Goal: Information Seeking & Learning: Learn about a topic

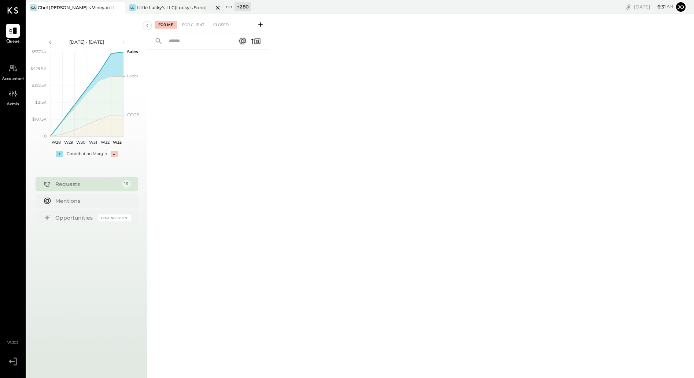
click at [217, 8] on icon at bounding box center [217, 7] width 9 height 9
click at [12, 56] on icon at bounding box center [13, 56] width 10 height 10
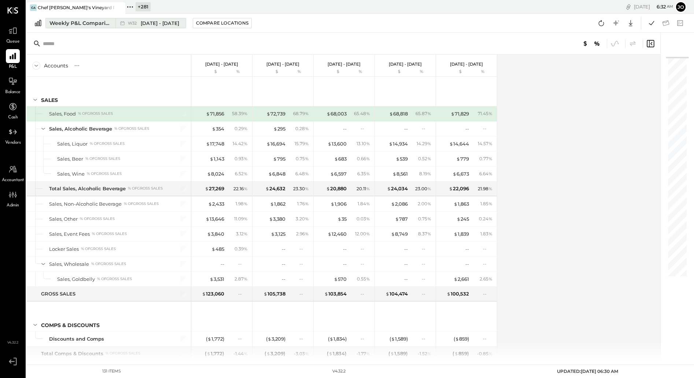
click at [94, 23] on div "Weekly P&L Comparison" at bounding box center [80, 22] width 62 height 7
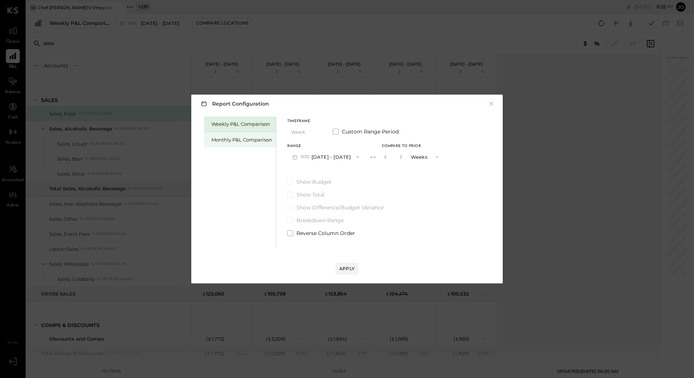
click at [247, 133] on div "Monthly P&L Comparison" at bounding box center [240, 139] width 72 height 15
click at [337, 156] on button "M08 Aug 1 - 31, 2025" at bounding box center [325, 157] width 77 height 14
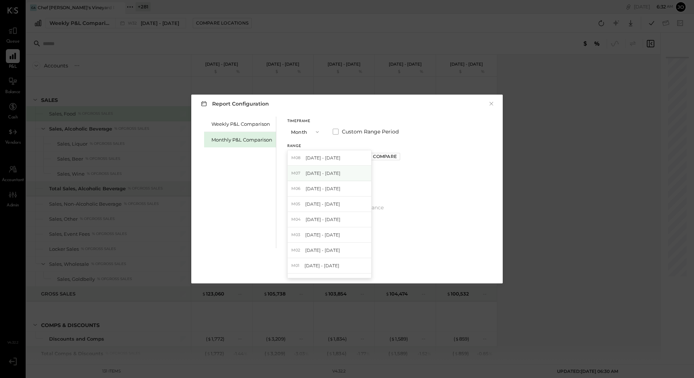
click at [337, 177] on div "M07 Jul 1 - 31, 2025" at bounding box center [330, 173] width 84 height 15
click at [337, 159] on button "M07 Jul 1 - 31, 2025" at bounding box center [325, 157] width 77 height 14
click at [387, 158] on div "Compare" at bounding box center [385, 156] width 24 height 6
click at [351, 266] on div "Apply" at bounding box center [346, 268] width 15 height 6
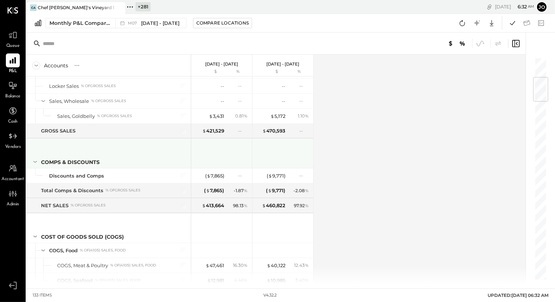
scroll to position [170, 0]
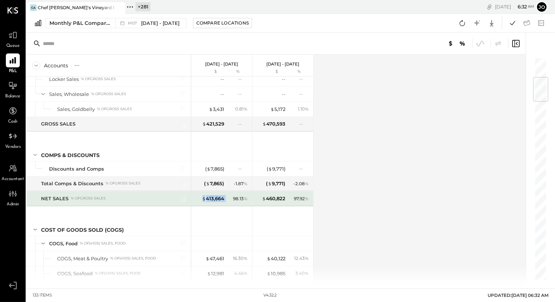
drag, startPoint x: 201, startPoint y: 196, endPoint x: 227, endPoint y: 197, distance: 25.7
click at [227, 196] on div "$ 413,664 98.13 %" at bounding box center [222, 199] width 55 height 15
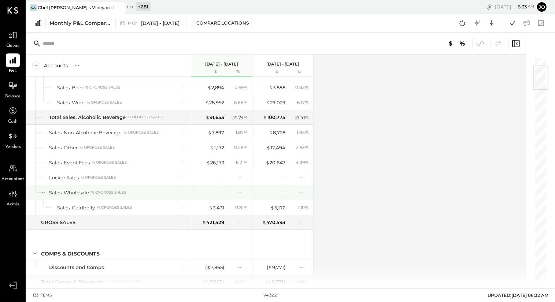
scroll to position [85, 0]
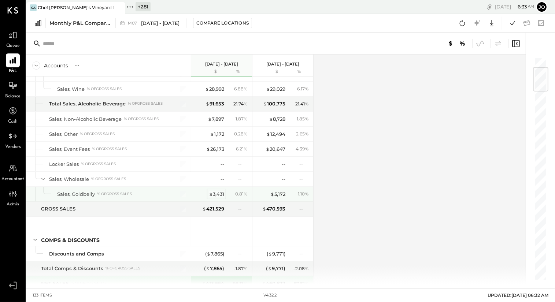
click at [215, 191] on div "$ 3,431" at bounding box center [216, 194] width 15 height 7
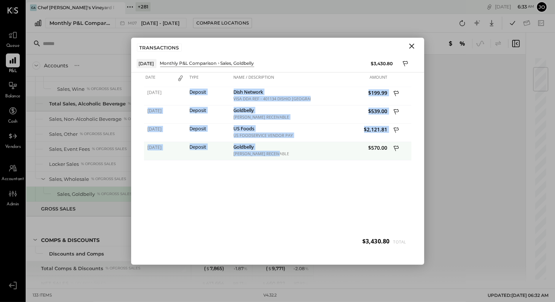
drag, startPoint x: 186, startPoint y: 93, endPoint x: 277, endPoint y: 157, distance: 110.8
click at [277, 157] on div "07/03/2025 Deposit Dish Network VISA DDA REF - 401134 DISHIO MIAMI * FL $199.99…" at bounding box center [277, 169] width 267 height 165
click at [277, 157] on div "Goldbelly GOLDBELLY RECEIVABLE" at bounding box center [271, 151] width 79 height 18
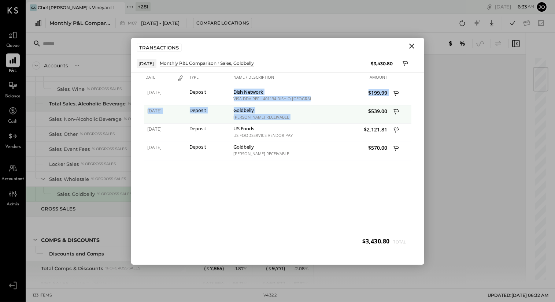
drag, startPoint x: 234, startPoint y: 91, endPoint x: 337, endPoint y: 107, distance: 103.7
click at [336, 107] on div "07/03/2025 Deposit Dish Network VISA DDA REF - 401134 DISHIO MIAMI * FL $199.99…" at bounding box center [277, 169] width 267 height 165
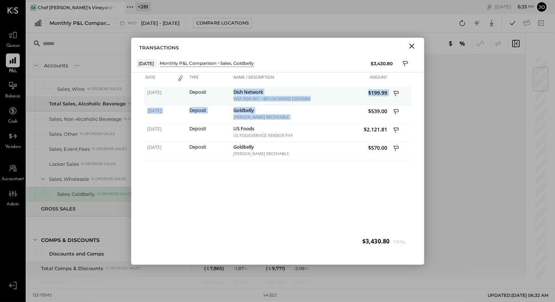
click at [287, 96] on div "VISA DDA REF - 401134 DISHIO MIAMI * FL" at bounding box center [271, 98] width 75 height 5
drag, startPoint x: 234, startPoint y: 90, endPoint x: 340, endPoint y: 100, distance: 106.7
click at [340, 87] on div "07/03/2025 Deposit Dish Network VISA DDA REF - 401134 DISHIO MIAMI * FL $199.99" at bounding box center [277, 87] width 267 height 0
click at [340, 100] on div "$199.99" at bounding box center [350, 96] width 79 height 18
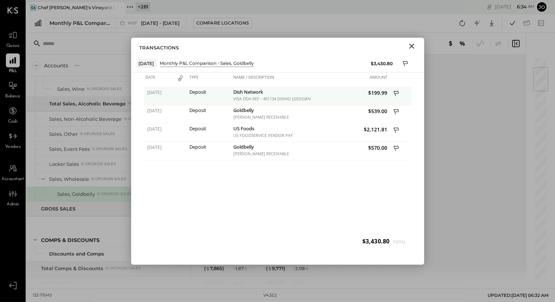
click at [397, 92] on icon at bounding box center [396, 94] width 7 height 9
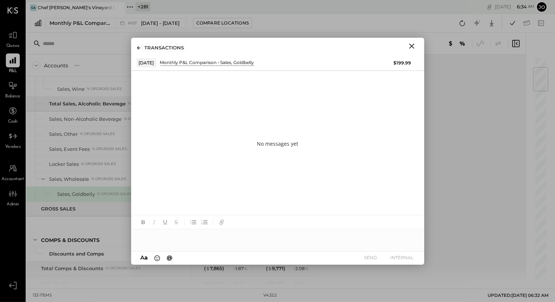
click at [249, 237] on div at bounding box center [277, 236] width 293 height 15
type input "***"
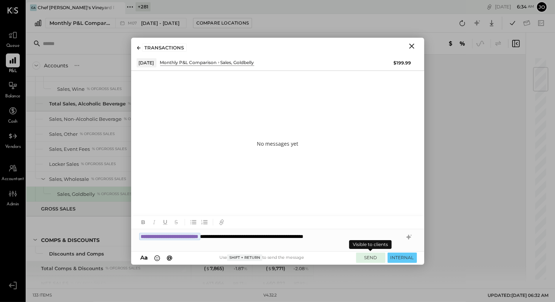
click at [370, 257] on button "SEND" at bounding box center [370, 258] width 29 height 10
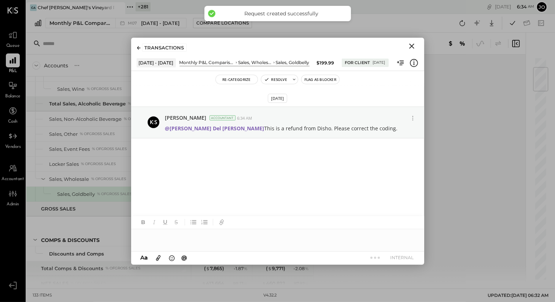
click at [414, 45] on icon "Close" at bounding box center [411, 46] width 9 height 9
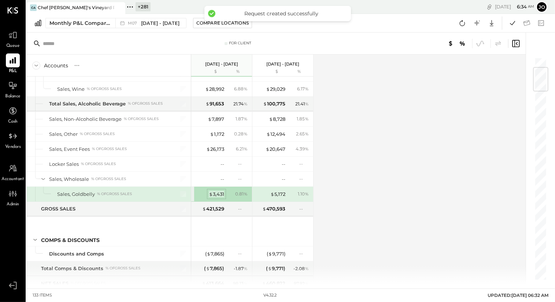
click at [217, 196] on div "$ 3,431" at bounding box center [216, 194] width 15 height 7
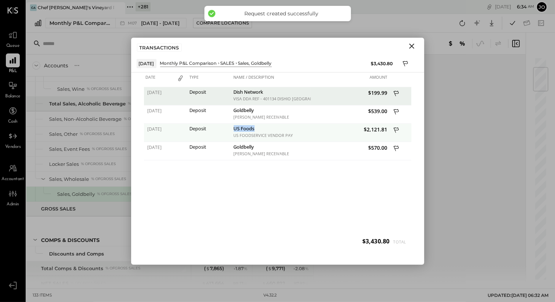
drag, startPoint x: 234, startPoint y: 129, endPoint x: 296, endPoint y: 129, distance: 61.9
click at [295, 129] on div "US Foods" at bounding box center [271, 129] width 75 height 7
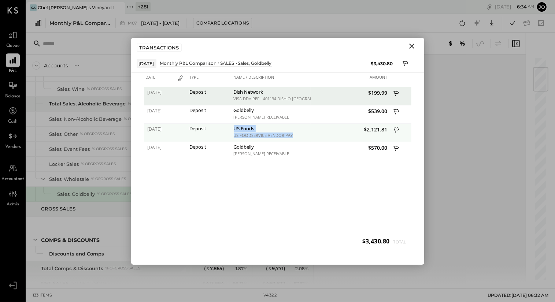
drag, startPoint x: 295, startPoint y: 137, endPoint x: 232, endPoint y: 126, distance: 64.4
click at [232, 126] on div "US Foods US FOODSERVICE VENDOR PAY" at bounding box center [271, 133] width 79 height 18
click at [398, 128] on icon at bounding box center [396, 130] width 7 height 9
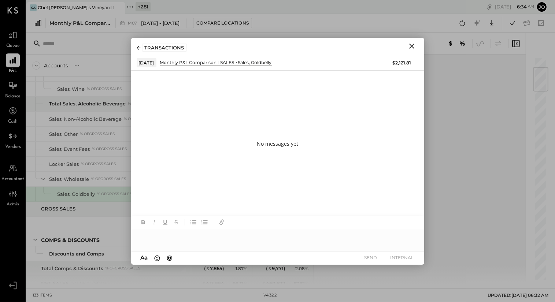
click at [268, 234] on div at bounding box center [277, 236] width 293 height 15
type input "***"
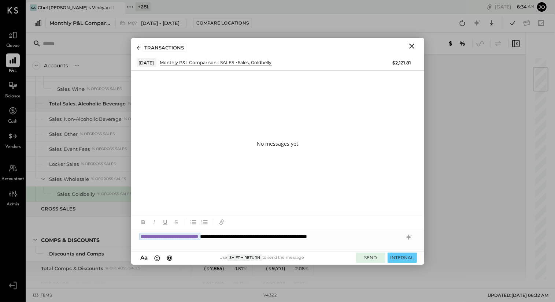
click at [375, 255] on button "SEND" at bounding box center [370, 258] width 29 height 10
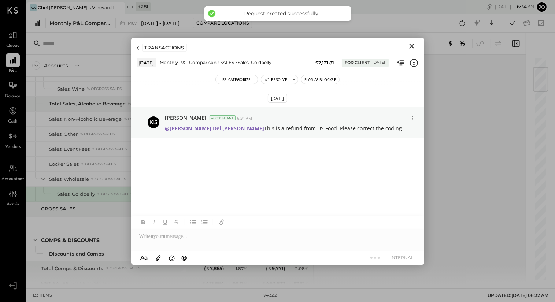
click at [410, 45] on icon "Close" at bounding box center [411, 46] width 9 height 9
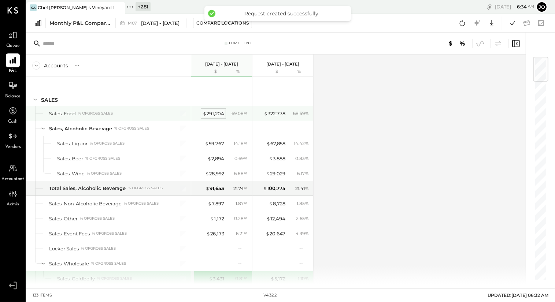
click at [216, 116] on div "$ 291,204" at bounding box center [214, 113] width 22 height 7
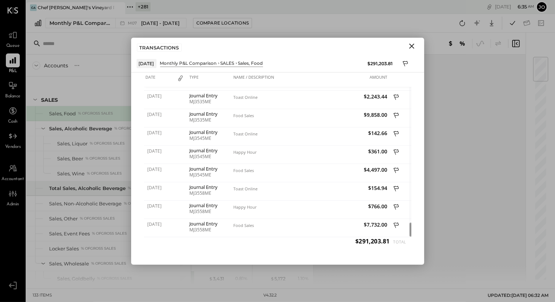
click at [411, 44] on icon "Close" at bounding box center [411, 46] width 9 height 9
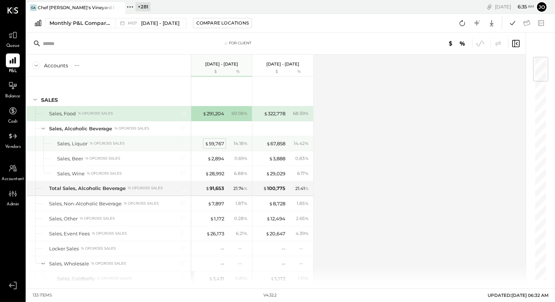
click at [215, 143] on div "$ 59,767" at bounding box center [214, 143] width 19 height 7
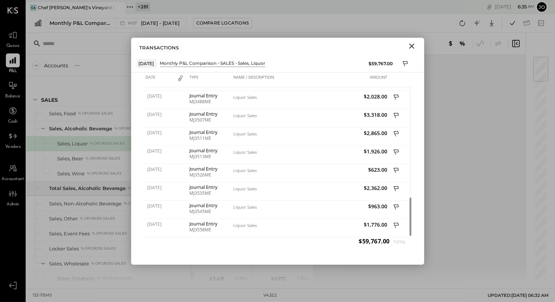
click at [418, 46] on button "Close" at bounding box center [411, 46] width 13 height 10
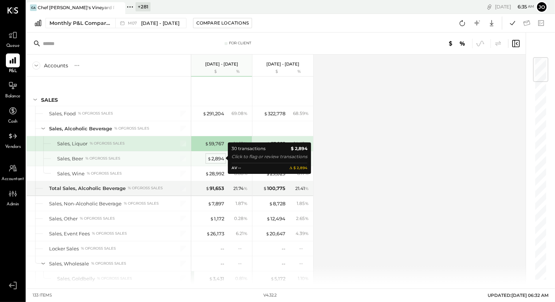
scroll to position [15, 0]
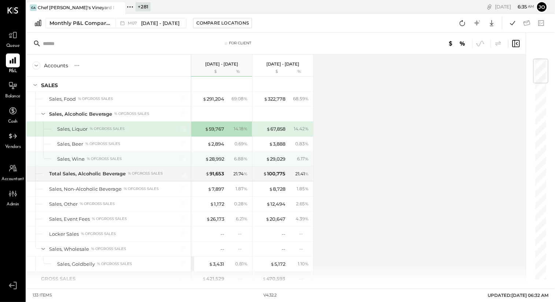
click at [222, 155] on div "$ 28,992 6.88 %" at bounding box center [222, 159] width 55 height 15
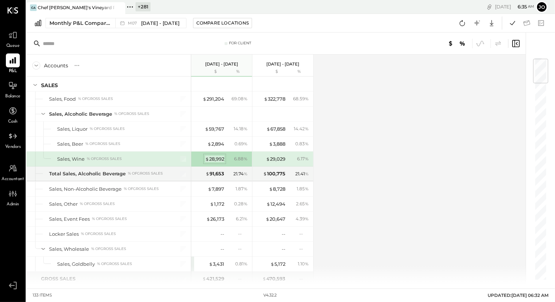
click at [222, 162] on div "$ 28,992" at bounding box center [214, 159] width 19 height 7
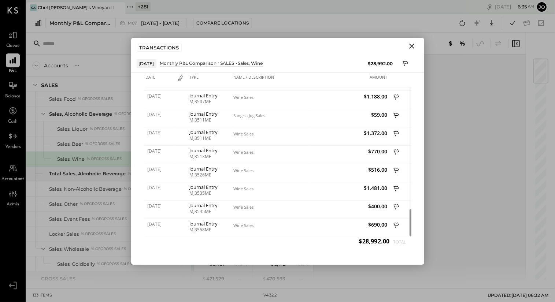
click at [407, 44] on button "Close" at bounding box center [411, 46] width 13 height 10
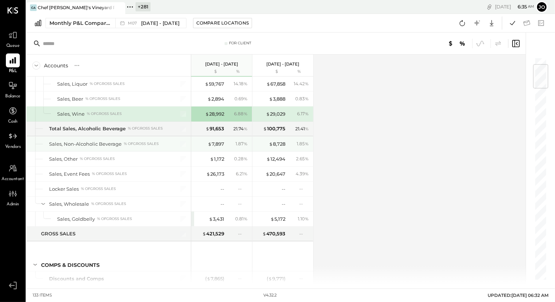
scroll to position [60, 0]
click at [218, 143] on div "$ 7,897" at bounding box center [216, 143] width 16 height 7
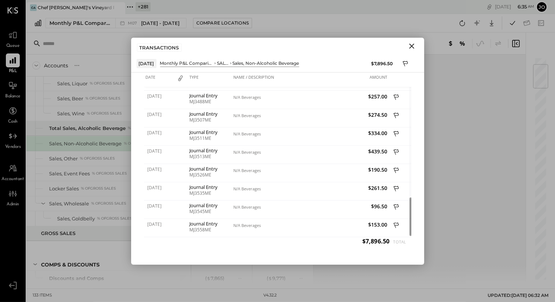
click at [412, 48] on icon "Close" at bounding box center [411, 46] width 9 height 9
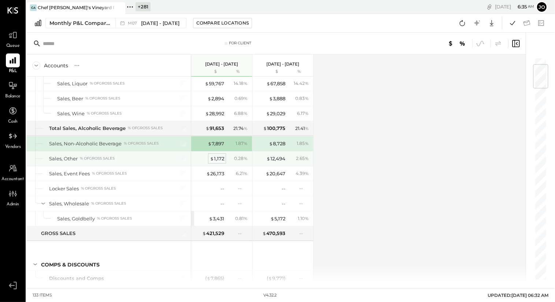
click at [221, 156] on div "$ 1,172" at bounding box center [217, 158] width 14 height 7
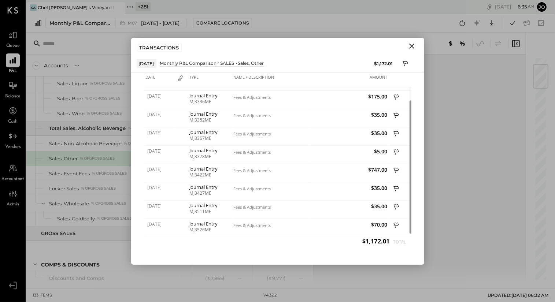
click at [415, 45] on icon "Close" at bounding box center [411, 46] width 9 height 9
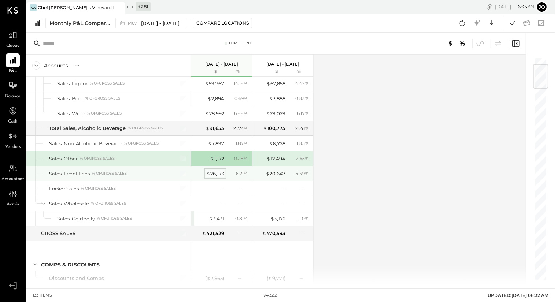
click at [218, 170] on div "$ 26,173" at bounding box center [215, 173] width 18 height 7
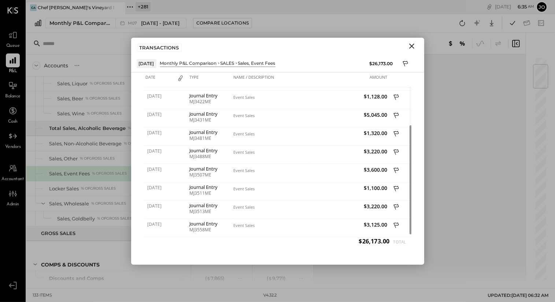
click at [413, 47] on icon "Close" at bounding box center [411, 46] width 9 height 9
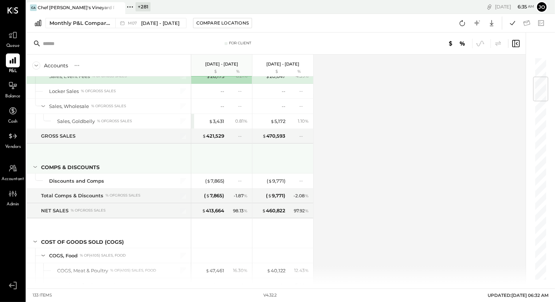
scroll to position [166, 0]
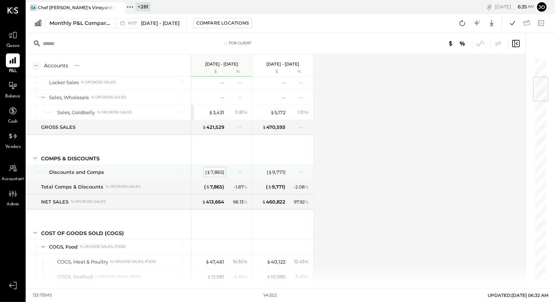
click at [219, 173] on div "( $ 7,865 )" at bounding box center [214, 172] width 19 height 7
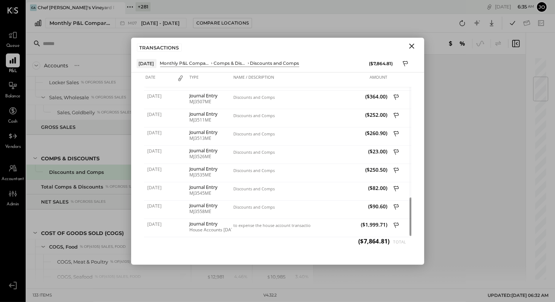
click at [415, 45] on icon "Close" at bounding box center [411, 46] width 9 height 9
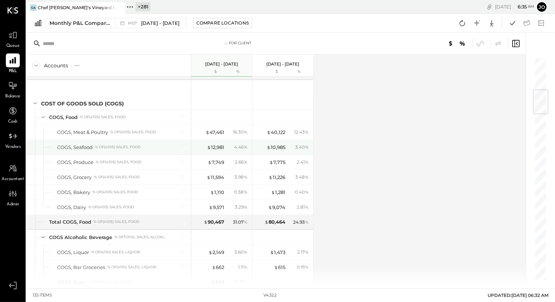
scroll to position [296, 0]
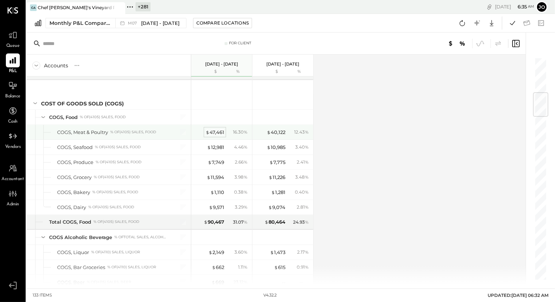
click at [220, 129] on div "$ 47,461" at bounding box center [215, 132] width 19 height 7
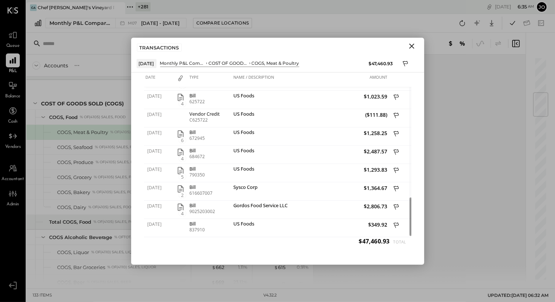
click at [412, 48] on icon "Close" at bounding box center [411, 46] width 9 height 9
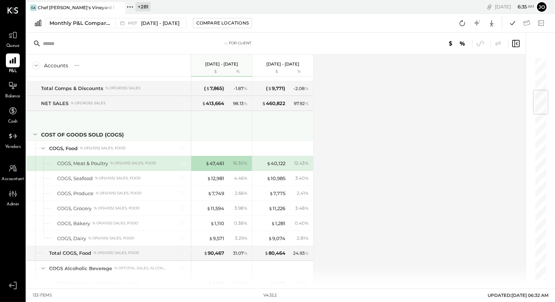
scroll to position [263, 0]
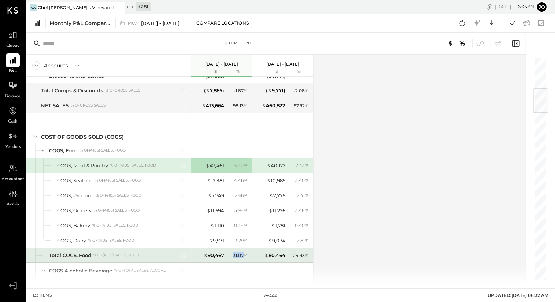
drag, startPoint x: 230, startPoint y: 255, endPoint x: 245, endPoint y: 256, distance: 14.3
click at [244, 255] on div "31.07 %" at bounding box center [238, 255] width 24 height 7
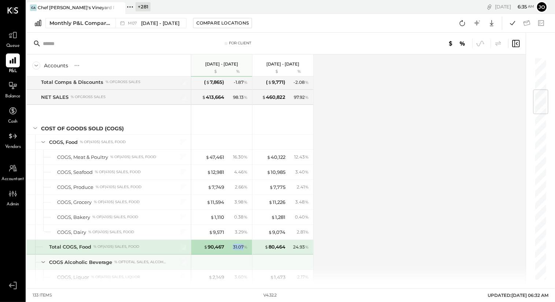
scroll to position [272, 0]
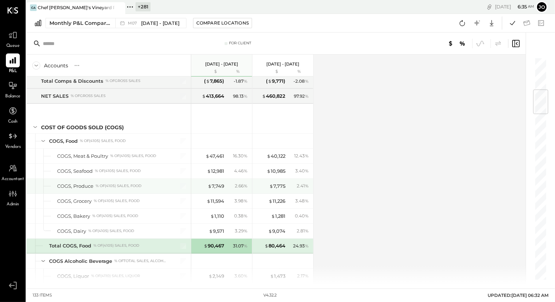
click at [220, 174] on div "$ 12,981 4.46 %" at bounding box center [222, 171] width 55 height 15
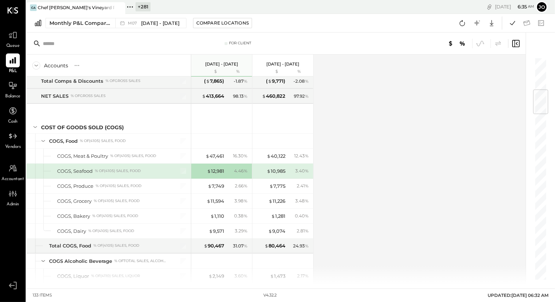
click at [220, 173] on div "$ 12,981 4.46 %" at bounding box center [222, 171] width 55 height 15
click at [220, 170] on div "$ 12,981" at bounding box center [215, 171] width 17 height 7
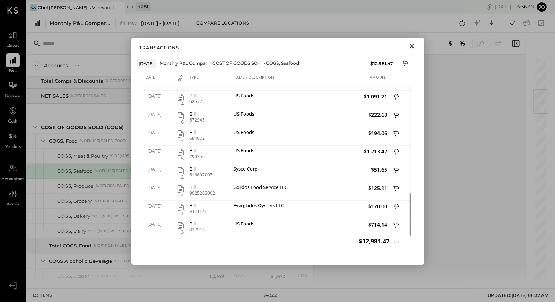
click at [414, 48] on icon "Close" at bounding box center [411, 46] width 9 height 9
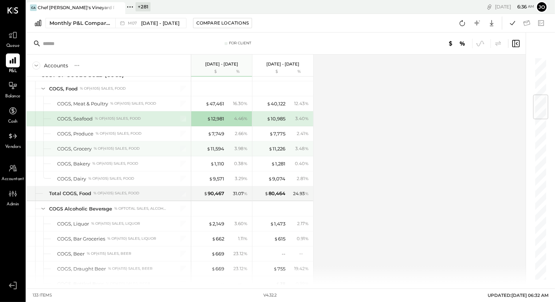
scroll to position [328, 0]
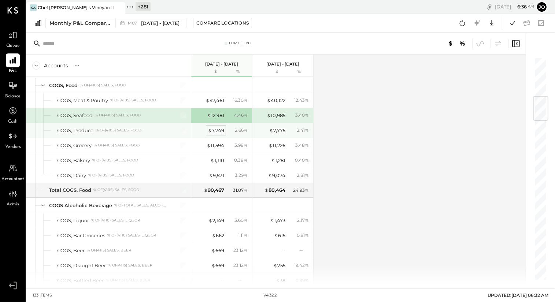
click at [219, 127] on div "$ 7,749" at bounding box center [216, 130] width 16 height 7
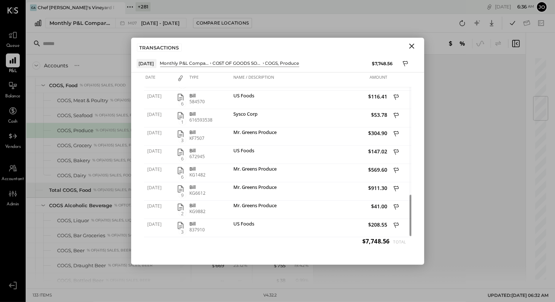
click at [412, 46] on icon "Close" at bounding box center [411, 46] width 5 height 5
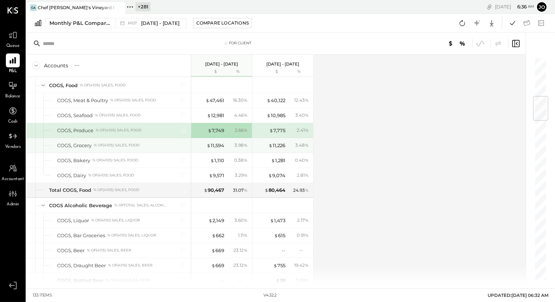
click at [214, 149] on div "$ 11,594 3.98 %" at bounding box center [222, 145] width 55 height 15
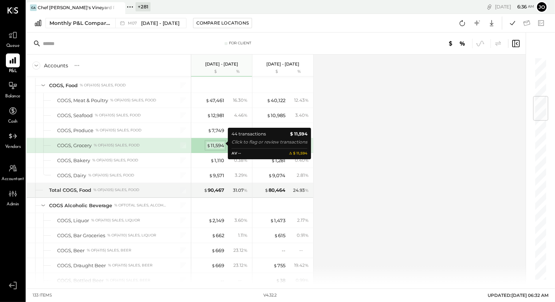
click at [214, 144] on div "$ 11,594" at bounding box center [216, 145] width 18 height 7
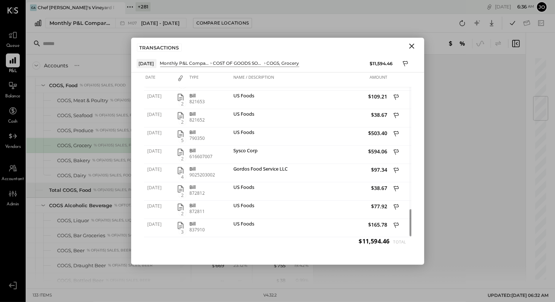
click at [414, 44] on icon "Close" at bounding box center [411, 46] width 9 height 9
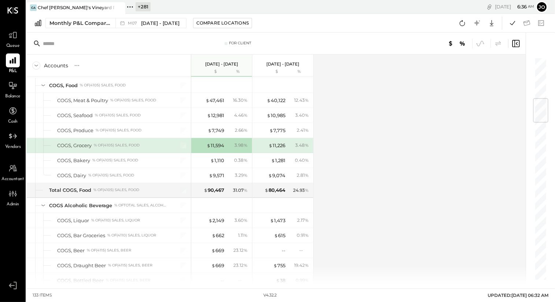
scroll to position [350, 0]
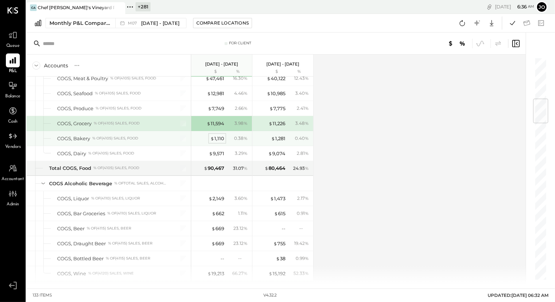
click at [218, 136] on div "$ 1,110" at bounding box center [217, 138] width 14 height 7
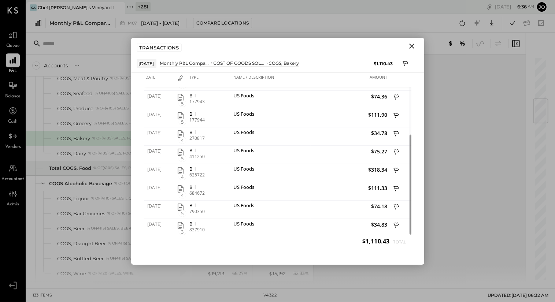
click at [409, 48] on icon "Close" at bounding box center [411, 46] width 5 height 5
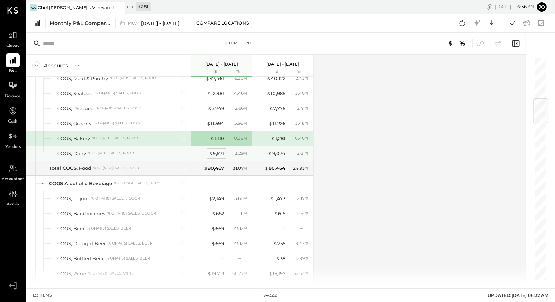
click at [217, 150] on div "$ 9,571" at bounding box center [216, 153] width 15 height 7
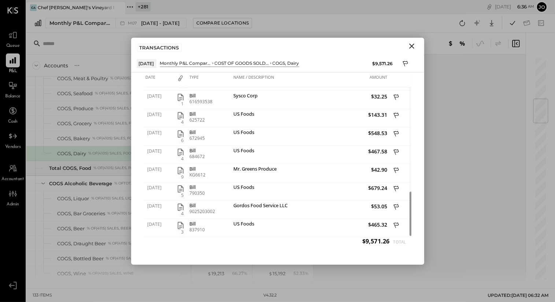
click at [412, 48] on icon "Close" at bounding box center [411, 46] width 9 height 9
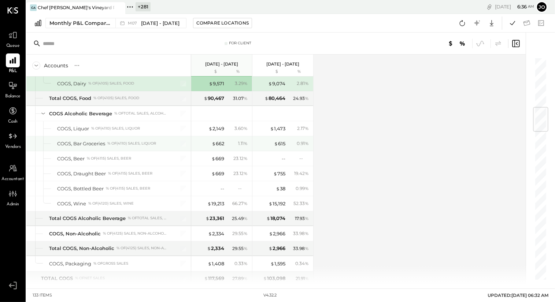
scroll to position [421, 0]
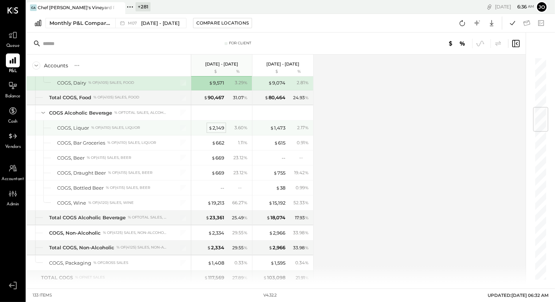
click at [220, 126] on div "$ 2,149" at bounding box center [216, 128] width 16 height 7
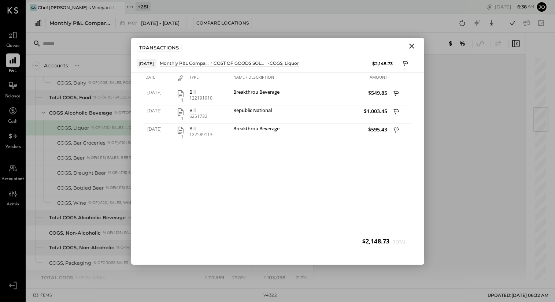
click at [411, 48] on icon "Close" at bounding box center [411, 46] width 9 height 9
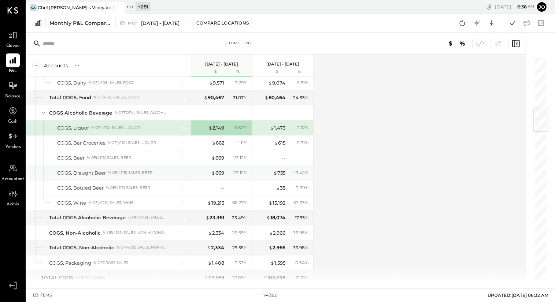
scroll to position [433, 0]
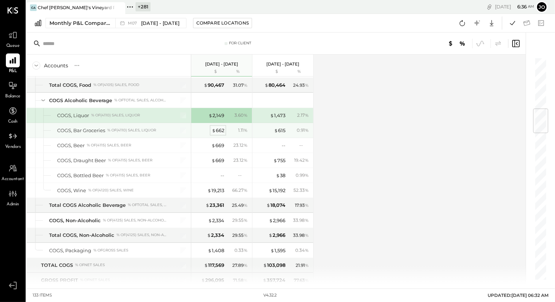
click at [221, 128] on div "$ 662" at bounding box center [218, 130] width 12 height 7
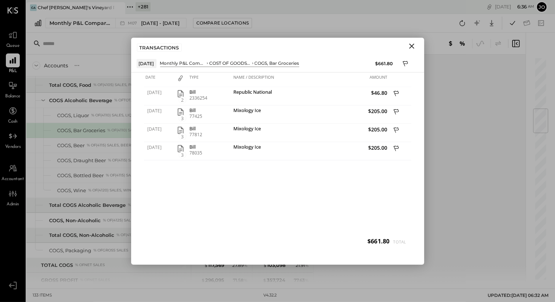
click at [411, 47] on icon "Close" at bounding box center [411, 46] width 9 height 9
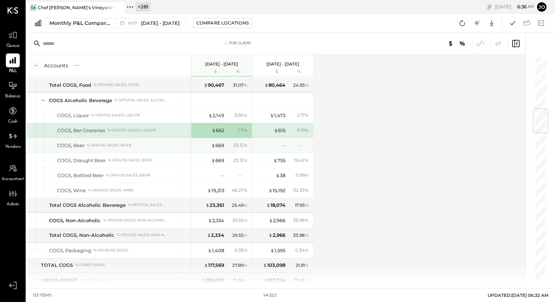
click at [225, 138] on div "$ 669 23.12 %" at bounding box center [222, 145] width 55 height 15
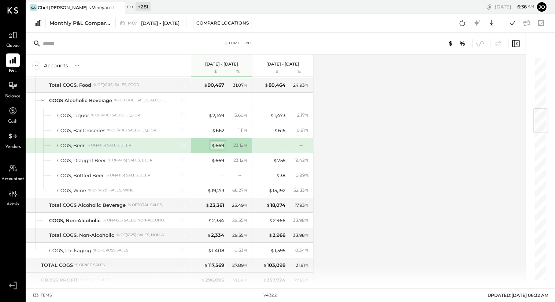
click at [221, 142] on div "$ 669" at bounding box center [217, 145] width 13 height 7
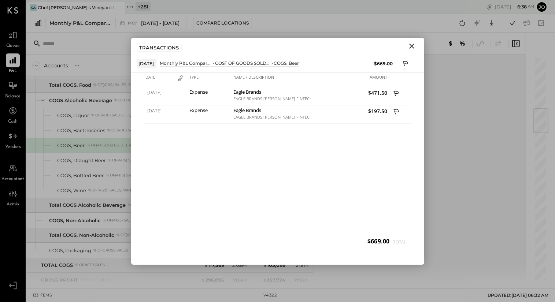
click at [412, 45] on icon "Close" at bounding box center [411, 46] width 5 height 5
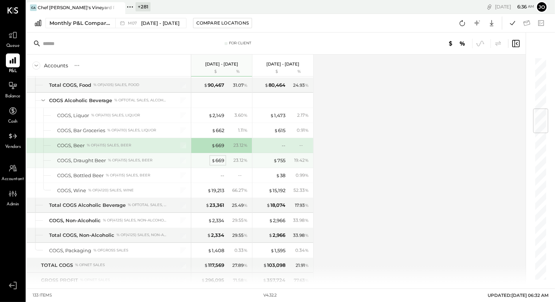
click at [216, 157] on div "$ 669" at bounding box center [217, 160] width 13 height 7
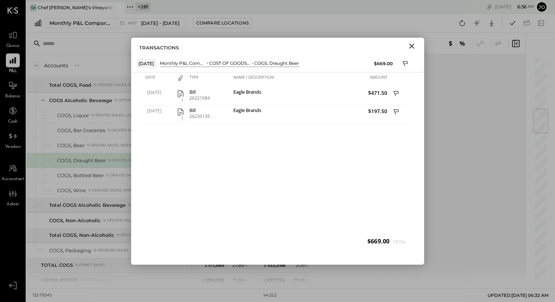
click at [413, 49] on icon "Close" at bounding box center [411, 46] width 9 height 9
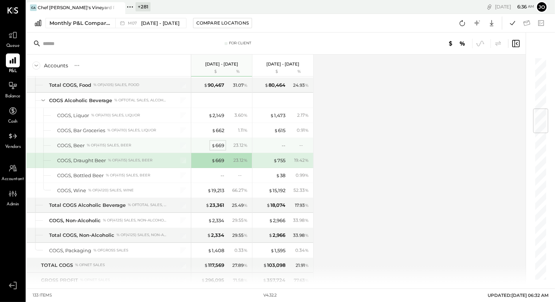
click at [220, 142] on div "$ 669" at bounding box center [217, 145] width 13 height 7
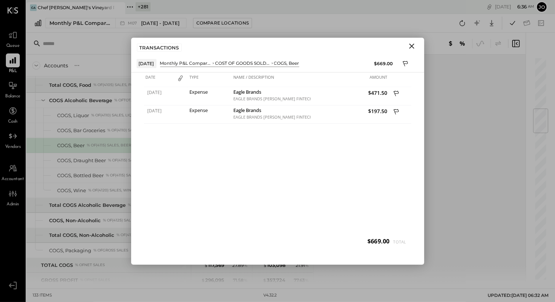
click at [415, 49] on icon "Close" at bounding box center [411, 46] width 9 height 9
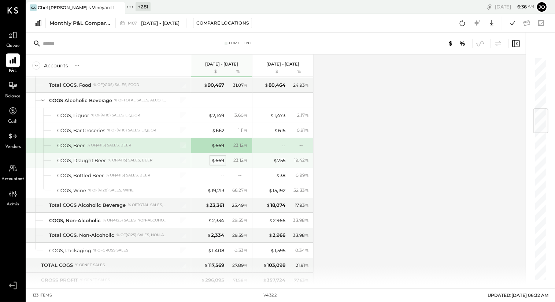
click at [221, 157] on div "$ 669" at bounding box center [217, 160] width 13 height 7
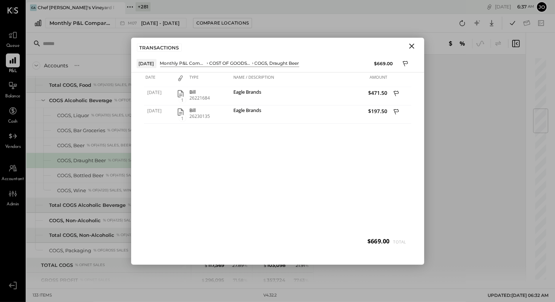
click at [414, 48] on icon "Close" at bounding box center [411, 46] width 9 height 9
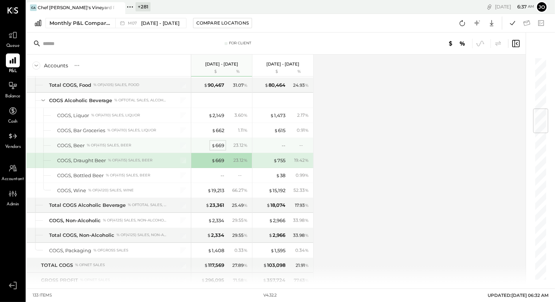
click at [217, 142] on div "$ 669" at bounding box center [217, 145] width 13 height 7
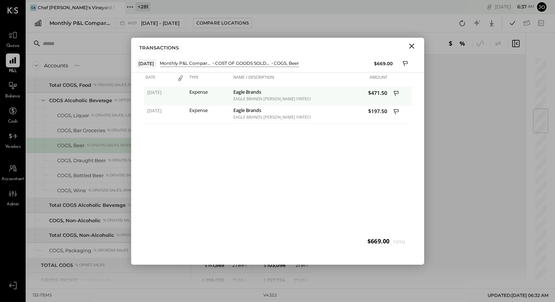
click at [395, 93] on icon at bounding box center [396, 94] width 7 height 9
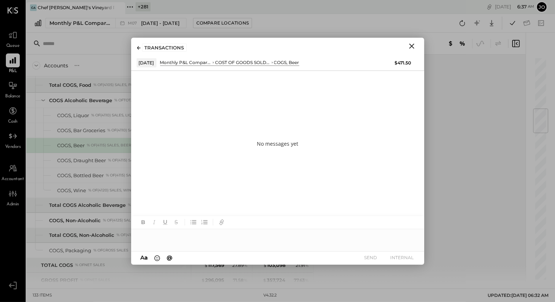
click at [276, 236] on div at bounding box center [277, 236] width 293 height 15
click at [414, 44] on icon "Close" at bounding box center [411, 46] width 9 height 9
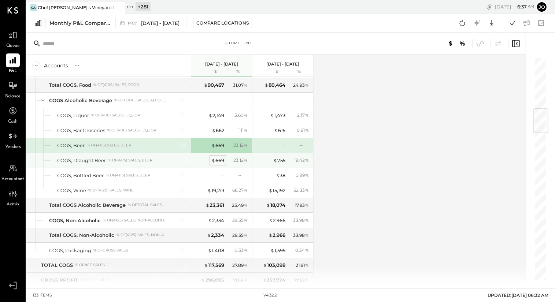
click at [219, 157] on div "$ 669" at bounding box center [217, 160] width 13 height 7
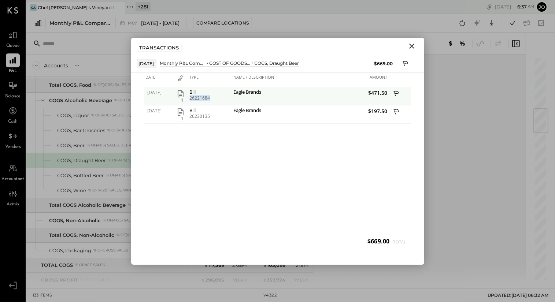
drag, startPoint x: 188, startPoint y: 98, endPoint x: 219, endPoint y: 99, distance: 31.1
click at [219, 99] on div "Bill 26221684" at bounding box center [210, 96] width 44 height 18
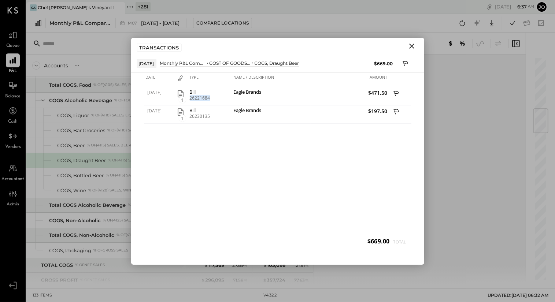
copy div "26221684"
click at [411, 48] on icon "Close" at bounding box center [411, 46] width 9 height 9
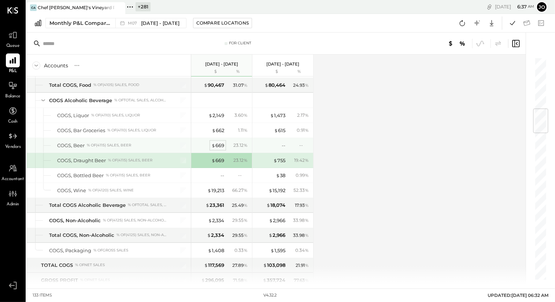
click at [223, 143] on div "$ 669" at bounding box center [217, 145] width 13 height 7
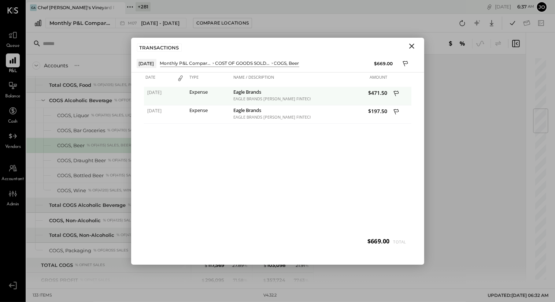
click at [400, 95] on button at bounding box center [396, 94] width 11 height 10
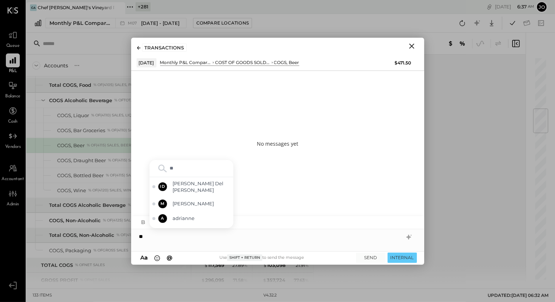
type input "***"
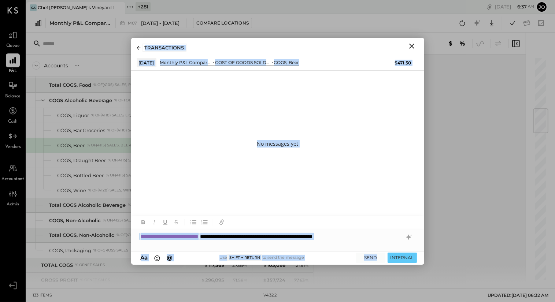
click at [368, 265] on div "For Client Accounts S % GL Jul 1 - 31, 2025 $ % Jun 1 - 30, 2025 $ % SALES Sale…" at bounding box center [290, 159] width 529 height 252
click at [368, 260] on button "SEND" at bounding box center [370, 258] width 29 height 10
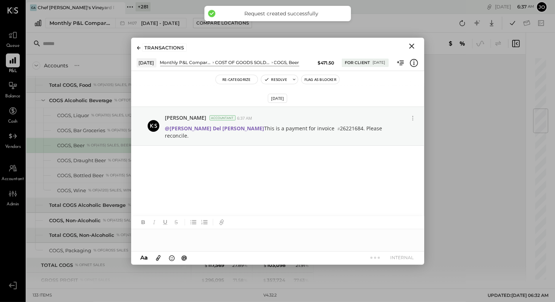
click at [414, 47] on icon "Close" at bounding box center [411, 46] width 9 height 9
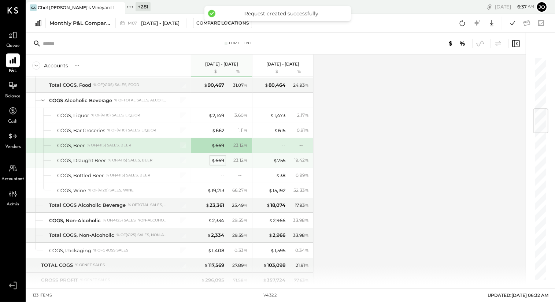
click at [218, 157] on div "$ 669" at bounding box center [217, 160] width 13 height 7
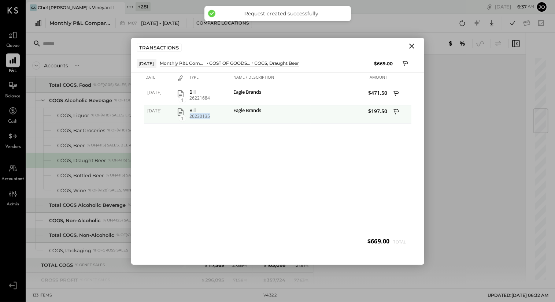
drag, startPoint x: 190, startPoint y: 116, endPoint x: 225, endPoint y: 116, distance: 35.2
click at [225, 116] on div "26230135" at bounding box center [210, 116] width 40 height 5
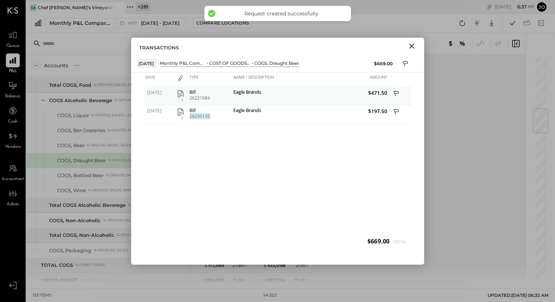
copy div "26230135"
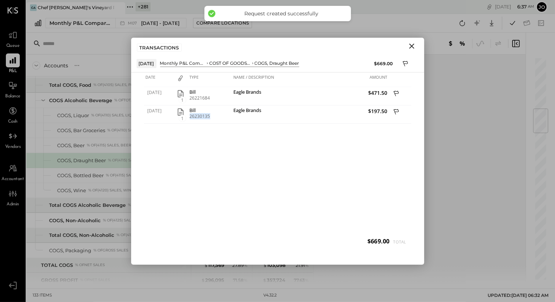
click at [411, 46] on icon "Close" at bounding box center [411, 46] width 5 height 5
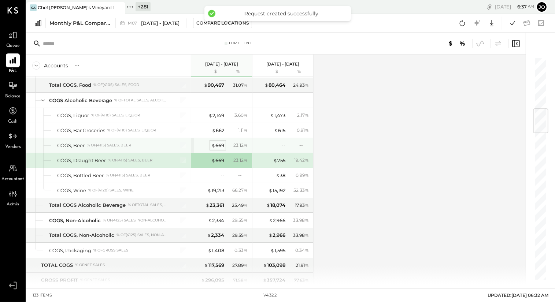
click at [212, 144] on span "$" at bounding box center [213, 146] width 4 height 6
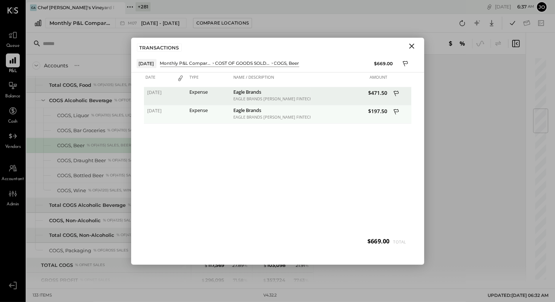
click at [398, 110] on icon at bounding box center [396, 112] width 7 height 9
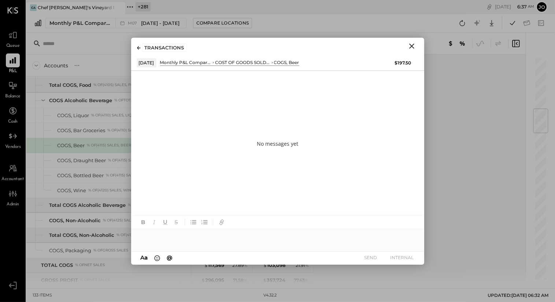
click at [255, 239] on div at bounding box center [277, 236] width 293 height 15
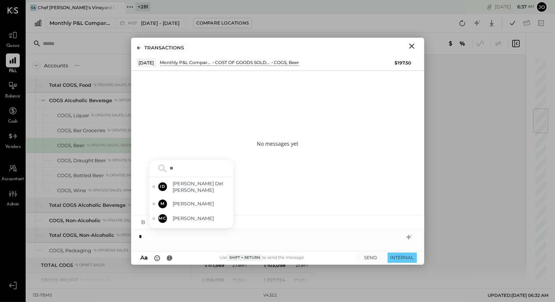
type input "***"
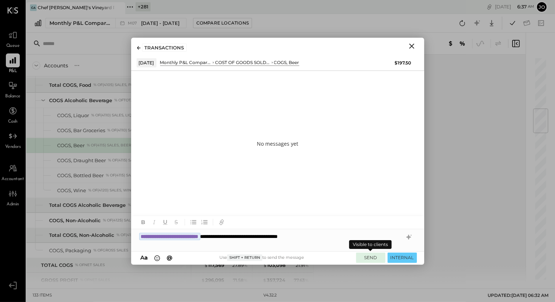
click at [366, 255] on button "SEND" at bounding box center [370, 258] width 29 height 10
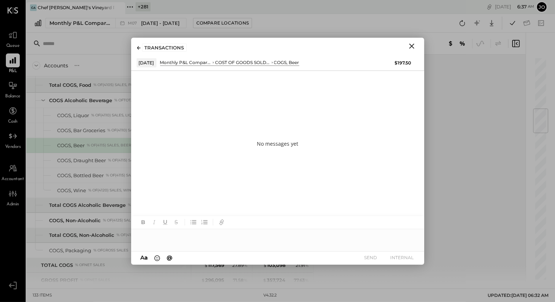
click at [413, 49] on icon "Close" at bounding box center [411, 46] width 9 height 9
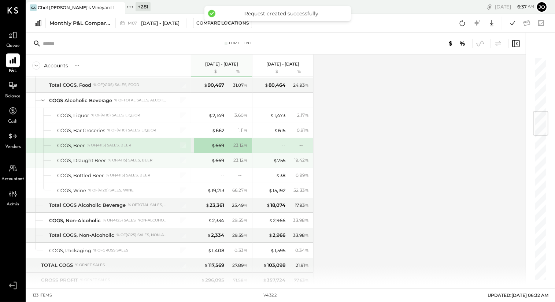
scroll to position [463, 0]
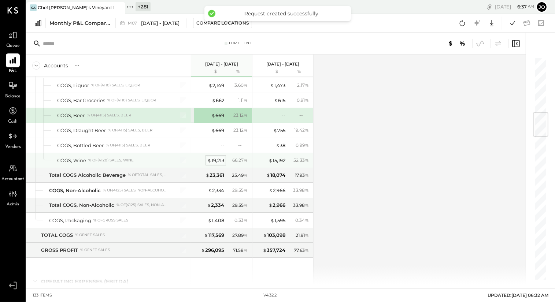
click at [216, 157] on div "$ 19,213" at bounding box center [215, 160] width 17 height 7
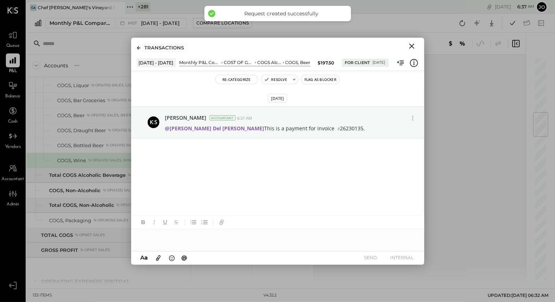
click at [412, 48] on icon "Close" at bounding box center [411, 46] width 9 height 9
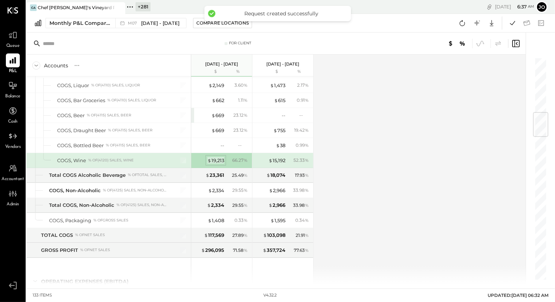
click at [221, 157] on div "$ 19,213" at bounding box center [215, 160] width 17 height 7
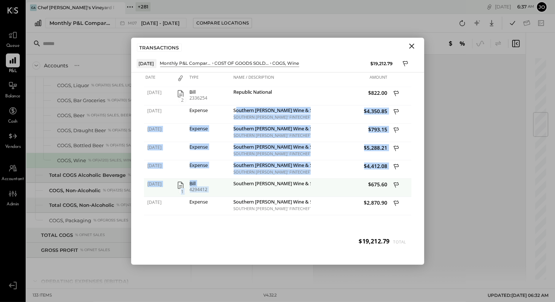
drag, startPoint x: 236, startPoint y: 110, endPoint x: 310, endPoint y: 178, distance: 100.8
click at [310, 178] on div "07/03/2025 2 Bill 2336254 Republic National $822.00 07/03/2025 Expense Southern…" at bounding box center [277, 169] width 267 height 165
click at [310, 179] on div "Southern Glazer's Wine & Spirits" at bounding box center [271, 188] width 79 height 18
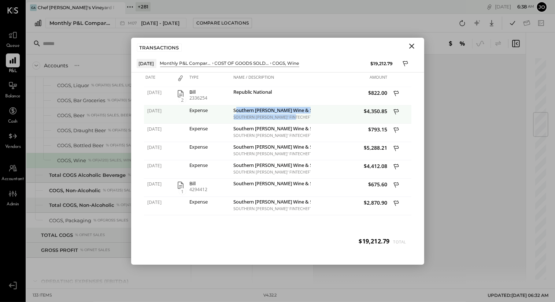
drag, startPoint x: 236, startPoint y: 109, endPoint x: 296, endPoint y: 119, distance: 61.7
click at [296, 119] on div "Southern Glazer's Wine & Spirits SOUTHERN GLAZER' FINTECHEFT" at bounding box center [271, 115] width 79 height 18
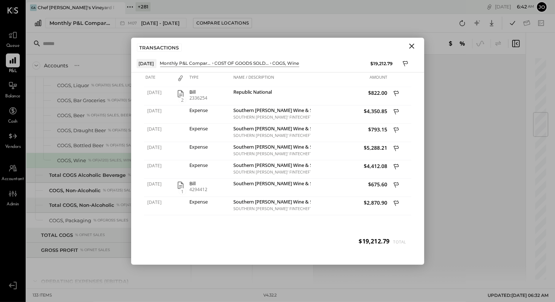
click at [409, 48] on icon "Close" at bounding box center [411, 46] width 9 height 9
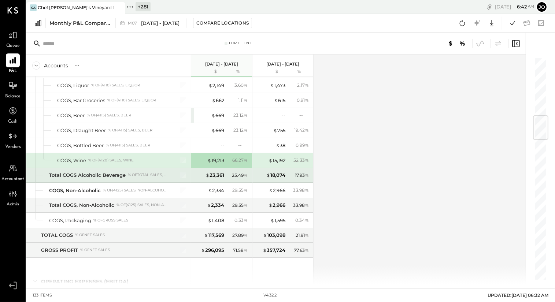
scroll to position [493, 0]
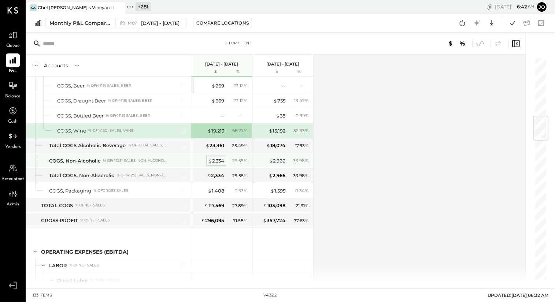
click at [215, 158] on div "$ 2,334" at bounding box center [216, 161] width 16 height 7
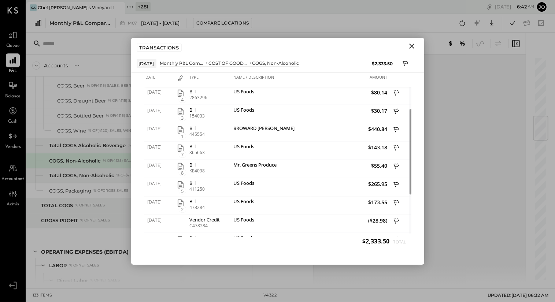
click at [411, 47] on icon "Close" at bounding box center [411, 46] width 9 height 9
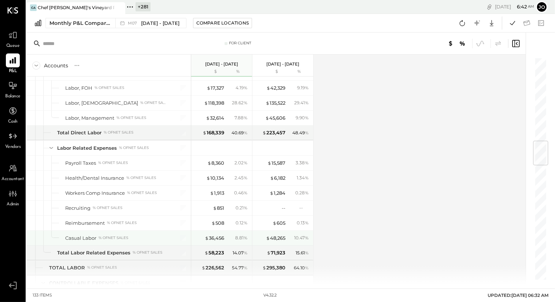
scroll to position [698, 0]
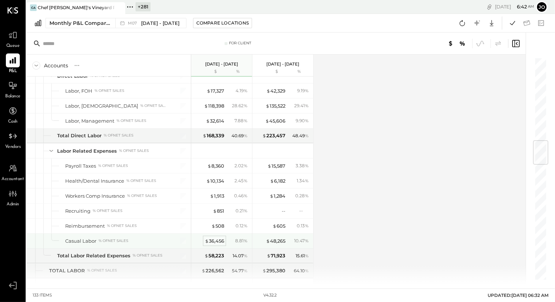
click at [221, 238] on div "$ 36,456" at bounding box center [214, 241] width 19 height 7
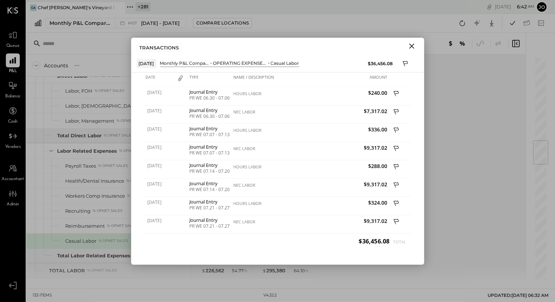
click at [411, 47] on icon "Close" at bounding box center [411, 46] width 9 height 9
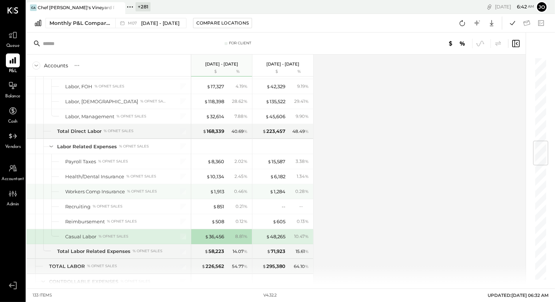
scroll to position [706, 0]
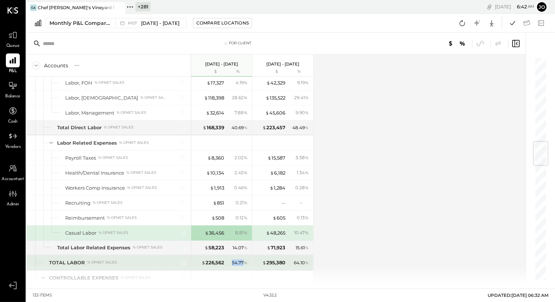
click at [243, 260] on div "54.77 %" at bounding box center [238, 263] width 24 height 7
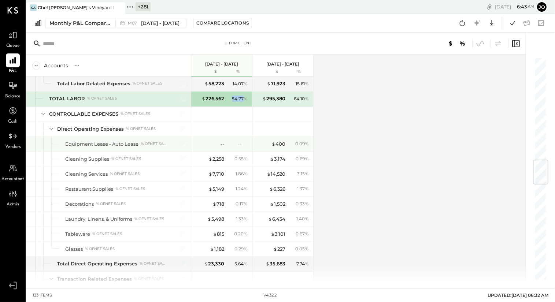
scroll to position [873, 0]
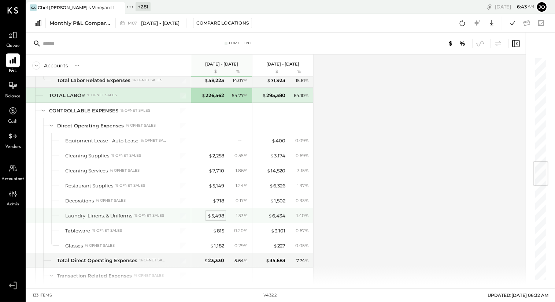
click at [219, 212] on div "$ 5,498" at bounding box center [215, 215] width 17 height 7
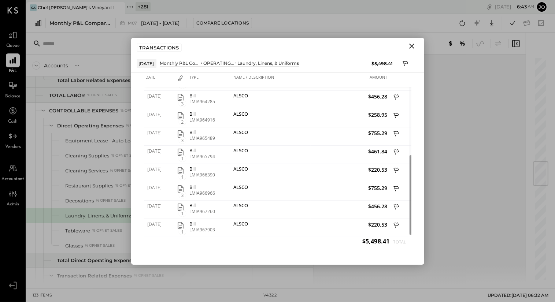
click at [411, 45] on icon "Close" at bounding box center [411, 46] width 5 height 5
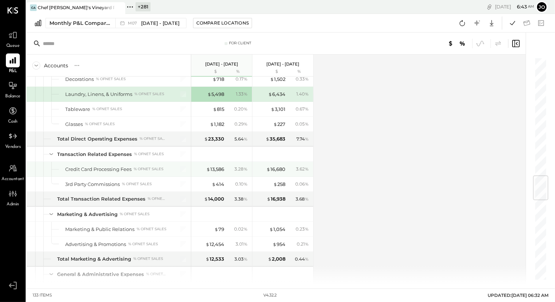
scroll to position [994, 0]
click at [222, 166] on div "$ 13,586" at bounding box center [215, 169] width 18 height 7
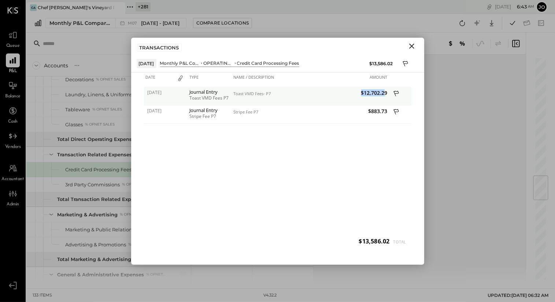
drag, startPoint x: 358, startPoint y: 92, endPoint x: 386, endPoint y: 92, distance: 28.2
click at [386, 92] on span "$12,702.29" at bounding box center [349, 92] width 75 height 7
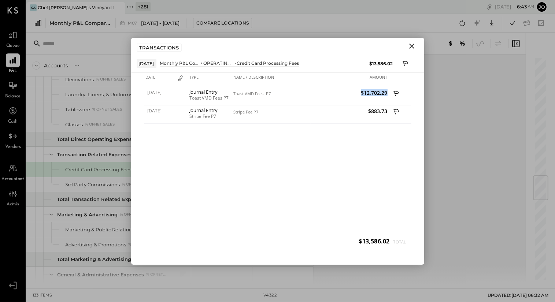
click at [414, 48] on icon "Close" at bounding box center [411, 46] width 9 height 9
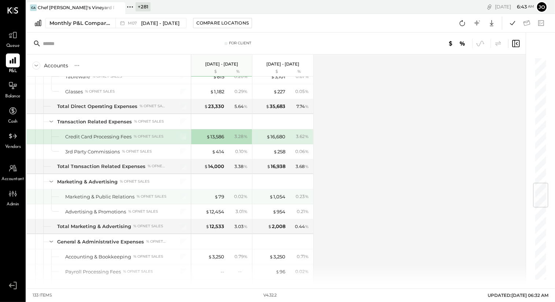
scroll to position [1059, 0]
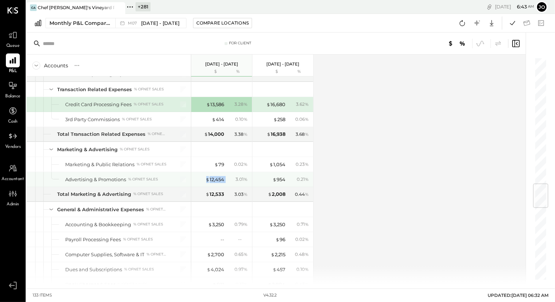
drag, startPoint x: 201, startPoint y: 175, endPoint x: 225, endPoint y: 175, distance: 23.8
click at [225, 175] on div "$ 12,454 3.01 %" at bounding box center [222, 179] width 55 height 15
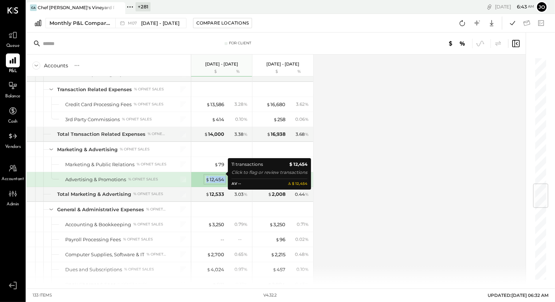
click at [222, 176] on div "$ 12,454" at bounding box center [215, 179] width 19 height 7
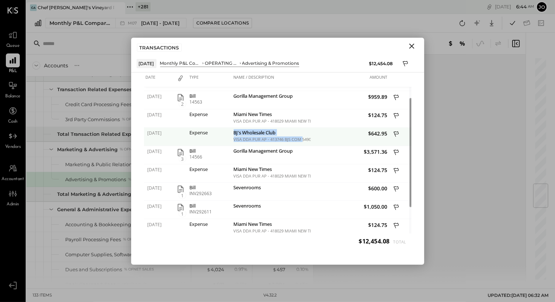
drag, startPoint x: 233, startPoint y: 132, endPoint x: 303, endPoint y: 141, distance: 70.9
click at [302, 141] on div "BJ's Wholesale Club VISA DDA PUR AP - 413746 BJS COM 5490 800 257 2582 * MA" at bounding box center [271, 136] width 79 height 18
drag, startPoint x: 314, startPoint y: 139, endPoint x: 231, endPoint y: 129, distance: 83.3
click at [231, 127] on div "07/14/2025 Expense BJ's Wholesale Club VISA DDA PUR AP - 413746 BJS COM 5490 80…" at bounding box center [277, 127] width 267 height 0
click at [395, 134] on icon at bounding box center [396, 134] width 7 height 9
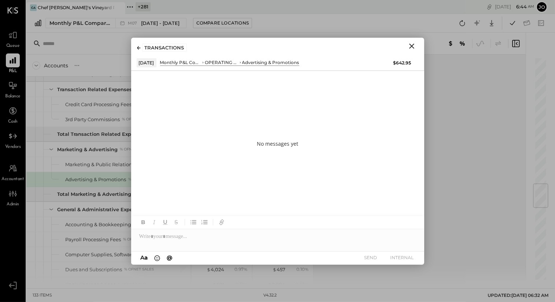
click at [268, 246] on div at bounding box center [277, 233] width 293 height 35
click at [267, 236] on div at bounding box center [277, 236] width 293 height 15
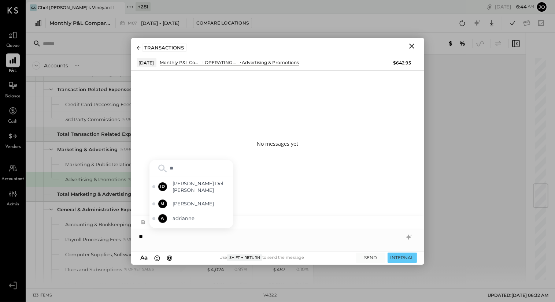
type input "***"
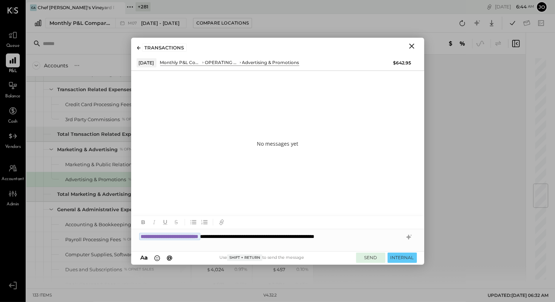
click at [374, 259] on button "SEND" at bounding box center [370, 258] width 29 height 10
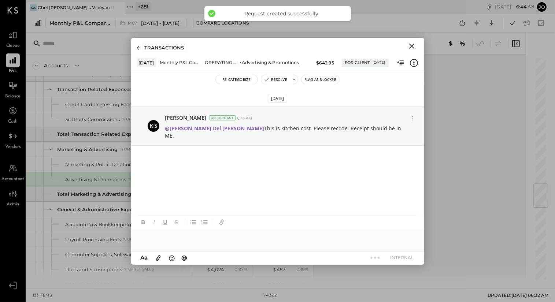
click at [414, 47] on icon "Close" at bounding box center [411, 46] width 9 height 9
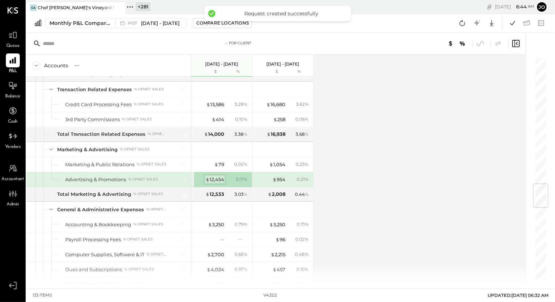
click at [210, 176] on div "$ 12,454" at bounding box center [215, 179] width 19 height 7
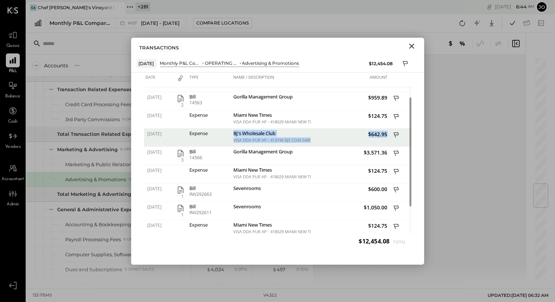
drag, startPoint x: 234, startPoint y: 132, endPoint x: 319, endPoint y: 140, distance: 85.4
click at [319, 129] on div "07/14/2025 Expense BJ's Wholesale Club VISA DDA PUR AP - 413746 BJS COM 5490 80…" at bounding box center [277, 129] width 267 height 0
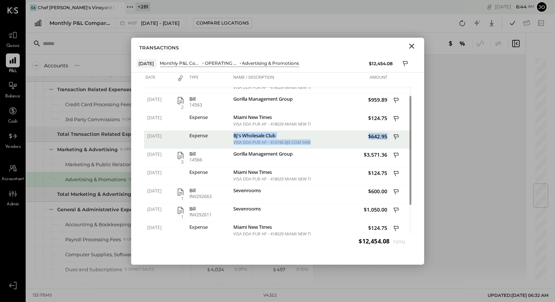
click at [237, 135] on div "BJ's Wholesale Club" at bounding box center [271, 136] width 75 height 7
drag, startPoint x: 232, startPoint y: 134, endPoint x: 280, endPoint y: 136, distance: 48.4
click at [280, 136] on div "BJ's Wholesale Club VISA DDA PUR AP - 413746 BJS COM 5490 800 257 2582 * MA" at bounding box center [271, 139] width 79 height 18
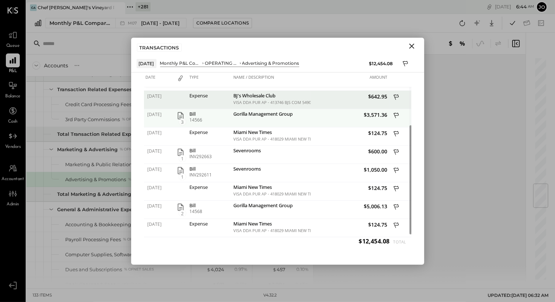
drag, startPoint x: 233, startPoint y: 116, endPoint x: 303, endPoint y: 116, distance: 70.0
click at [303, 116] on div "Gorilla Management Group" at bounding box center [271, 118] width 79 height 18
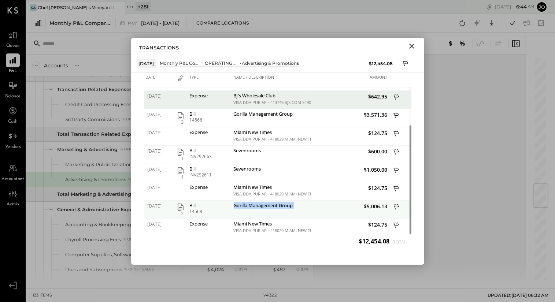
drag, startPoint x: 232, startPoint y: 205, endPoint x: 321, endPoint y: 208, distance: 89.8
click at [319, 201] on div "07/29/2025 2 Bill 14568 Gorilla Management Group $5,006.13" at bounding box center [277, 201] width 267 height 0
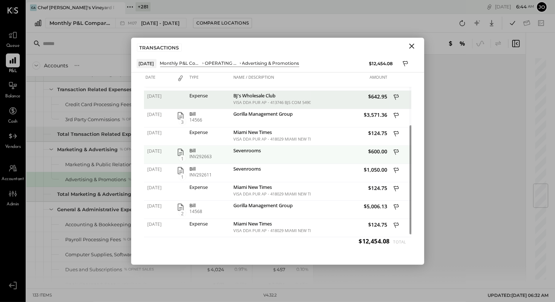
click at [286, 157] on div "Sevenrooms" at bounding box center [271, 155] width 79 height 18
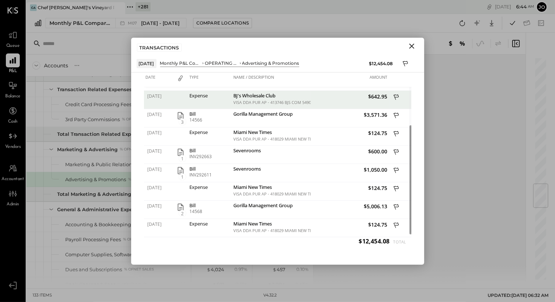
click at [415, 47] on icon "Close" at bounding box center [411, 46] width 9 height 9
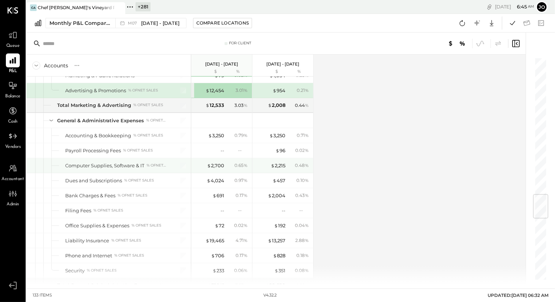
scroll to position [1161, 0]
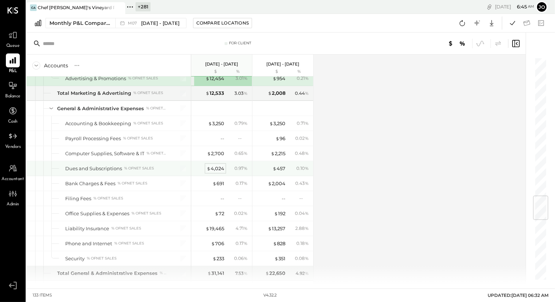
click at [218, 165] on div "$ 4,024" at bounding box center [216, 168] width 18 height 7
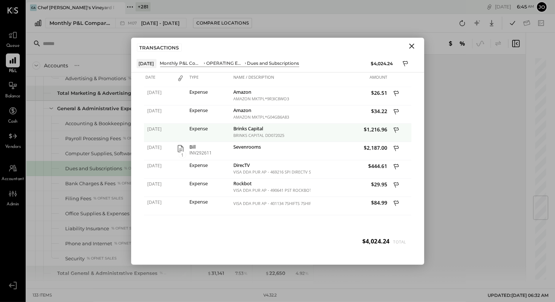
drag, startPoint x: 235, startPoint y: 131, endPoint x: 302, endPoint y: 137, distance: 67.7
click at [302, 137] on div "Brinks Capital BRINKS CAPITAL DD072025" at bounding box center [271, 133] width 79 height 18
drag, startPoint x: 292, startPoint y: 139, endPoint x: 231, endPoint y: 130, distance: 61.8
click at [231, 124] on div "07/16/2025 Expense Brinks Capital BRINKS CAPITAL DD072025 $1,216.96" at bounding box center [277, 124] width 267 height 0
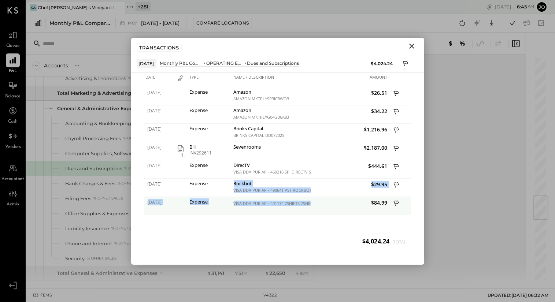
drag, startPoint x: 233, startPoint y: 180, endPoint x: 321, endPoint y: 197, distance: 89.7
click at [321, 197] on div "07/04/2025 Expense Amazon AMAZON MKTPL*9R3IC8WO3 $26.51 07/04/2025 Expense Amaz…" at bounding box center [277, 169] width 267 height 165
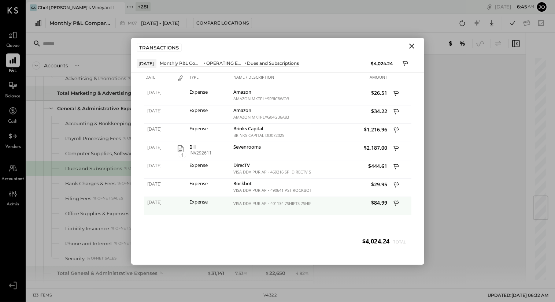
click at [277, 204] on div "VISA DDA PUR AP - 401134 7SHIFTS 7SHIFTS COM * DE" at bounding box center [271, 203] width 75 height 5
drag, startPoint x: 236, startPoint y: 205, endPoint x: 334, endPoint y: 205, distance: 98.5
click at [335, 197] on div "07/24/2025 Expense VISA DDA PUR AP - 401134 7SHIFTS 7SHIFTS COM * DE $84.99" at bounding box center [277, 197] width 267 height 0
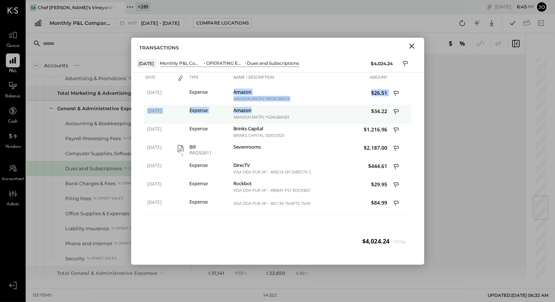
drag, startPoint x: 235, startPoint y: 90, endPoint x: 300, endPoint y: 112, distance: 68.6
click at [300, 112] on div "07/04/2025 Expense Amazon AMAZON MKTPL*9R3IC8WO3 $26.51 07/04/2025 Expense Amaz…" at bounding box center [277, 169] width 267 height 165
click at [300, 112] on div "Amazon" at bounding box center [271, 111] width 75 height 7
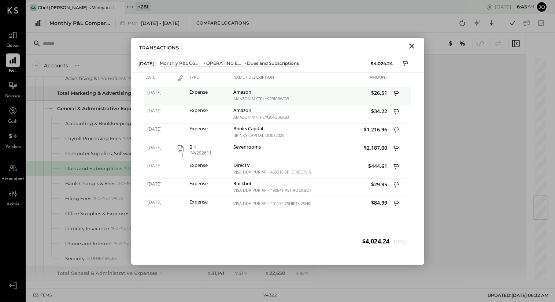
click at [394, 94] on icon at bounding box center [396, 94] width 7 height 9
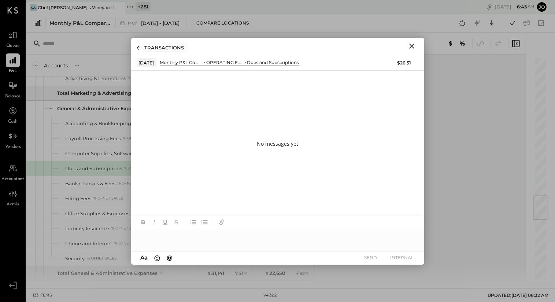
click at [262, 236] on div at bounding box center [277, 236] width 293 height 15
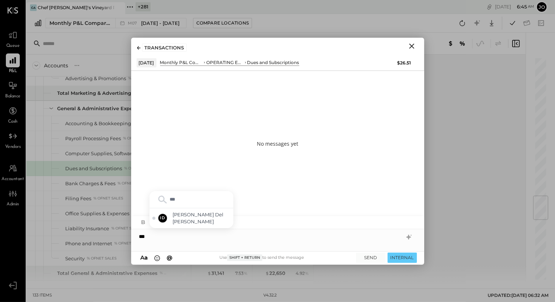
type input "****"
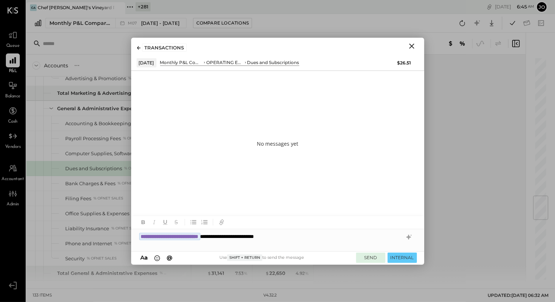
click at [372, 258] on button "SEND" at bounding box center [370, 258] width 29 height 10
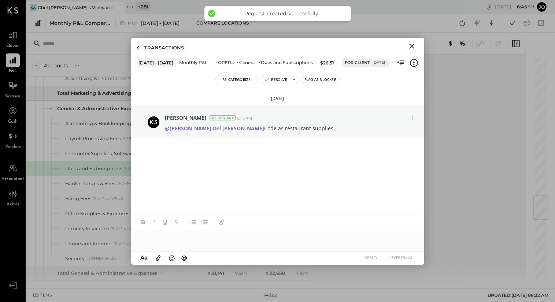
click at [140, 48] on icon at bounding box center [139, 48] width 4 height 4
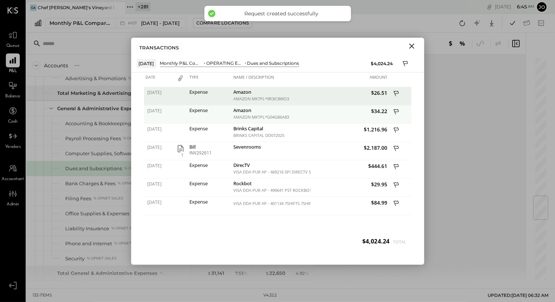
click at [398, 114] on icon at bounding box center [396, 112] width 7 height 9
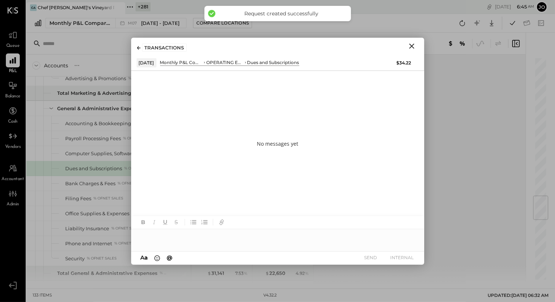
click at [298, 240] on div at bounding box center [277, 236] width 293 height 15
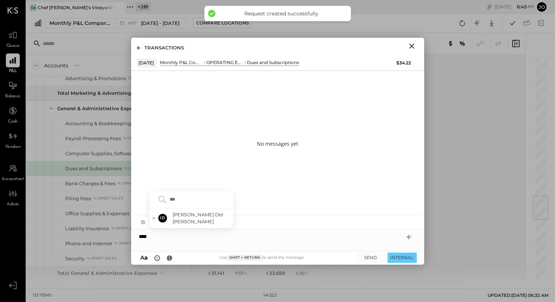
type input "****"
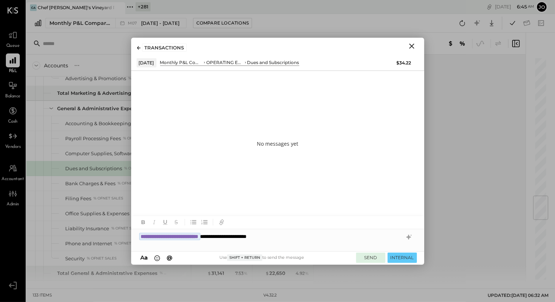
click at [367, 257] on button "SEND" at bounding box center [370, 258] width 29 height 10
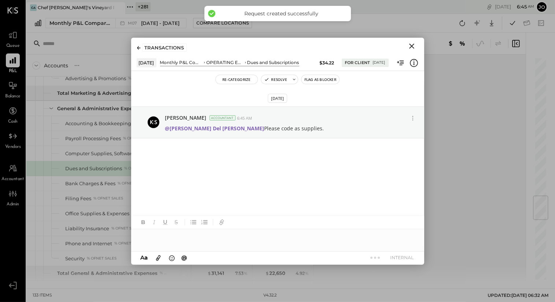
click at [411, 48] on icon "Close" at bounding box center [411, 46] width 9 height 9
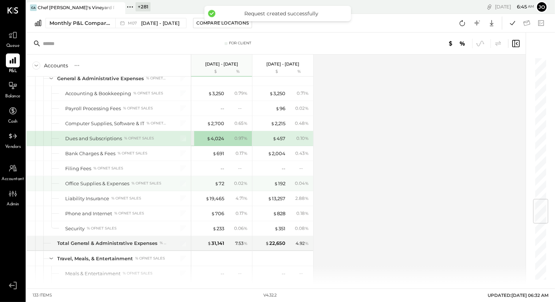
scroll to position [1221, 0]
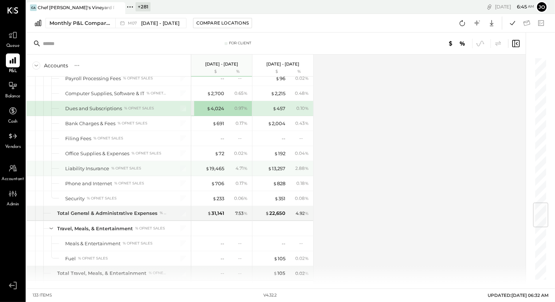
click at [219, 167] on div "$ 19,465 4.71 %" at bounding box center [222, 168] width 55 height 15
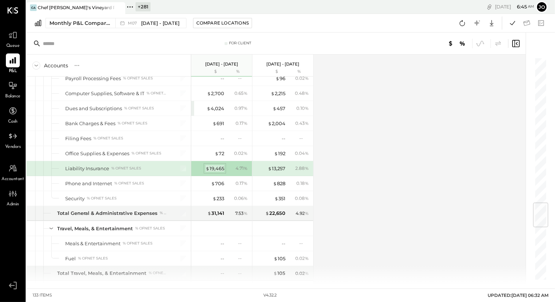
click at [218, 165] on div "$ 19,465" at bounding box center [215, 168] width 19 height 7
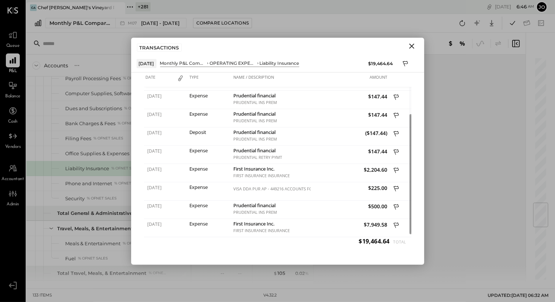
click at [412, 49] on icon "Close" at bounding box center [411, 46] width 9 height 9
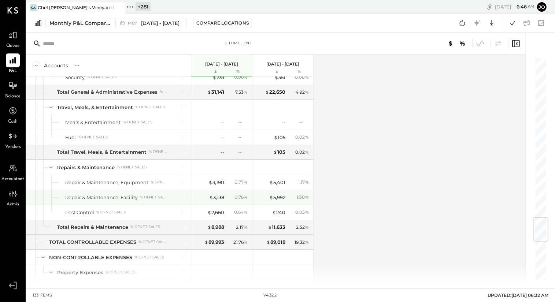
scroll to position [1342, 0]
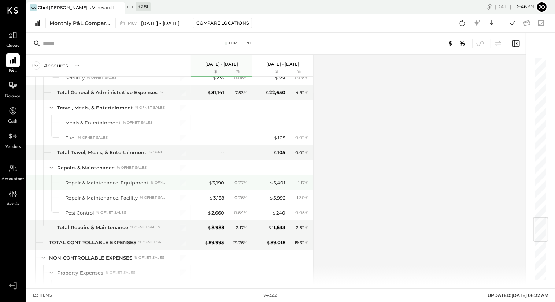
click at [219, 175] on div "$ 3,190 0.77 %" at bounding box center [222, 182] width 55 height 15
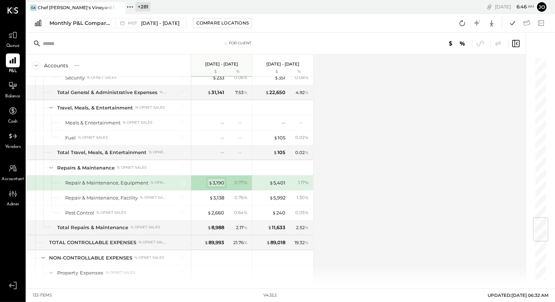
click at [218, 180] on div "$ 3,190" at bounding box center [216, 183] width 16 height 7
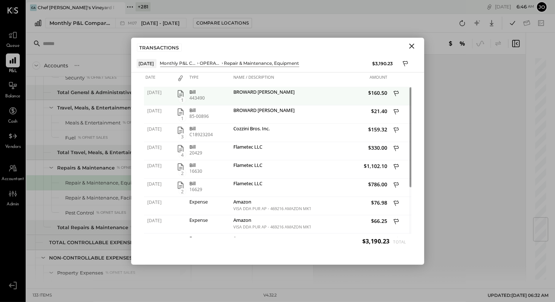
click at [394, 95] on icon at bounding box center [396, 94] width 7 height 9
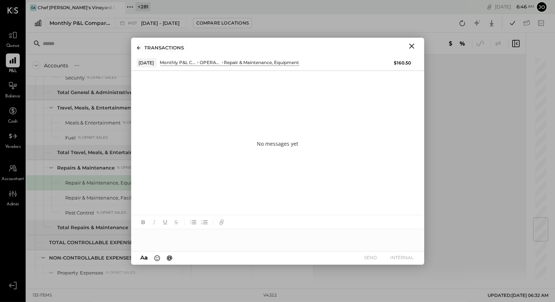
click at [296, 236] on div at bounding box center [277, 236] width 293 height 15
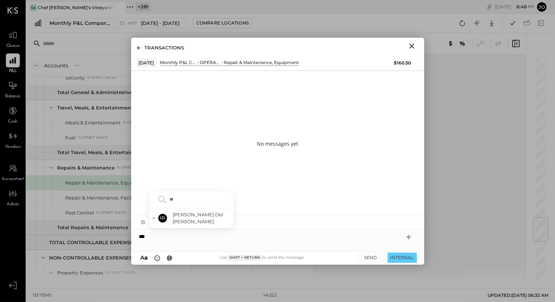
type input "***"
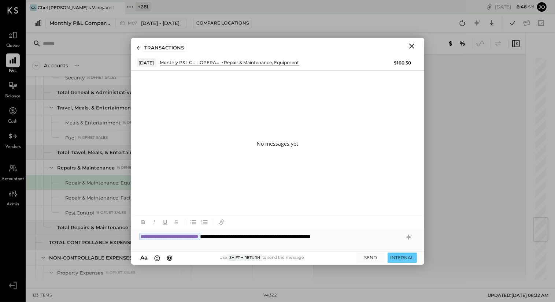
click at [297, 236] on div "**********" at bounding box center [277, 236] width 293 height 15
click at [363, 254] on button "SEND" at bounding box center [370, 258] width 29 height 10
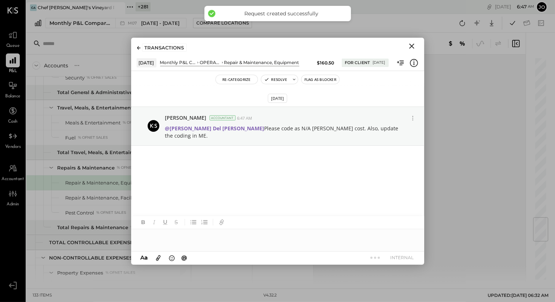
click at [138, 46] on icon at bounding box center [138, 48] width 3 height 4
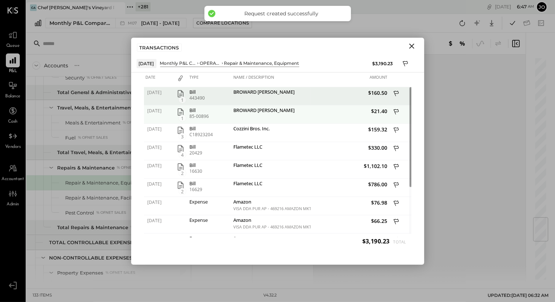
click at [397, 111] on icon at bounding box center [395, 111] width 5 height 5
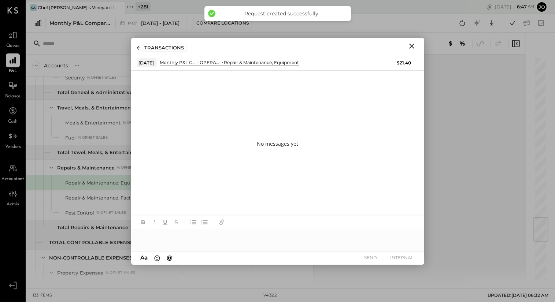
click at [298, 234] on div at bounding box center [277, 236] width 293 height 15
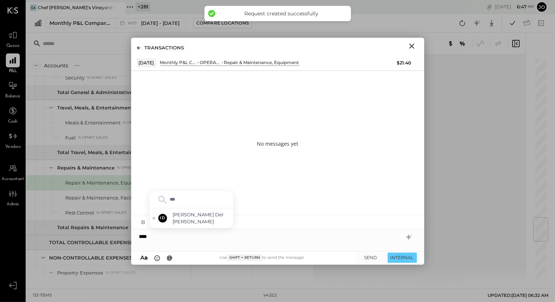
type input "****"
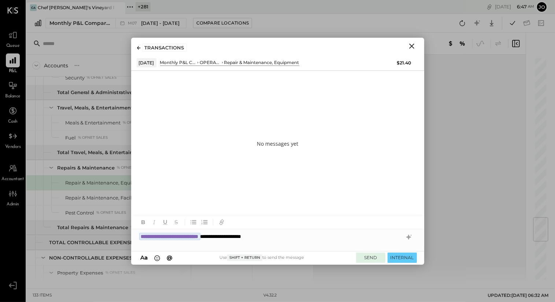
click at [367, 258] on button "SEND" at bounding box center [370, 258] width 29 height 10
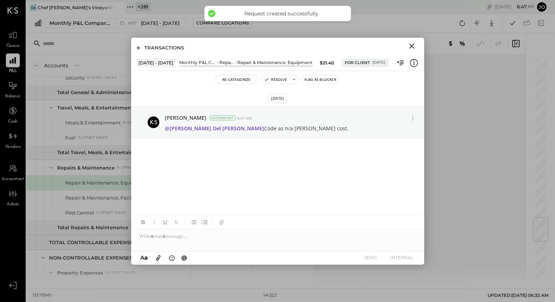
click at [146, 45] on div "TRANSACTIONS" at bounding box center [164, 48] width 45 height 8
click at [140, 48] on icon at bounding box center [138, 48] width 3 height 4
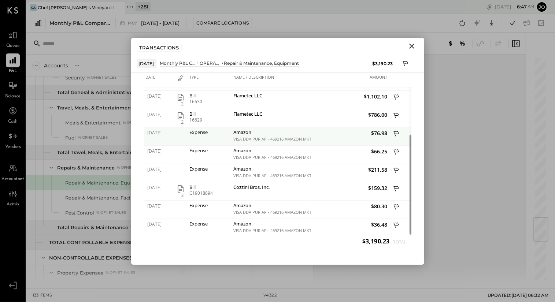
click at [394, 132] on icon at bounding box center [396, 134] width 7 height 9
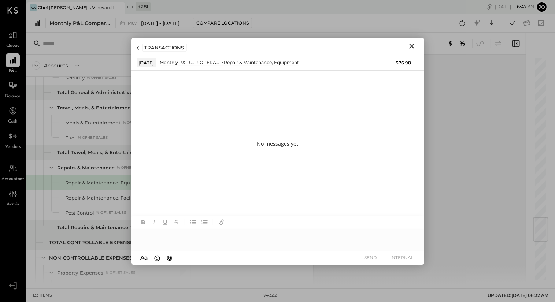
click at [263, 236] on div at bounding box center [277, 236] width 293 height 15
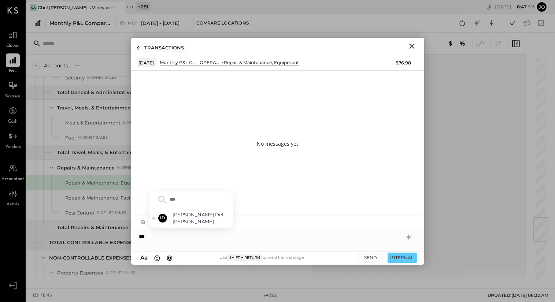
type input "****"
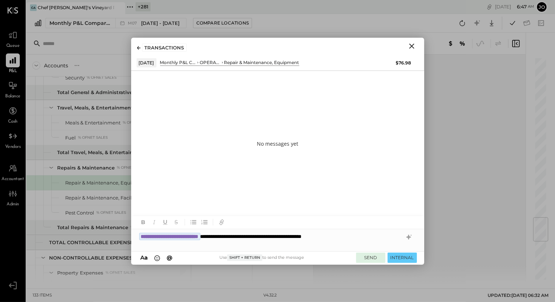
click at [375, 260] on button "SEND" at bounding box center [370, 258] width 29 height 10
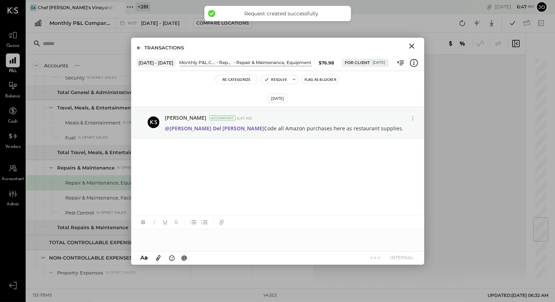
click at [138, 49] on div at bounding box center [139, 48] width 4 height 6
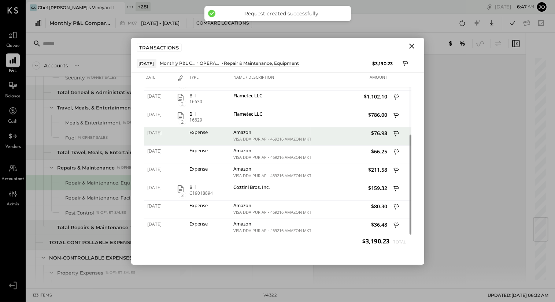
click at [414, 41] on button "Close" at bounding box center [411, 46] width 13 height 10
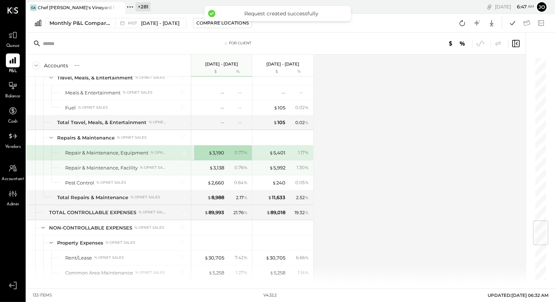
scroll to position [1374, 0]
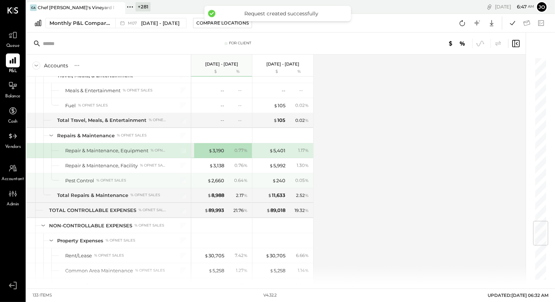
click at [223, 164] on div "$ 3,138 0.76 %" at bounding box center [222, 165] width 55 height 15
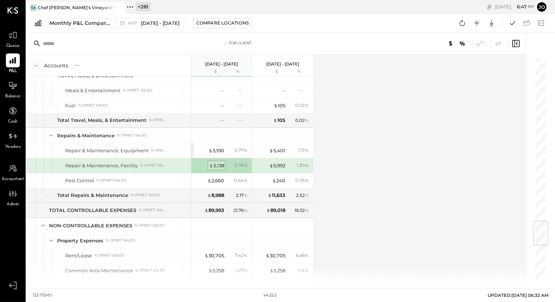
click at [220, 162] on div "$ 3,138" at bounding box center [216, 165] width 15 height 7
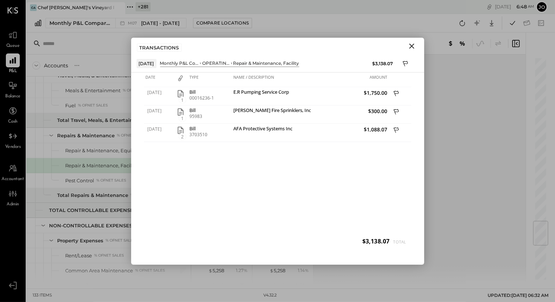
click at [413, 46] on icon "Close" at bounding box center [411, 46] width 9 height 9
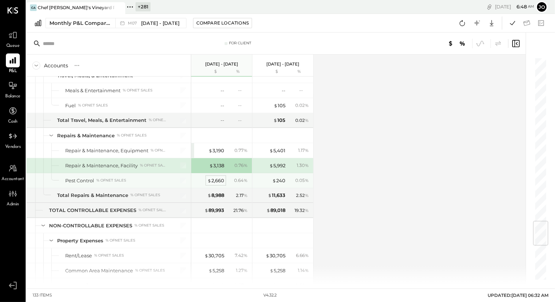
click at [216, 177] on div "$ 2,660" at bounding box center [215, 180] width 17 height 7
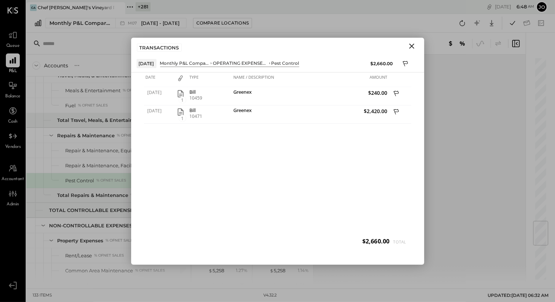
click at [413, 51] on div "TRANSACTIONS" at bounding box center [277, 46] width 293 height 17
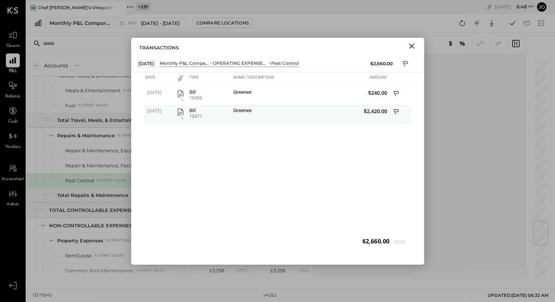
click at [180, 114] on icon "button" at bounding box center [180, 112] width 9 height 9
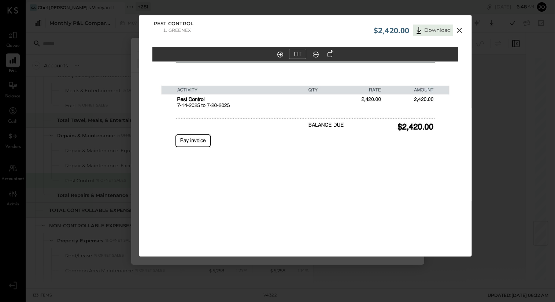
drag, startPoint x: 308, startPoint y: 161, endPoint x: 309, endPoint y: 201, distance: 39.9
click at [308, 201] on img at bounding box center [305, 167] width 306 height 396
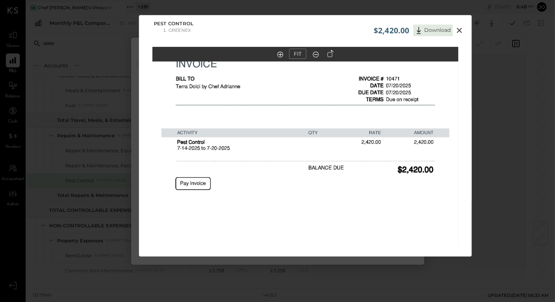
drag, startPoint x: 306, startPoint y: 147, endPoint x: 308, endPoint y: 189, distance: 42.9
click at [308, 189] on img at bounding box center [305, 210] width 306 height 396
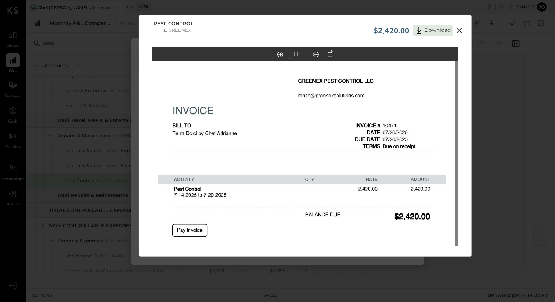
drag, startPoint x: 311, startPoint y: 146, endPoint x: 305, endPoint y: 178, distance: 33.1
click at [305, 178] on img at bounding box center [302, 257] width 306 height 396
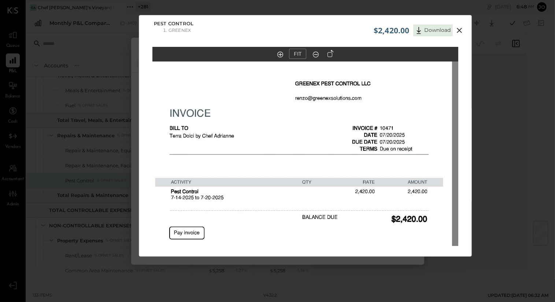
drag, startPoint x: 409, startPoint y: 100, endPoint x: 400, endPoint y: 85, distance: 17.9
click at [400, 85] on img at bounding box center [299, 259] width 306 height 396
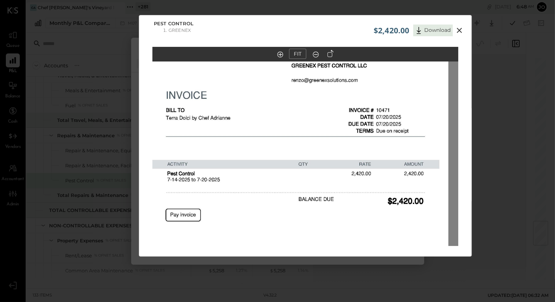
drag, startPoint x: 400, startPoint y: 85, endPoint x: 414, endPoint y: 85, distance: 13.6
click at [414, 85] on img at bounding box center [296, 241] width 306 height 396
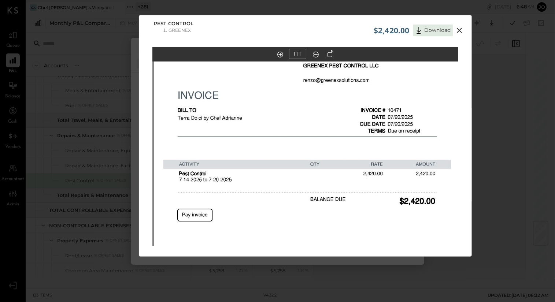
click at [455, 30] on icon at bounding box center [459, 30] width 9 height 9
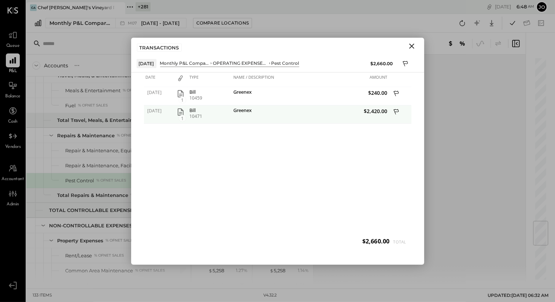
click at [180, 110] on icon "button" at bounding box center [180, 112] width 9 height 9
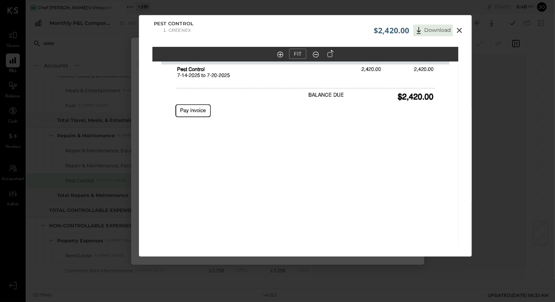
click at [459, 34] on icon at bounding box center [459, 30] width 9 height 9
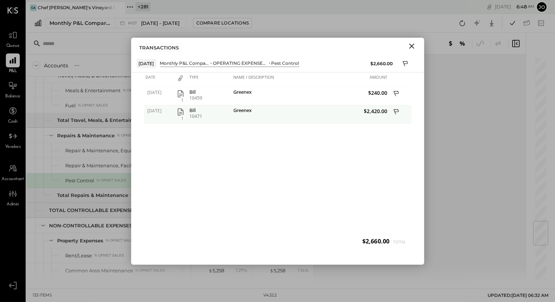
click at [400, 114] on button at bounding box center [396, 113] width 11 height 10
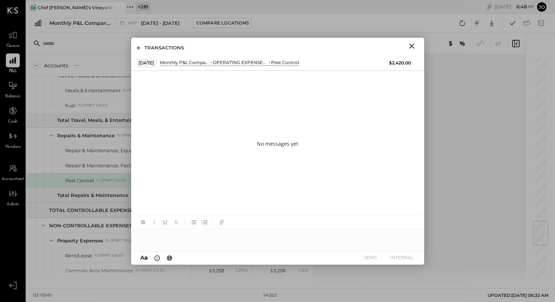
click at [274, 238] on div at bounding box center [277, 236] width 293 height 15
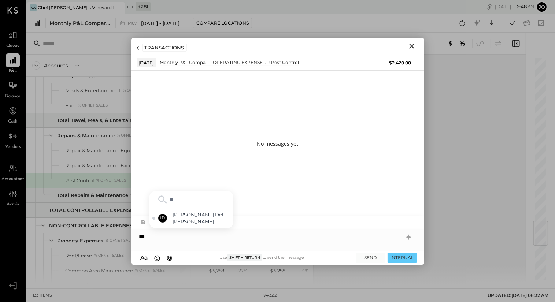
type input "***"
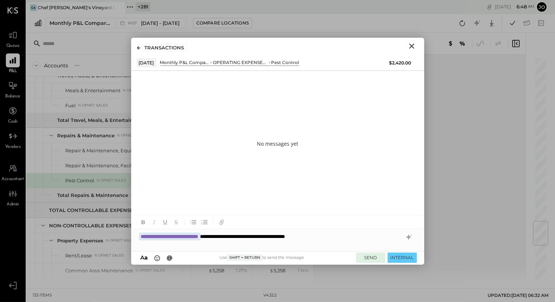
click at [358, 253] on button "SEND" at bounding box center [370, 258] width 29 height 10
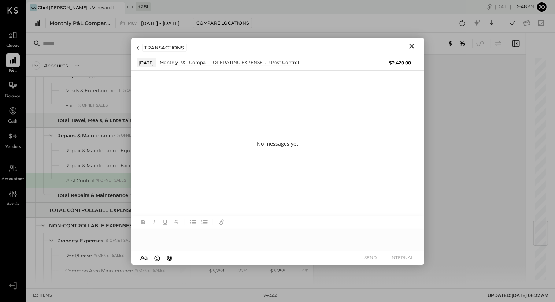
click at [412, 46] on icon "Close" at bounding box center [411, 46] width 5 height 5
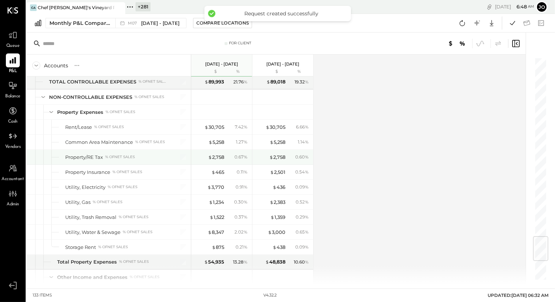
scroll to position [1504, 0]
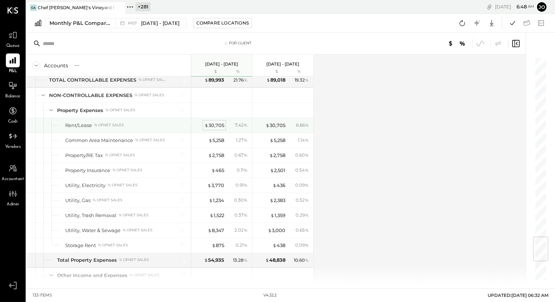
click at [218, 122] on div "$ 30,705" at bounding box center [214, 125] width 20 height 7
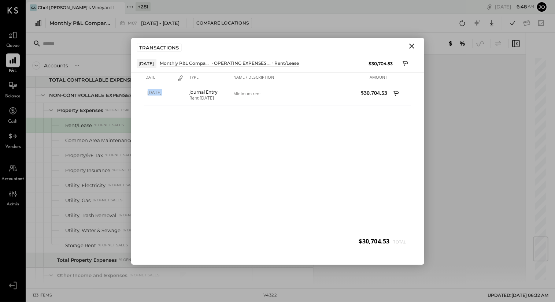
drag, startPoint x: 183, startPoint y: 91, endPoint x: 280, endPoint y: 105, distance: 97.4
click at [279, 105] on div "07/01/2025 Journal Entry Rent July 2025 Minimum rent $30,704.53" at bounding box center [277, 169] width 267 height 165
click at [413, 45] on icon "Close" at bounding box center [411, 46] width 9 height 9
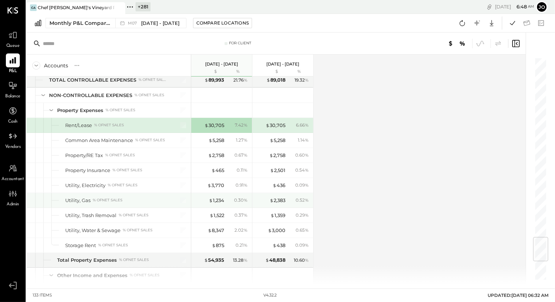
scroll to position [1512, 0]
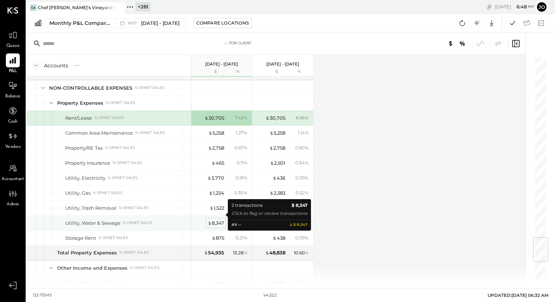
click at [215, 220] on div "$ 8,347" at bounding box center [216, 223] width 16 height 7
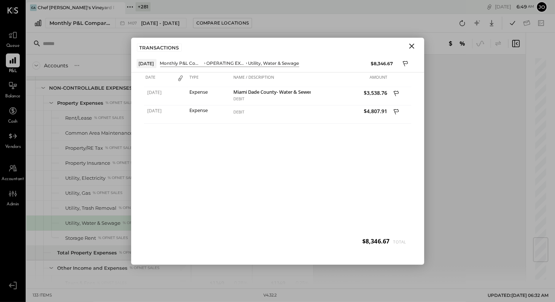
click at [410, 45] on icon "Close" at bounding box center [411, 46] width 9 height 9
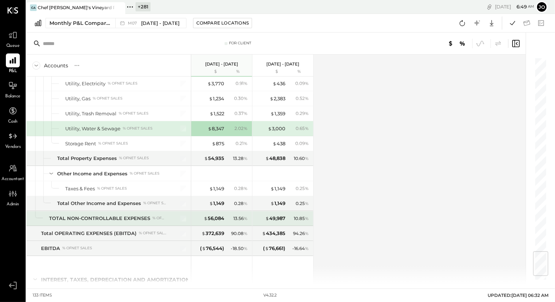
scroll to position [1639, 0]
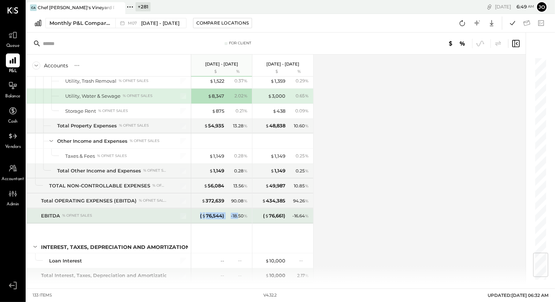
drag, startPoint x: 197, startPoint y: 208, endPoint x: 238, endPoint y: 208, distance: 41.4
click at [238, 209] on div "( $ 76,544 ) - 18.50 %" at bounding box center [222, 216] width 55 height 15
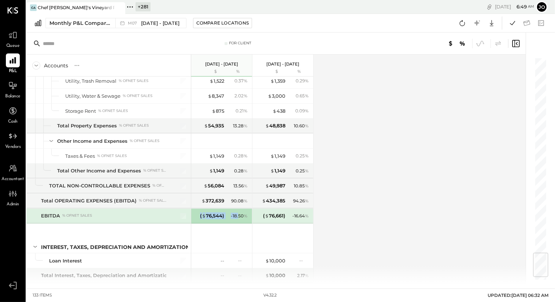
click at [238, 213] on div "- 18.50 %" at bounding box center [239, 216] width 17 height 7
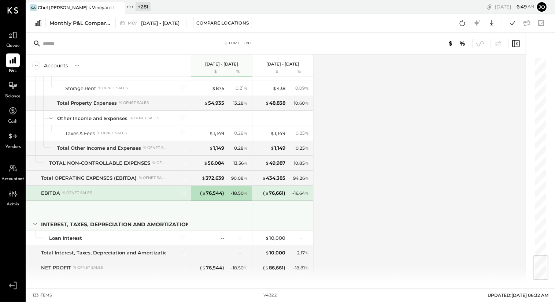
scroll to position [1662, 0]
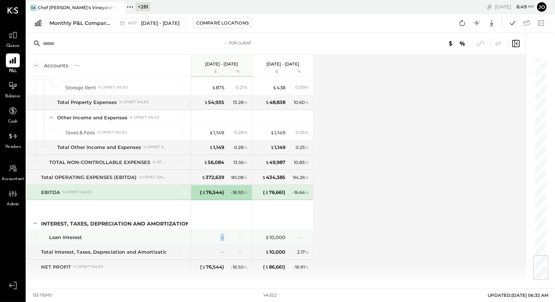
drag, startPoint x: 217, startPoint y: 228, endPoint x: 226, endPoint y: 228, distance: 9.5
click at [225, 230] on div "-- --" at bounding box center [222, 237] width 55 height 15
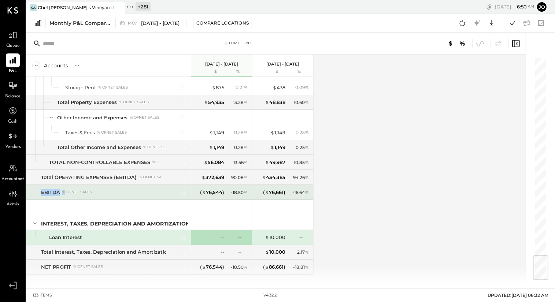
drag, startPoint x: 40, startPoint y: 184, endPoint x: 64, endPoint y: 184, distance: 23.4
click at [64, 185] on div "EBITDA % of NET SALES" at bounding box center [108, 192] width 164 height 15
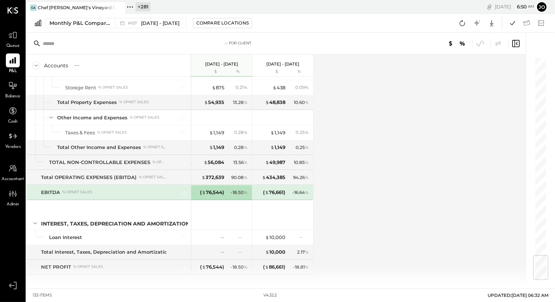
click at [113, 189] on div "EBITDA % of NET SALES" at bounding box center [103, 192] width 125 height 7
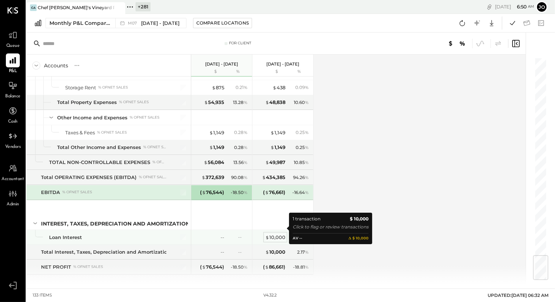
click at [276, 234] on div "$ 10,000" at bounding box center [275, 237] width 20 height 7
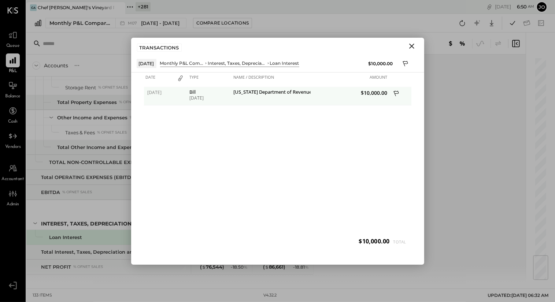
click at [396, 93] on icon at bounding box center [396, 94] width 7 height 9
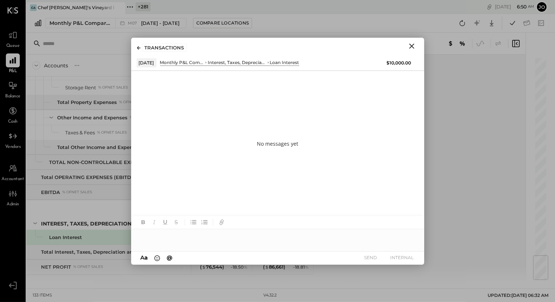
click at [303, 223] on div at bounding box center [277, 222] width 293 height 13
click at [296, 239] on div at bounding box center [277, 236] width 293 height 15
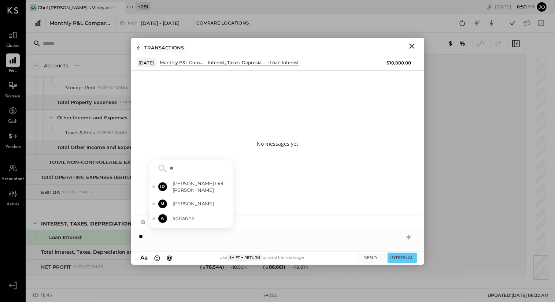
type input "***"
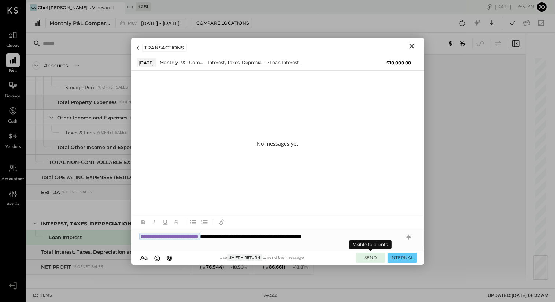
click at [366, 254] on button "SEND" at bounding box center [370, 258] width 29 height 10
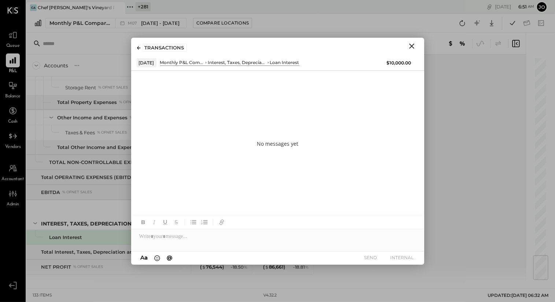
click at [410, 49] on icon "Close" at bounding box center [411, 46] width 9 height 9
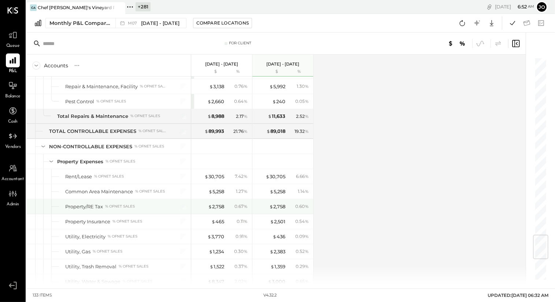
scroll to position [1523, 0]
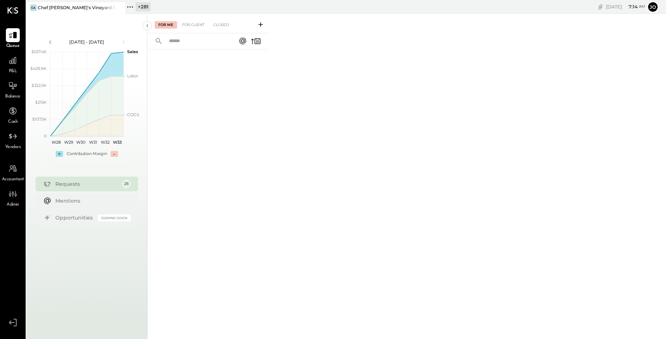
click at [129, 5] on icon at bounding box center [130, 7] width 10 height 10
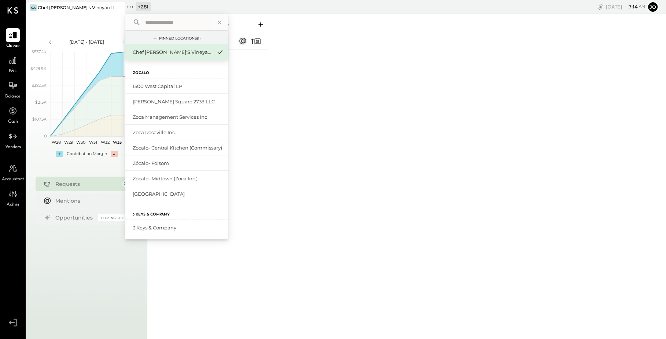
click at [119, 6] on icon at bounding box center [118, 7] width 9 height 9
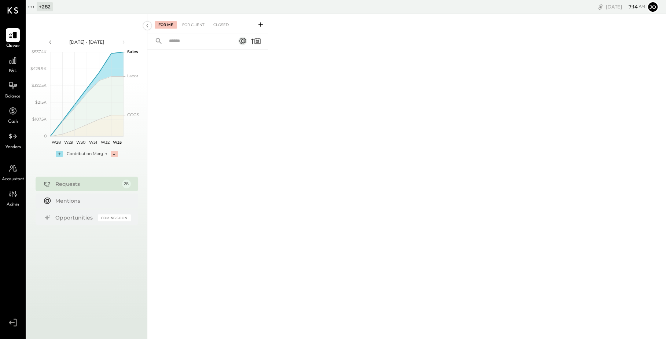
click at [38, 10] on div "+ 282" at bounding box center [45, 6] width 16 height 9
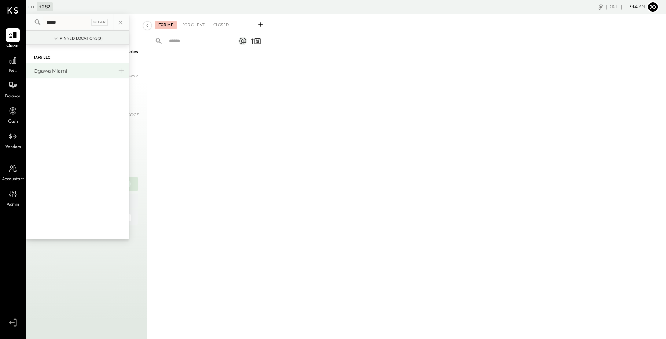
type input "*****"
click at [51, 70] on div "Ogawa Miami" at bounding box center [73, 70] width 79 height 7
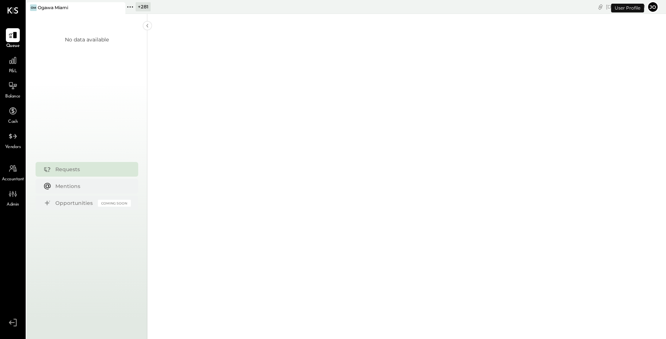
click at [15, 68] on div "P&L" at bounding box center [13, 63] width 14 height 21
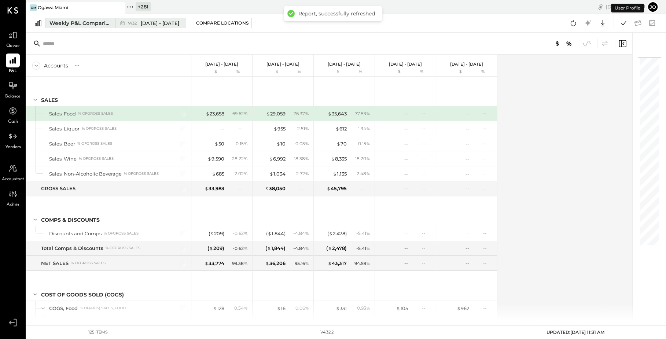
click at [97, 21] on div "Weekly P&L Comparison" at bounding box center [80, 22] width 62 height 7
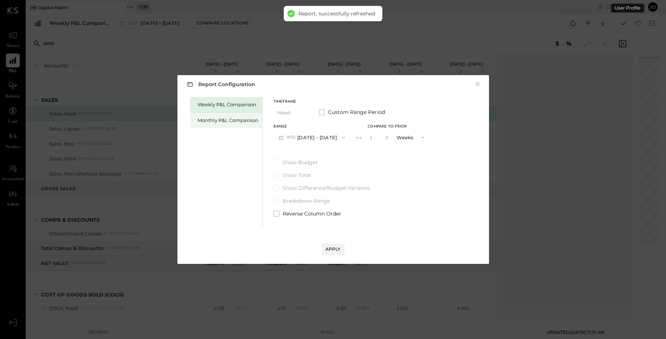
click at [232, 118] on div "Monthly P&L Comparison" at bounding box center [227, 120] width 61 height 7
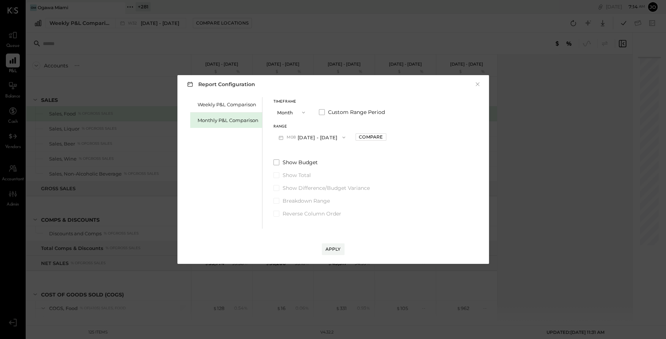
click at [308, 137] on button "M08 Aug 1 - 31, 2025" at bounding box center [311, 137] width 77 height 14
click at [315, 152] on span "[DATE] - [DATE]" at bounding box center [308, 154] width 35 height 6
click at [359, 137] on div "Compare" at bounding box center [371, 137] width 24 height 6
click at [384, 137] on button "button" at bounding box center [387, 137] width 6 height 8
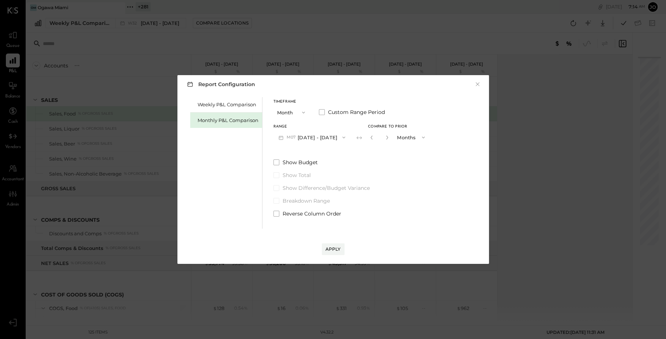
click at [384, 137] on button "button" at bounding box center [387, 137] width 6 height 8
click at [370, 136] on icon "button" at bounding box center [371, 138] width 2 height 4
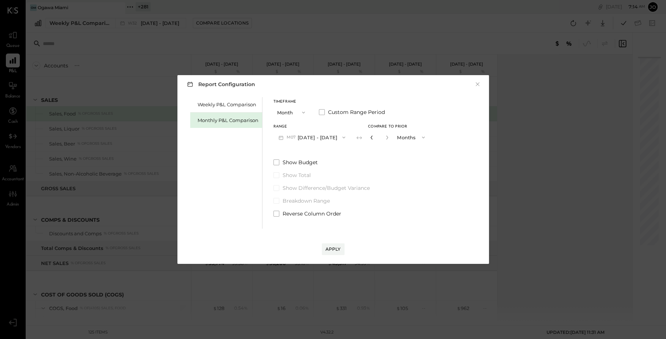
type input "*"
click at [336, 242] on div "Apply" at bounding box center [333, 242] width 297 height 26
click at [335, 254] on button "Apply" at bounding box center [333, 249] width 23 height 12
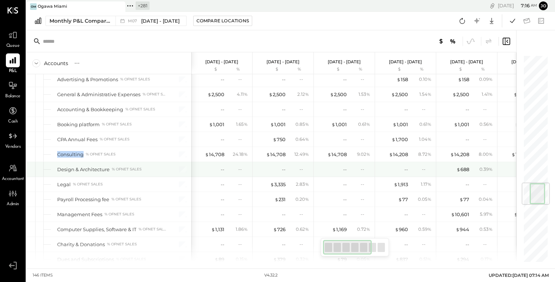
scroll to position [1073, 0]
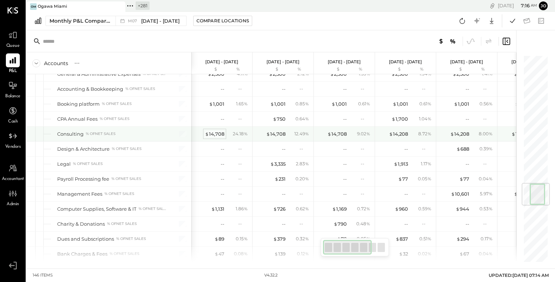
click at [217, 131] on div "$ 14,708" at bounding box center [214, 134] width 19 height 7
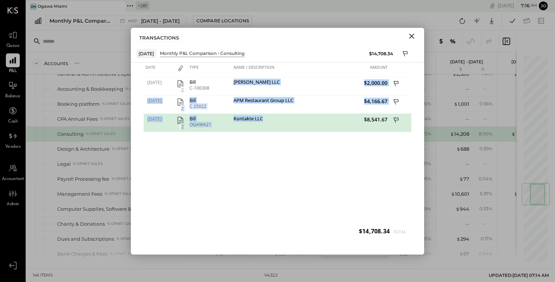
drag, startPoint x: 233, startPoint y: 81, endPoint x: 262, endPoint y: 124, distance: 52.5
click at [262, 124] on div "07/01/2025 2 Bill C-100368 Antonio Garces LLC $2,000.00 07/01/2025 2 Bill C 250…" at bounding box center [277, 159] width 267 height 165
click at [262, 124] on div "Kontakte LLC" at bounding box center [271, 123] width 79 height 18
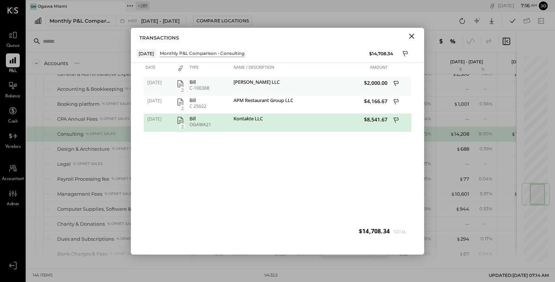
click at [181, 84] on icon "button" at bounding box center [180, 83] width 6 height 7
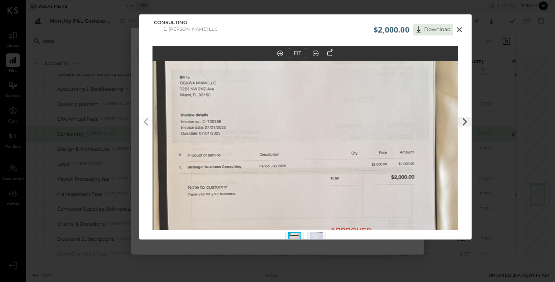
drag, startPoint x: 335, startPoint y: 125, endPoint x: 336, endPoint y: 161, distance: 36.7
click at [336, 161] on img at bounding box center [306, 169] width 306 height 543
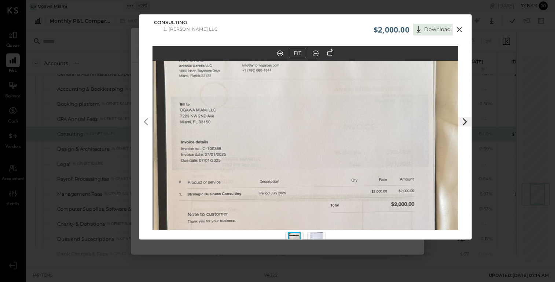
drag, startPoint x: 340, startPoint y: 145, endPoint x: 340, endPoint y: 165, distance: 20.1
click at [340, 165] on img at bounding box center [306, 196] width 306 height 543
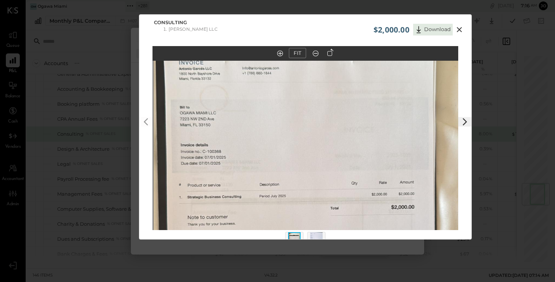
click at [459, 28] on icon at bounding box center [459, 29] width 9 height 9
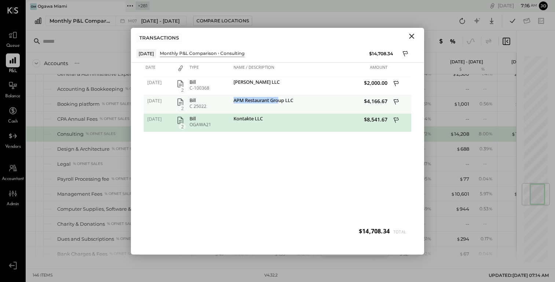
drag, startPoint x: 232, startPoint y: 100, endPoint x: 280, endPoint y: 100, distance: 48.4
click at [280, 100] on div "APM Restaurant Group LLC" at bounding box center [271, 105] width 79 height 18
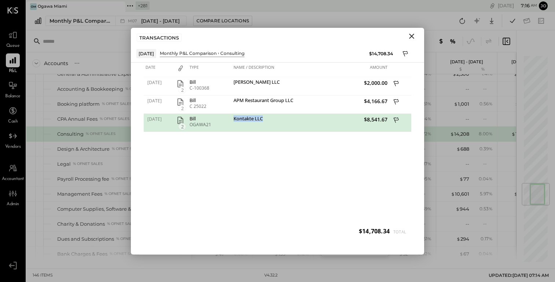
drag, startPoint x: 234, startPoint y: 119, endPoint x: 281, endPoint y: 120, distance: 47.3
click at [281, 120] on div "Kontakte LLC" at bounding box center [270, 119] width 75 height 7
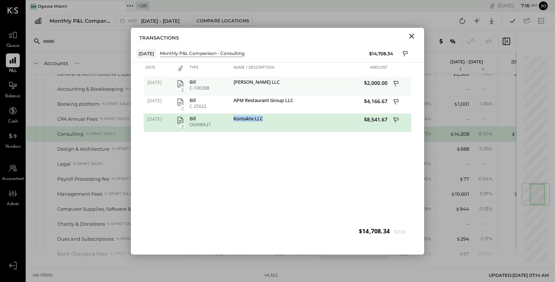
drag, startPoint x: 299, startPoint y: 97, endPoint x: 239, endPoint y: 93, distance: 59.5
click at [239, 93] on div "07/01/2025 2 Bill C-100368 Antonio Garces LLC $2,000.00 07/01/2025 2 Bill C 250…" at bounding box center [277, 159] width 267 height 165
click at [236, 84] on div "Antonio Garces LLC" at bounding box center [270, 82] width 75 height 7
drag, startPoint x: 234, startPoint y: 82, endPoint x: 292, endPoint y: 84, distance: 58.3
click at [292, 84] on div "Antonio Garces LLC" at bounding box center [270, 82] width 75 height 7
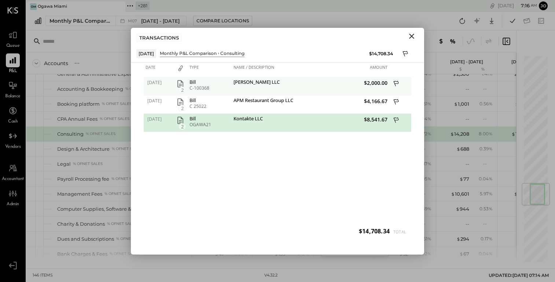
click at [293, 84] on div "Antonio Garces LLC" at bounding box center [270, 82] width 75 height 7
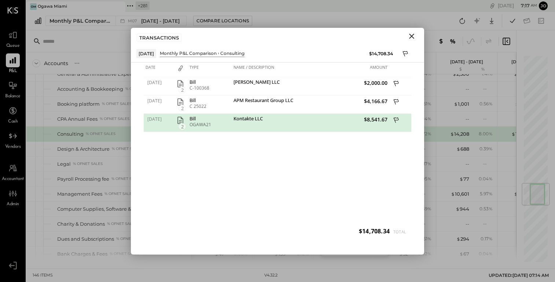
click at [413, 35] on icon "Close" at bounding box center [411, 36] width 9 height 9
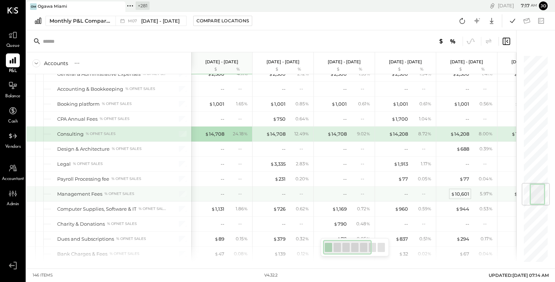
click at [466, 191] on div "$ 10,601" at bounding box center [460, 194] width 18 height 7
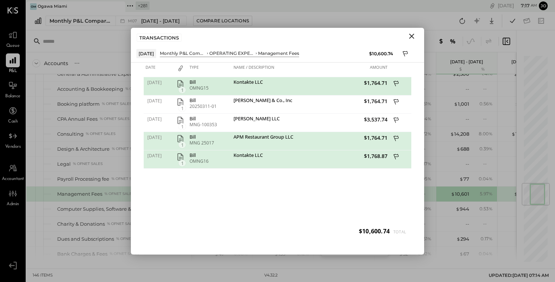
click at [183, 81] on icon "button" at bounding box center [180, 83] width 9 height 9
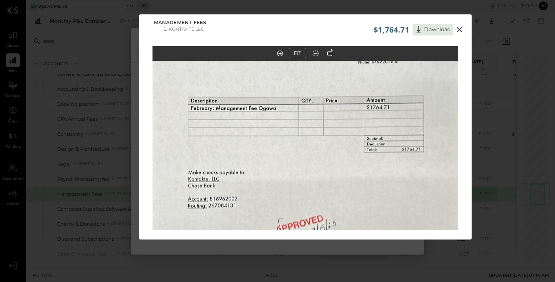
drag, startPoint x: 290, startPoint y: 140, endPoint x: 290, endPoint y: 179, distance: 38.8
click at [290, 179] on img at bounding box center [305, 135] width 306 height 397
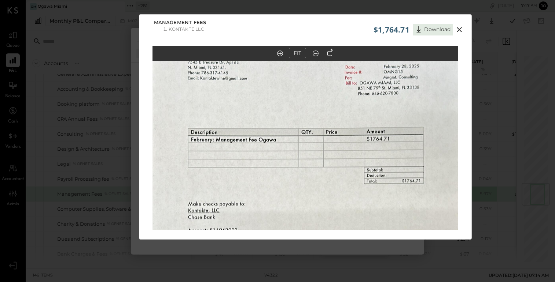
click at [459, 29] on icon at bounding box center [459, 29] width 9 height 9
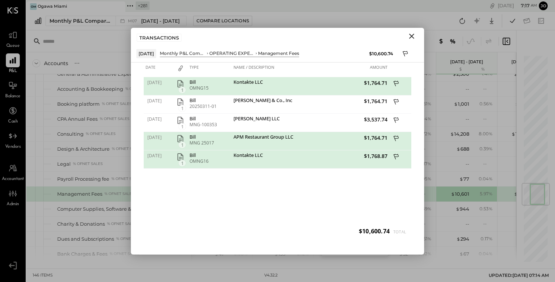
click at [408, 32] on icon "Close" at bounding box center [411, 36] width 9 height 9
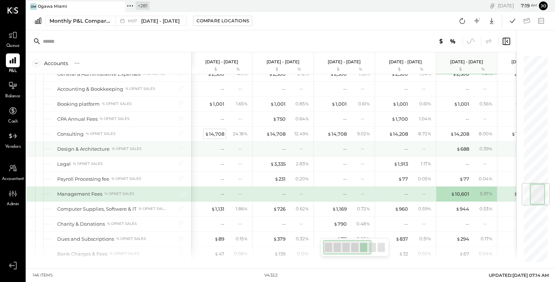
click at [218, 131] on div "$ 14,708" at bounding box center [214, 134] width 19 height 7
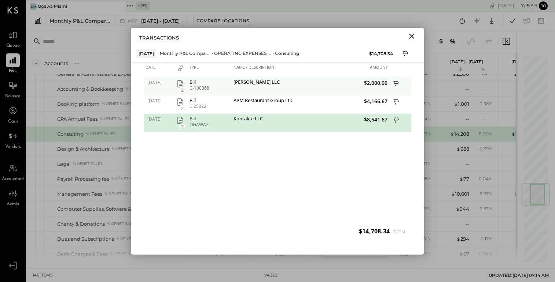
drag, startPoint x: 230, startPoint y: 81, endPoint x: 300, endPoint y: 81, distance: 70.0
click at [300, 77] on div "07/01/2025 2 Bill C-100368 Antonio Garces LLC $2,000.00" at bounding box center [277, 77] width 267 height 0
click at [244, 84] on div "Antonio Garces LLC" at bounding box center [270, 82] width 75 height 7
drag, startPoint x: 234, startPoint y: 82, endPoint x: 288, endPoint y: 82, distance: 54.2
click at [288, 82] on div "Antonio Garces LLC" at bounding box center [270, 82] width 75 height 7
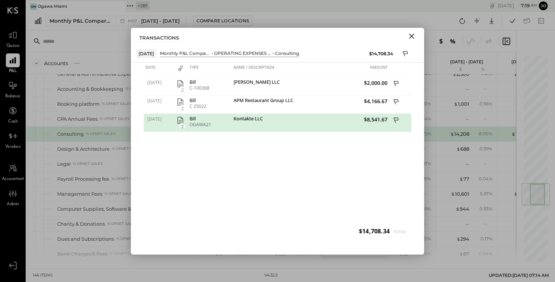
copy div "Antonio Garces LLC"
drag, startPoint x: 233, startPoint y: 97, endPoint x: 330, endPoint y: 113, distance: 98.4
click at [329, 113] on div "07/01/2025 2 Bill C-100368 Antonio Garces LLC $2,000.00 07/01/2025 2 Bill C 250…" at bounding box center [277, 159] width 267 height 165
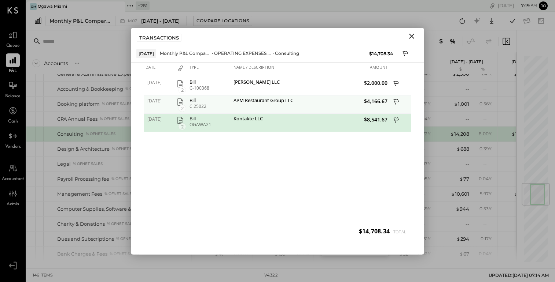
click at [230, 101] on div "Bill C 25022" at bounding box center [210, 105] width 44 height 18
drag, startPoint x: 233, startPoint y: 100, endPoint x: 318, endPoint y: 100, distance: 84.3
click at [318, 96] on div "07/01/2025 2 Bill C 25022 APM Restaurant Group LLC $4,166.67" at bounding box center [277, 96] width 267 height 0
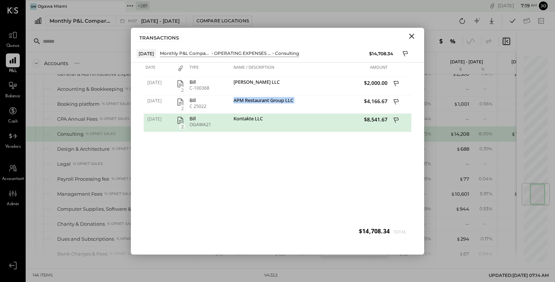
copy div "APM Restaurant Group LLC"
drag, startPoint x: 234, startPoint y: 119, endPoint x: 280, endPoint y: 119, distance: 45.4
click at [280, 119] on div "Kontakte LLC" at bounding box center [270, 119] width 75 height 7
copy div "Kontakte LLC"
click at [412, 36] on icon "Close" at bounding box center [411, 36] width 5 height 5
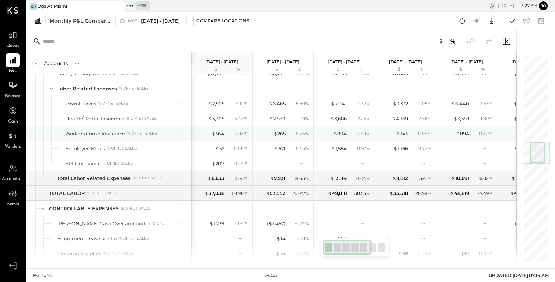
scroll to position [1238, 0]
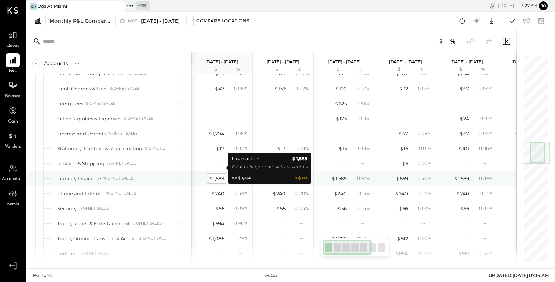
click at [219, 175] on div "$ 1,589" at bounding box center [216, 178] width 15 height 7
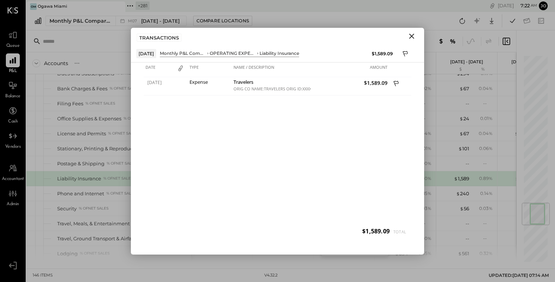
click at [414, 35] on icon "Close" at bounding box center [411, 36] width 9 height 9
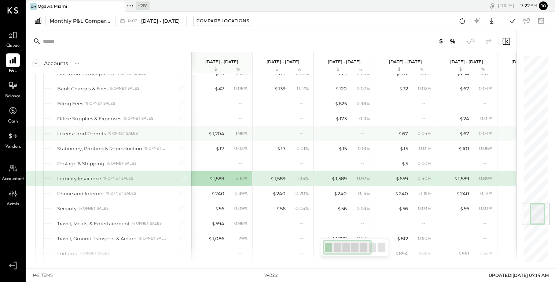
scroll to position [687, 0]
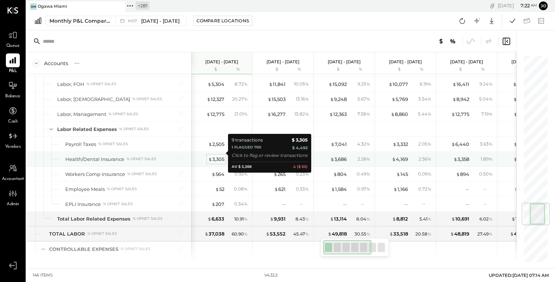
click at [221, 156] on div "$ 3,305" at bounding box center [216, 159] width 16 height 7
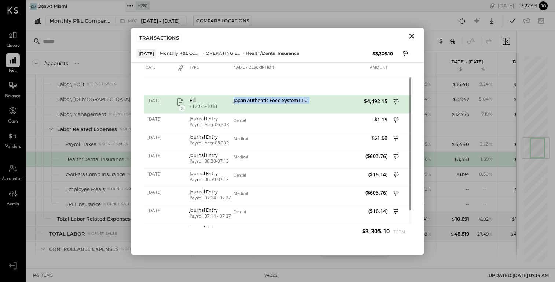
drag, startPoint x: 233, startPoint y: 100, endPoint x: 319, endPoint y: 101, distance: 86.1
click at [319, 96] on div "[DATE] 2 Bill HI 2025-1038 Japan Authentic Food System LLC. $4,492.15" at bounding box center [277, 96] width 267 height 0
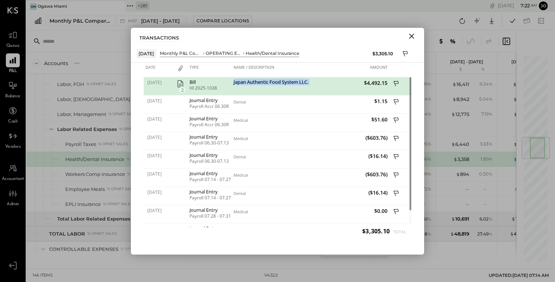
click at [179, 84] on icon "button" at bounding box center [180, 83] width 9 height 9
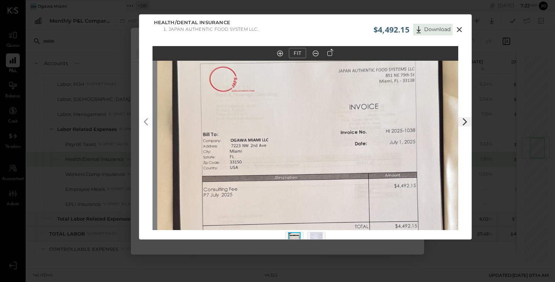
drag, startPoint x: 343, startPoint y: 95, endPoint x: 348, endPoint y: 155, distance: 59.9
click at [348, 155] on img at bounding box center [310, 184] width 306 height 543
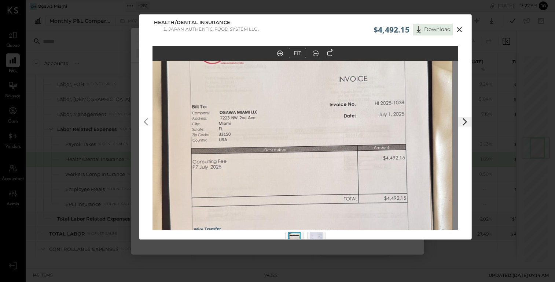
drag, startPoint x: 354, startPoint y: 147, endPoint x: 343, endPoint y: 111, distance: 38.0
click at [343, 111] on img at bounding box center [299, 156] width 306 height 543
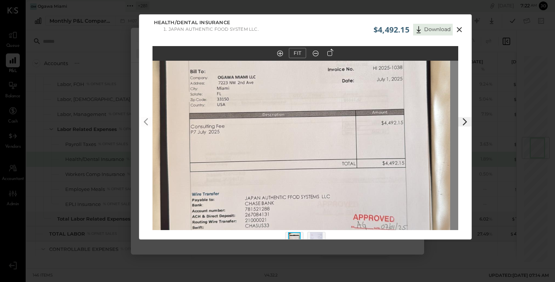
drag, startPoint x: 345, startPoint y: 132, endPoint x: 343, endPoint y: 95, distance: 37.1
click at [343, 95] on img at bounding box center [297, 121] width 306 height 543
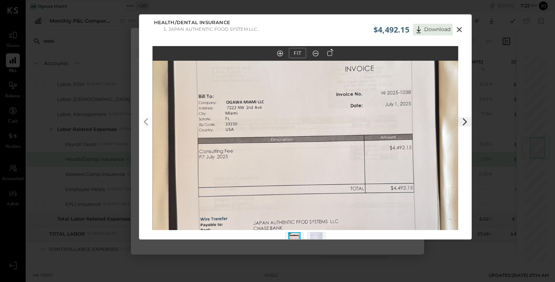
drag, startPoint x: 343, startPoint y: 95, endPoint x: 351, endPoint y: 119, distance: 25.3
click at [351, 119] on img at bounding box center [306, 146] width 306 height 543
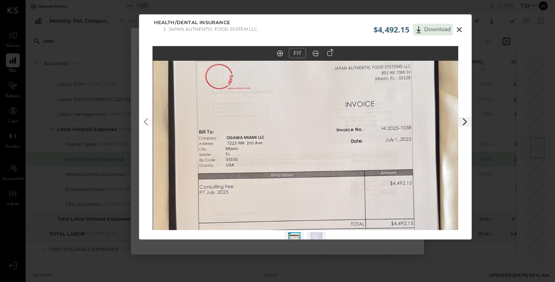
drag, startPoint x: 384, startPoint y: 97, endPoint x: 384, endPoint y: 134, distance: 37.4
click at [384, 134] on img at bounding box center [306, 181] width 306 height 543
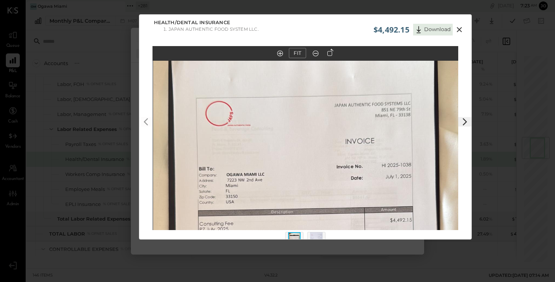
drag, startPoint x: 384, startPoint y: 134, endPoint x: 384, endPoint y: 158, distance: 24.2
click at [384, 158] on img at bounding box center [306, 218] width 306 height 543
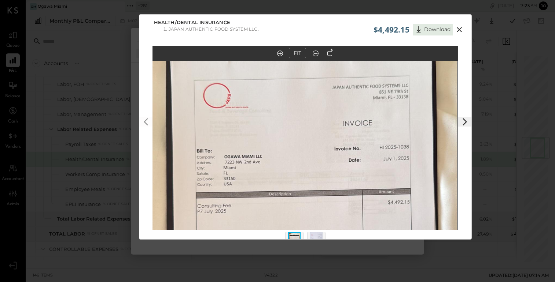
drag, startPoint x: 384, startPoint y: 158, endPoint x: 382, endPoint y: 120, distance: 38.6
click at [382, 120] on img at bounding box center [304, 200] width 306 height 543
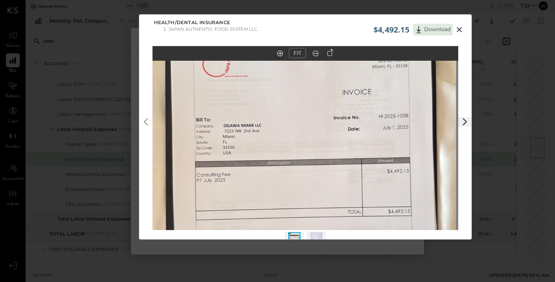
drag, startPoint x: 381, startPoint y: 148, endPoint x: 381, endPoint y: 139, distance: 8.4
click at [381, 139] on img at bounding box center [303, 169] width 306 height 543
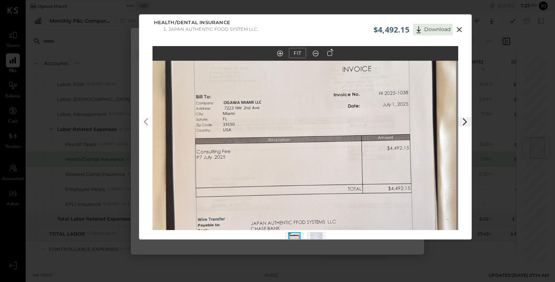
drag, startPoint x: 319, startPoint y: 128, endPoint x: 319, endPoint y: 92, distance: 35.5
click at [319, 92] on img at bounding box center [303, 146] width 306 height 543
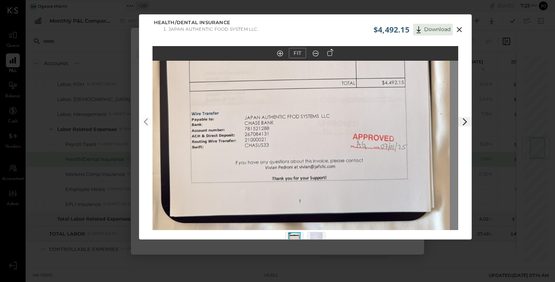
drag, startPoint x: 345, startPoint y: 118, endPoint x: 341, endPoint y: 62, distance: 56.2
click at [341, 62] on img at bounding box center [297, 40] width 306 height 543
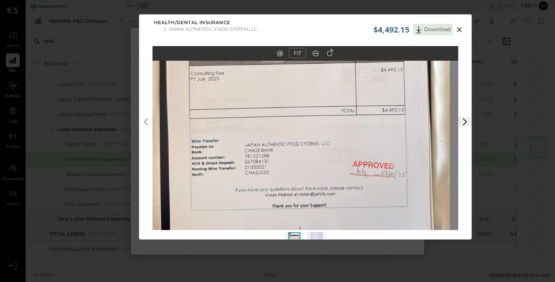
drag, startPoint x: 374, startPoint y: 88, endPoint x: 374, endPoint y: 112, distance: 23.4
click at [374, 112] on img at bounding box center [297, 68] width 306 height 543
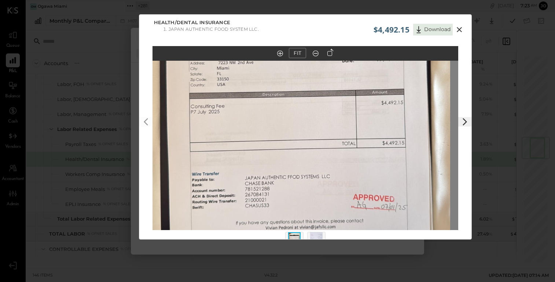
drag, startPoint x: 374, startPoint y: 112, endPoint x: 374, endPoint y: 140, distance: 28.2
click at [374, 140] on img at bounding box center [297, 101] width 306 height 543
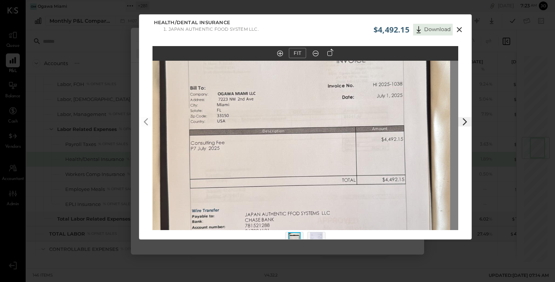
drag, startPoint x: 374, startPoint y: 129, endPoint x: 373, endPoint y: 176, distance: 46.9
click at [374, 176] on img at bounding box center [297, 137] width 306 height 543
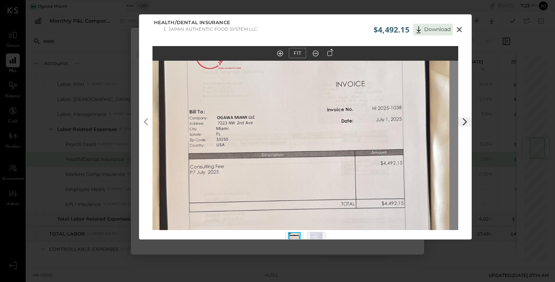
drag, startPoint x: 366, startPoint y: 174, endPoint x: 366, endPoint y: 199, distance: 24.5
click at [366, 199] on img at bounding box center [297, 161] width 306 height 543
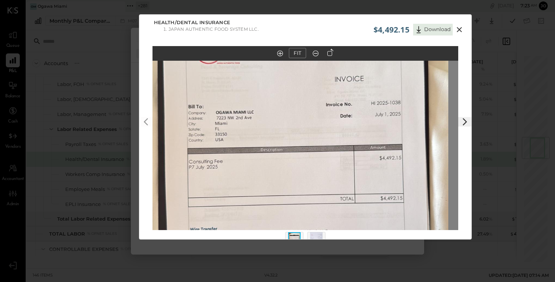
drag, startPoint x: 365, startPoint y: 210, endPoint x: 364, endPoint y: 189, distance: 21.3
click at [364, 189] on img at bounding box center [296, 156] width 306 height 543
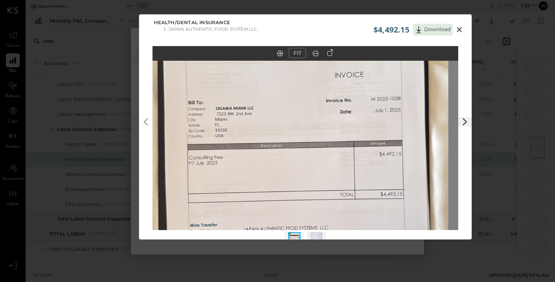
drag, startPoint x: 364, startPoint y: 189, endPoint x: 364, endPoint y: 173, distance: 15.8
click at [364, 173] on img at bounding box center [296, 152] width 306 height 543
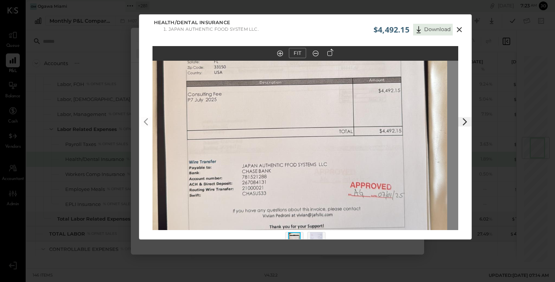
drag, startPoint x: 364, startPoint y: 173, endPoint x: 363, endPoint y: 142, distance: 31.2
click at [363, 142] on img at bounding box center [294, 89] width 306 height 543
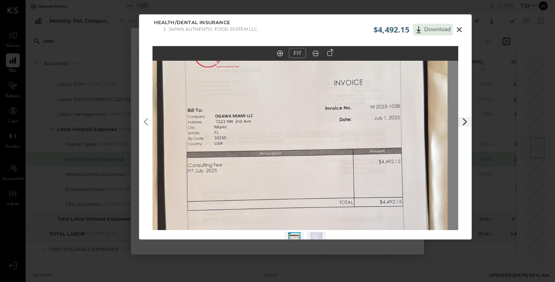
drag, startPoint x: 344, startPoint y: 103, endPoint x: 344, endPoint y: 171, distance: 67.4
click at [344, 171] on img at bounding box center [295, 160] width 306 height 543
click at [459, 31] on icon at bounding box center [459, 29] width 9 height 9
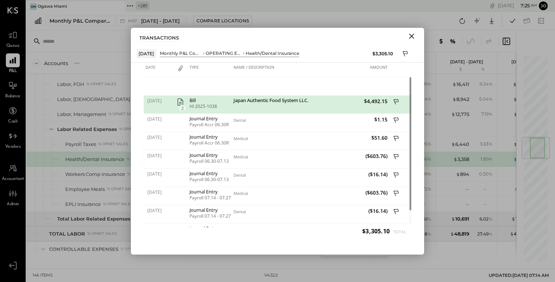
click at [412, 38] on icon "Close" at bounding box center [411, 36] width 9 height 9
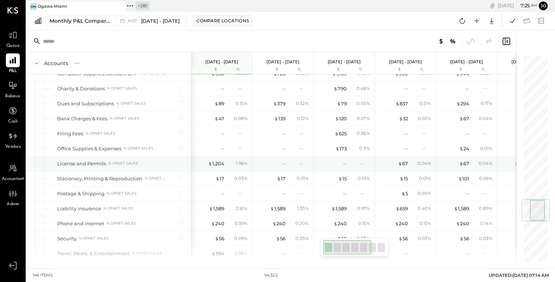
scroll to position [1029, 0]
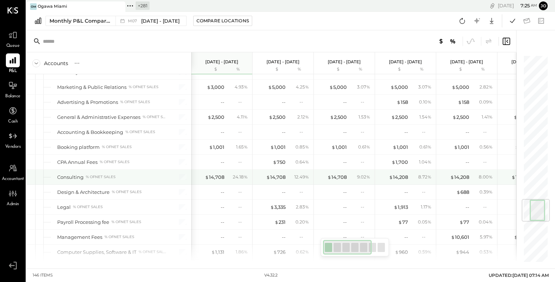
click at [55, 170] on div "Consulting % of NET SALES" at bounding box center [108, 177] width 165 height 15
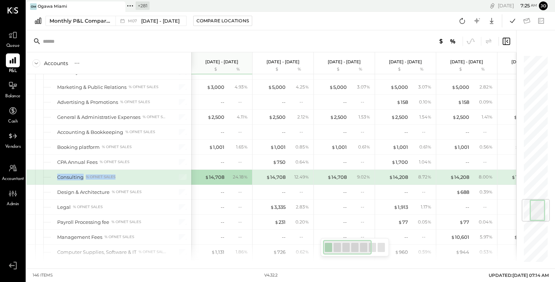
drag, startPoint x: 56, startPoint y: 169, endPoint x: 117, endPoint y: 169, distance: 60.4
click at [117, 170] on div "Consulting % of NET SALES" at bounding box center [108, 177] width 165 height 15
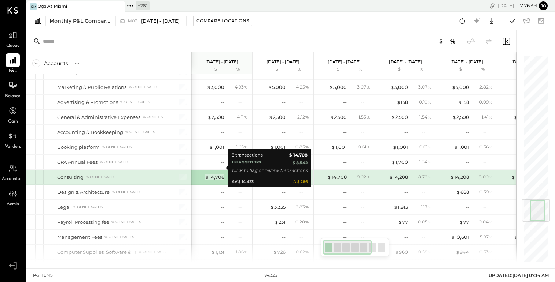
click at [213, 174] on div "$ 14,708" at bounding box center [214, 177] width 19 height 7
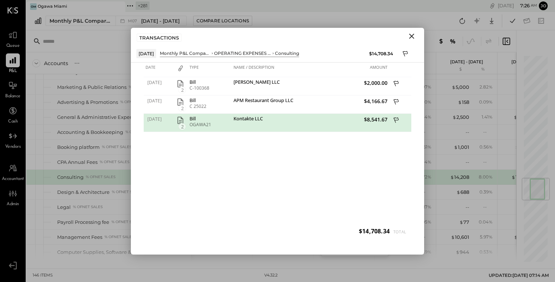
click at [410, 38] on icon "Close" at bounding box center [411, 36] width 9 height 9
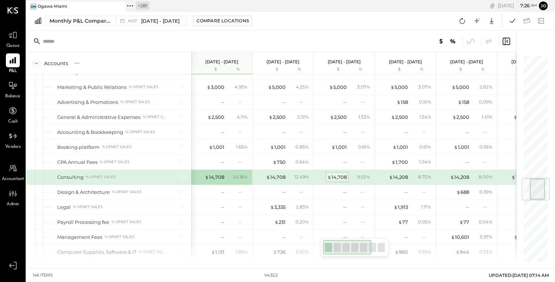
click at [344, 174] on div "$ 14,708" at bounding box center [336, 177] width 19 height 7
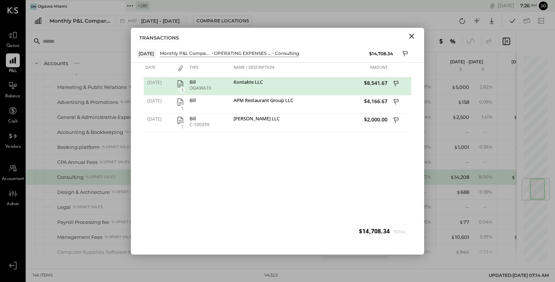
click at [412, 39] on icon "Close" at bounding box center [411, 36] width 9 height 9
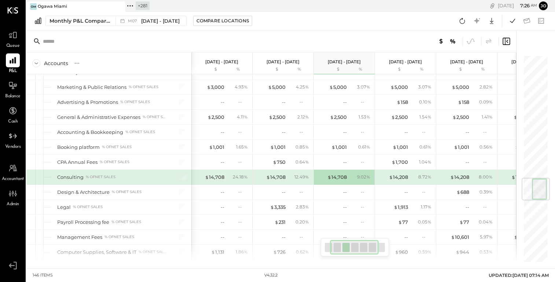
scroll to position [0, 103]
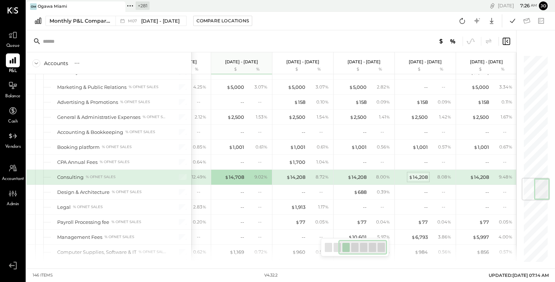
click at [418, 174] on div "$ 14,208" at bounding box center [417, 177] width 19 height 7
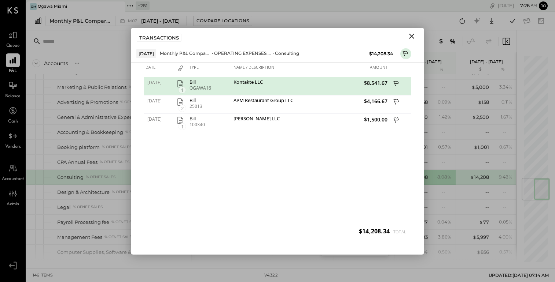
click at [415, 38] on icon "Close" at bounding box center [411, 36] width 9 height 9
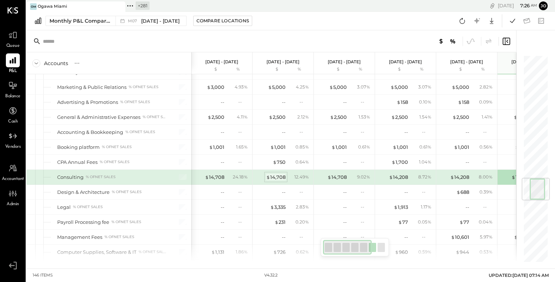
click at [279, 174] on div "$ 14,708" at bounding box center [275, 177] width 19 height 7
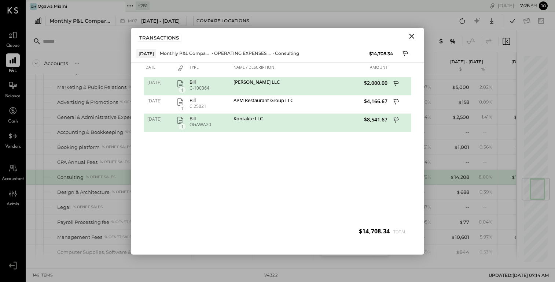
click at [408, 34] on icon "Close" at bounding box center [411, 36] width 9 height 9
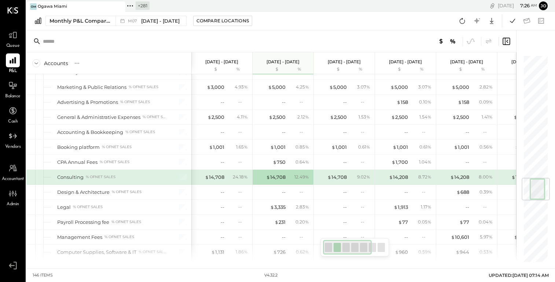
click at [76, 174] on div "Consulting" at bounding box center [70, 177] width 26 height 7
click at [70, 174] on div "Consulting" at bounding box center [70, 177] width 26 height 7
click at [84, 174] on div "Consulting % of NET SALES" at bounding box center [112, 177] width 110 height 7
click at [82, 174] on div "Consulting" at bounding box center [70, 177] width 26 height 7
click at [103, 175] on div "% of NET SALES" at bounding box center [101, 177] width 30 height 5
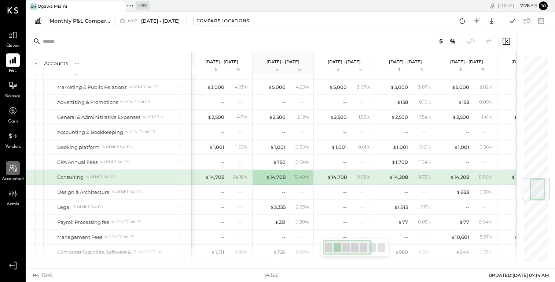
click at [7, 172] on div at bounding box center [13, 169] width 14 height 14
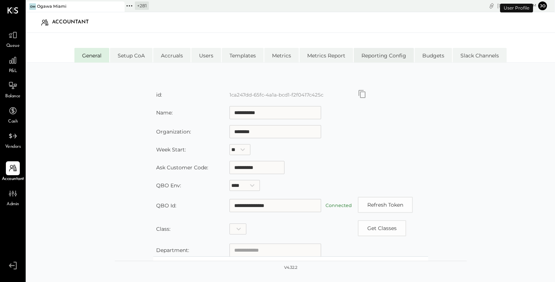
click at [379, 54] on li "Reporting Config" at bounding box center [384, 55] width 60 height 15
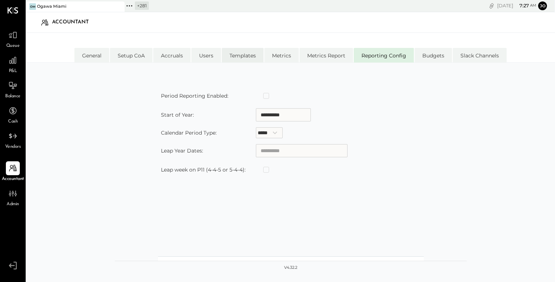
click at [248, 57] on li "Templates" at bounding box center [243, 55] width 42 height 15
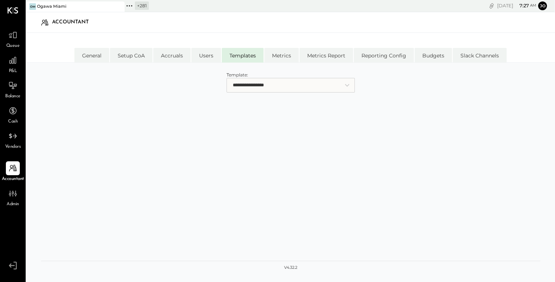
click at [249, 84] on select "**********" at bounding box center [290, 85] width 128 height 15
select select "**********"
click at [226, 78] on select "**********" at bounding box center [290, 85] width 128 height 15
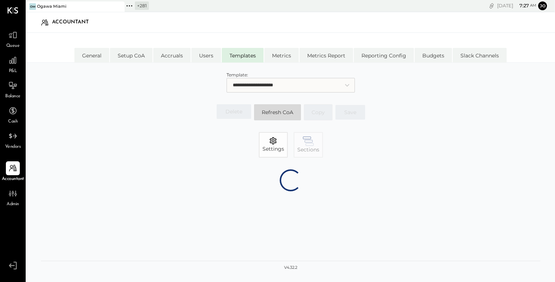
select select "**********"
select select "******"
select select "*******"
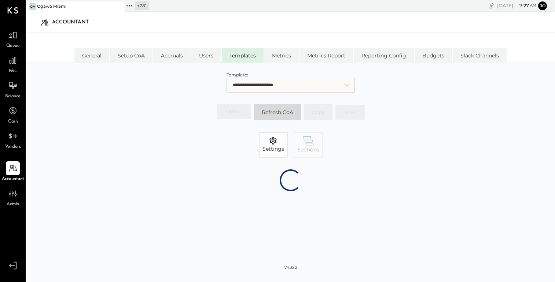
select select "******"
select select "********"
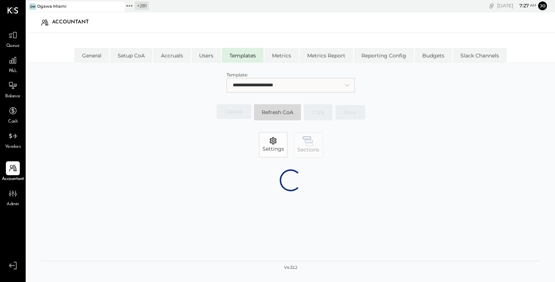
select select "********"
select select "******"
select select "********"
select select "*******"
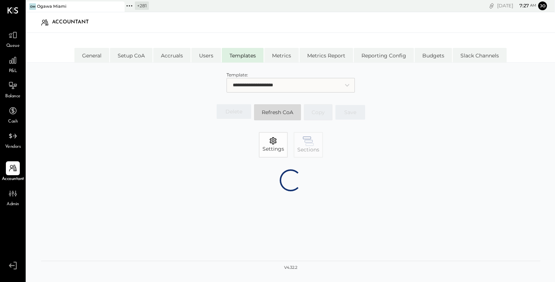
select select "*******"
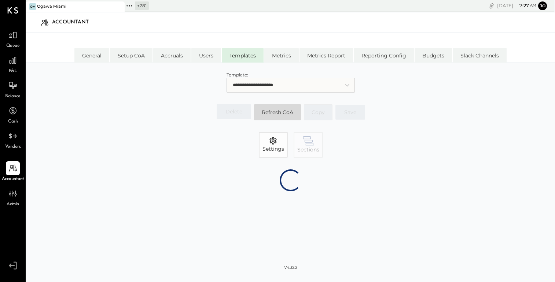
select select "*******"
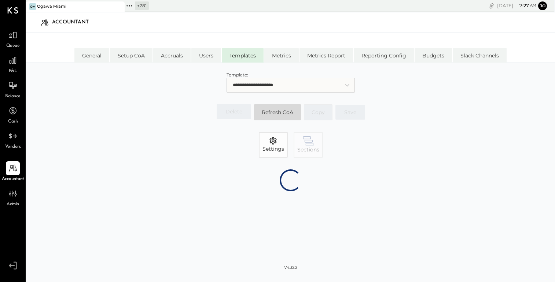
select select "*******"
select select "********"
select select "*******"
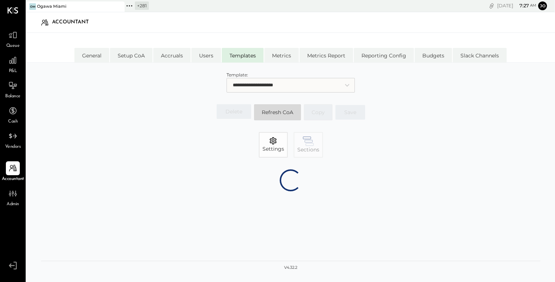
select select "*******"
select select "********"
select select "*******"
select select "********"
select select "*******"
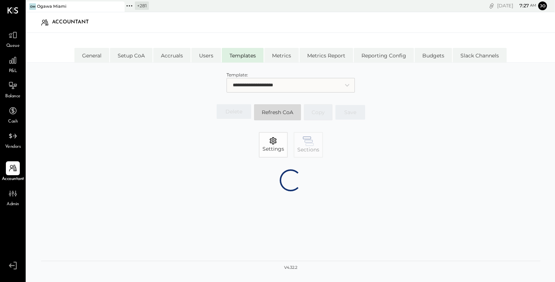
select select "*******"
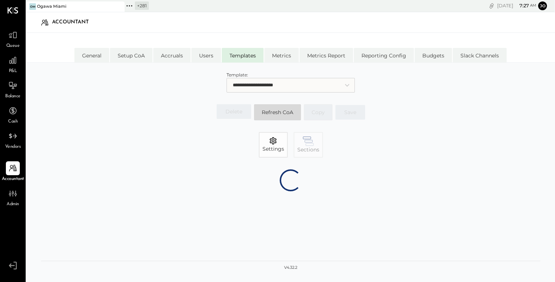
select select "*******"
select select "********"
select select "*******"
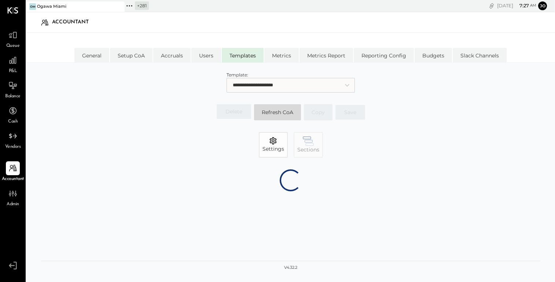
select select "********"
select select "*******"
select select "********"
select select "*******"
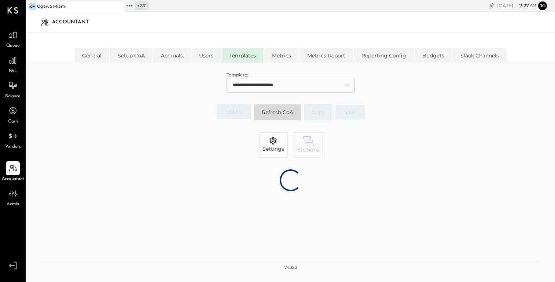
select select "*******"
select select "********"
select select "*******"
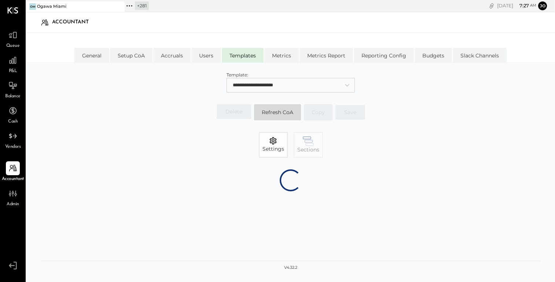
select select "*******"
select select "********"
select select "*******"
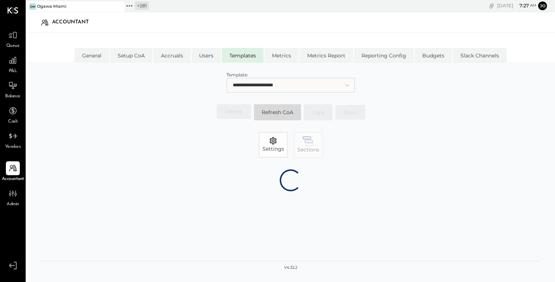
select select "*******"
select select "********"
select select "*******"
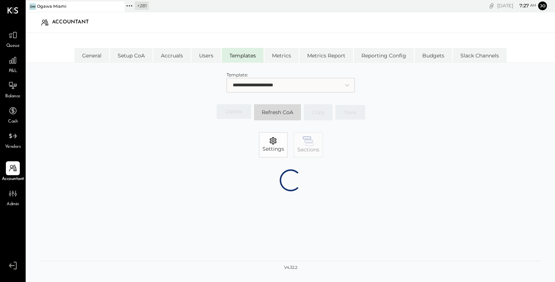
select select "*******"
select select "*****"
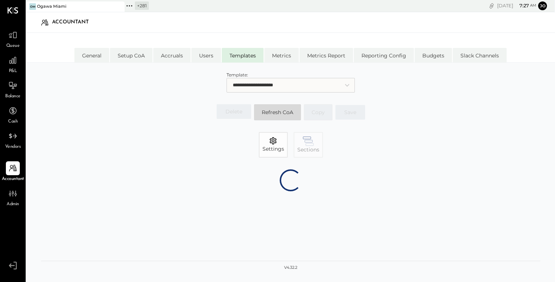
select select "******"
select select "*******"
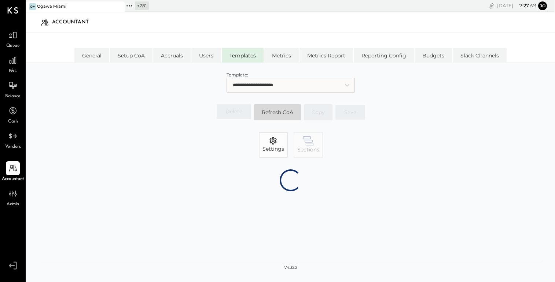
select select "*******"
select select "******"
select select "********"
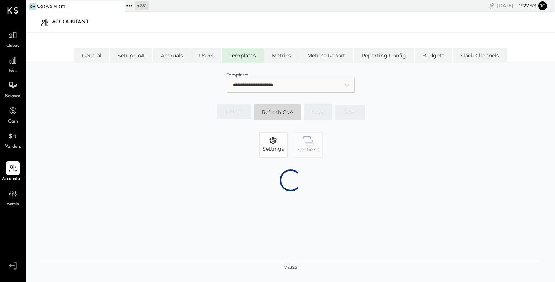
select select "*******"
select select "********"
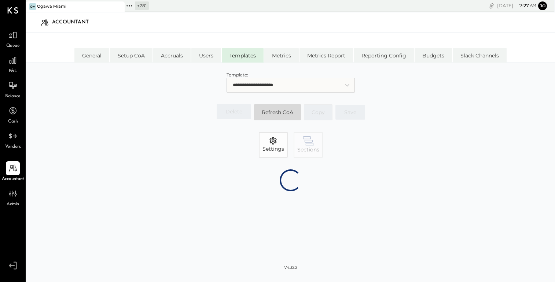
select select "*******"
select select "********"
select select "*******"
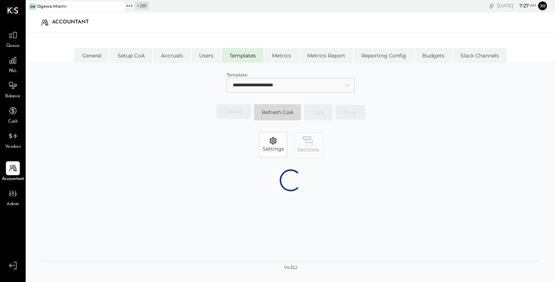
select select "*******"
select select "********"
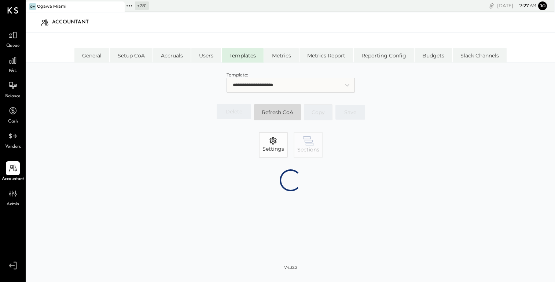
select select "*******"
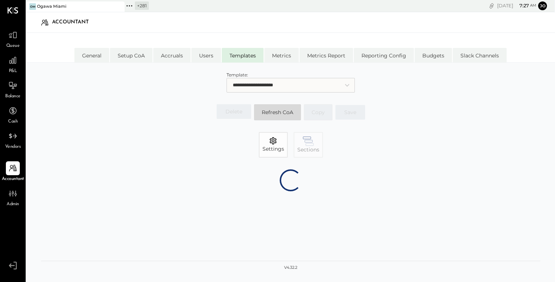
select select "*******"
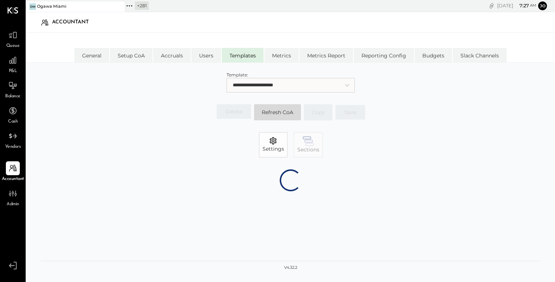
select select "*******"
select select "********"
select select "*******"
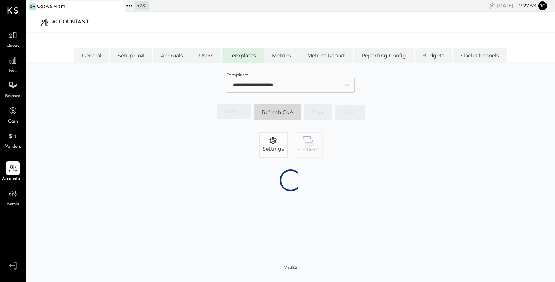
select select "*******"
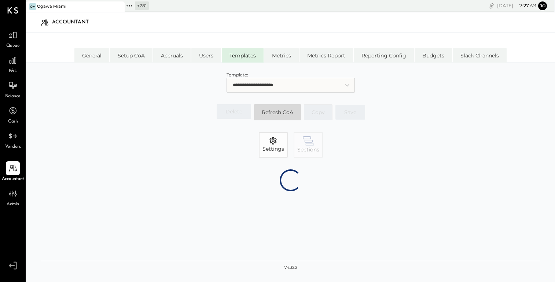
select select "*******"
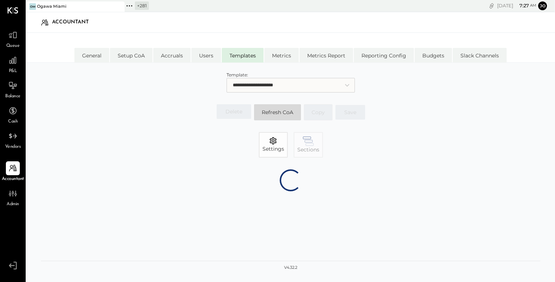
select select "*******"
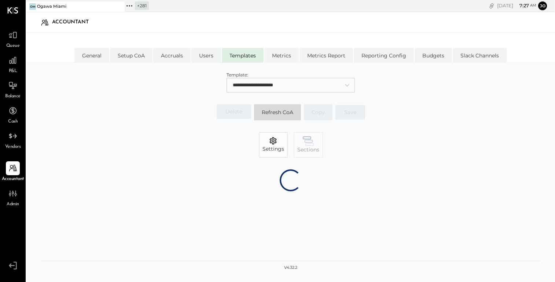
select select "*******"
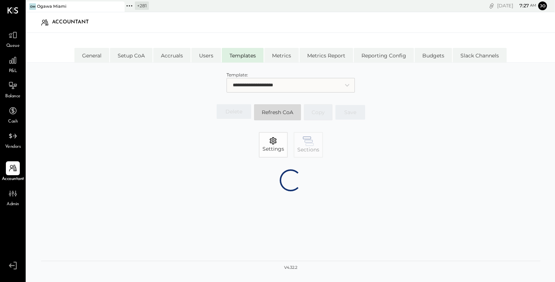
select select "*******"
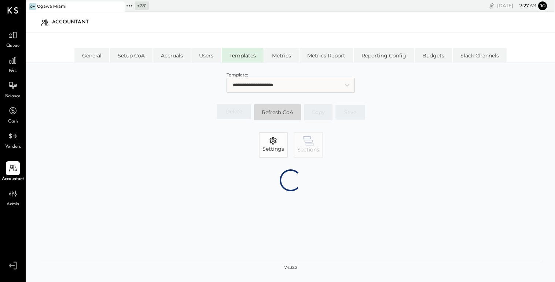
select select "*******"
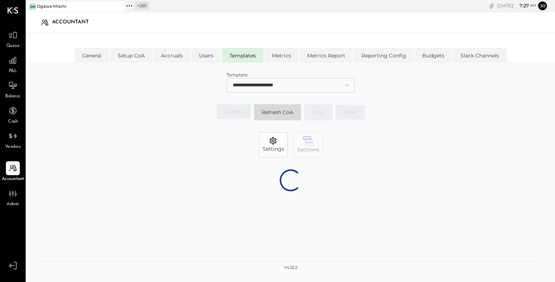
select select "*******"
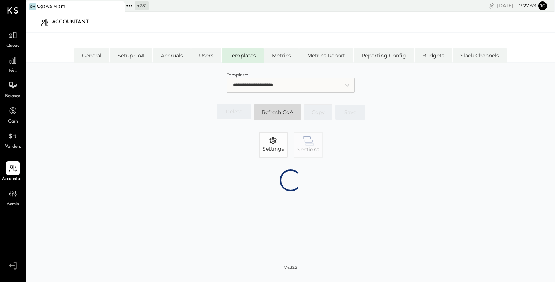
select select "*******"
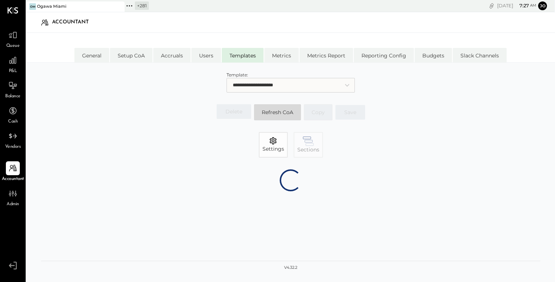
select select "*******"
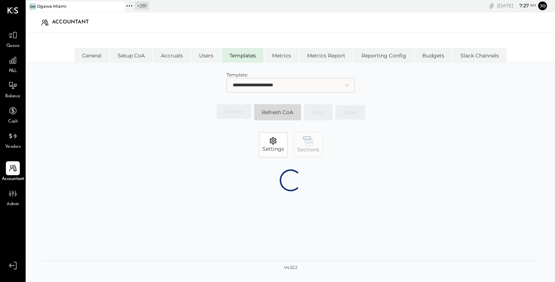
select select "*******"
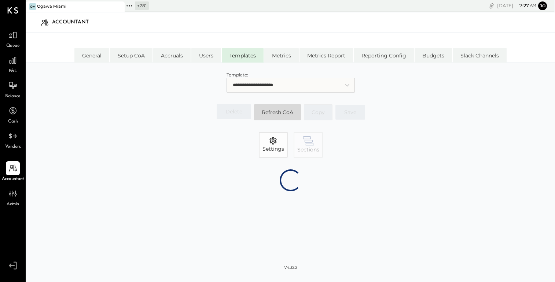
select select "*******"
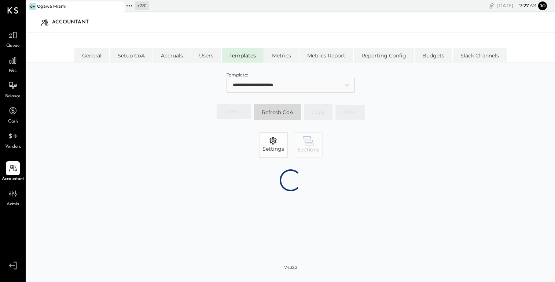
select select "*******"
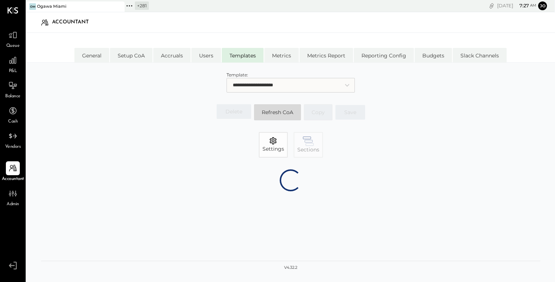
select select "*******"
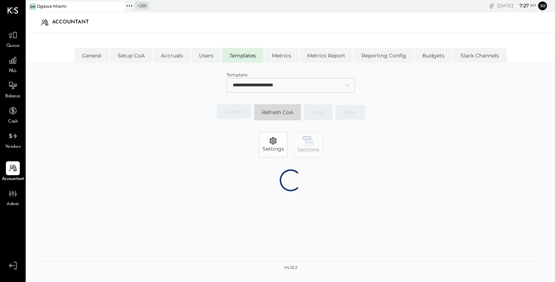
select select "*******"
select select "********"
select select "*******"
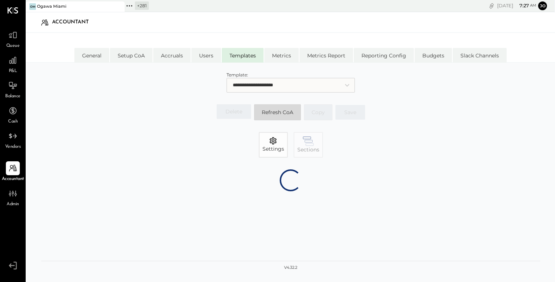
select select "********"
select select "*******"
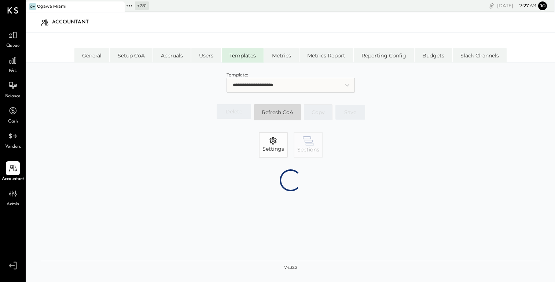
select select "*******"
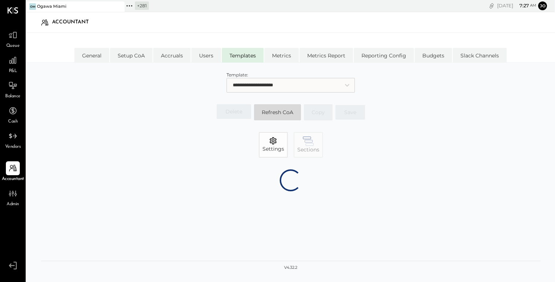
select select "*******"
select select "********"
select select "*******"
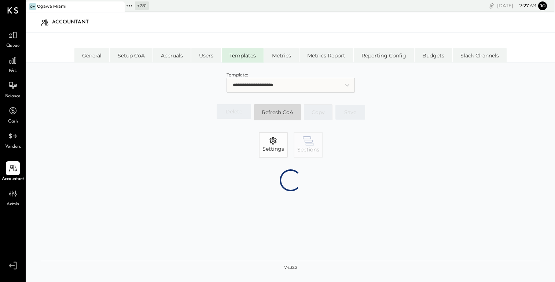
select select "*******"
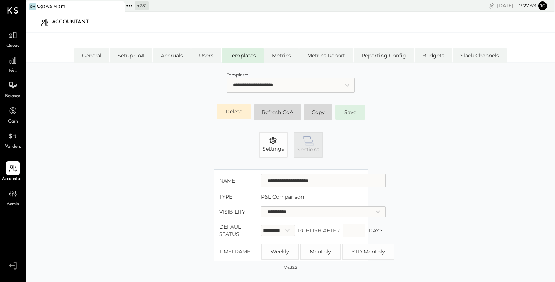
click at [315, 152] on span "Sections" at bounding box center [308, 149] width 22 height 7
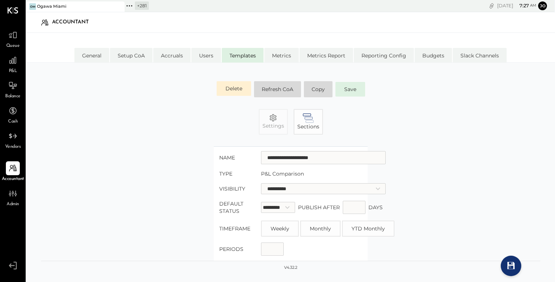
scroll to position [33, 0]
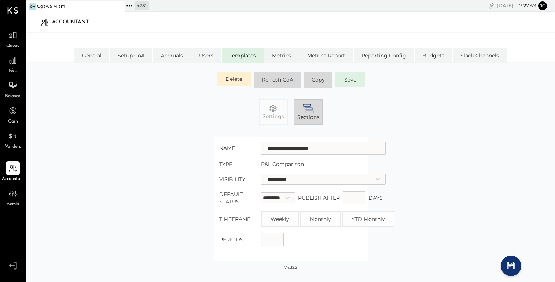
click at [306, 116] on span "Sections" at bounding box center [308, 117] width 22 height 7
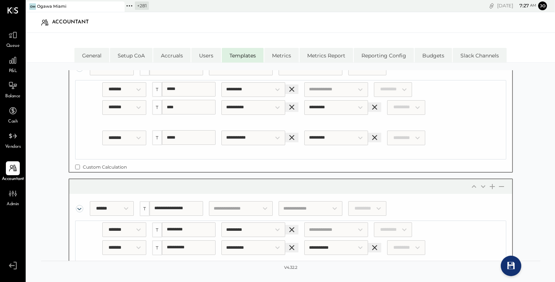
scroll to position [4576, 0]
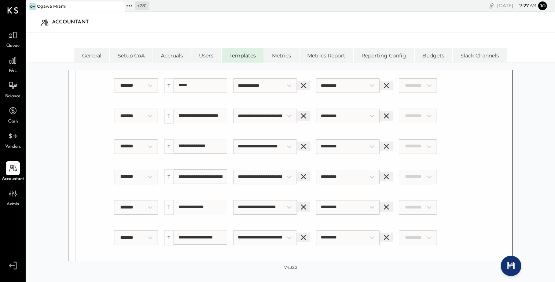
click at [212, 32] on input "**********" at bounding box center [200, 24] width 53 height 15
click at [515, 269] on button at bounding box center [511, 266] width 12 height 12
click at [14, 66] on div at bounding box center [13, 60] width 14 height 14
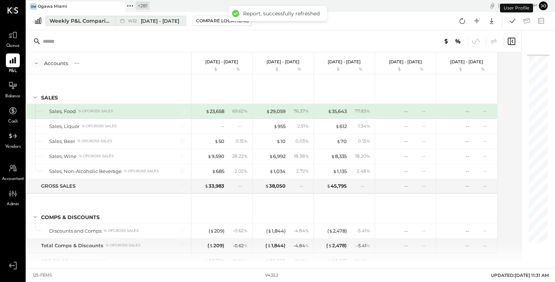
click at [92, 21] on div "Weekly P&L Comparison" at bounding box center [80, 20] width 62 height 7
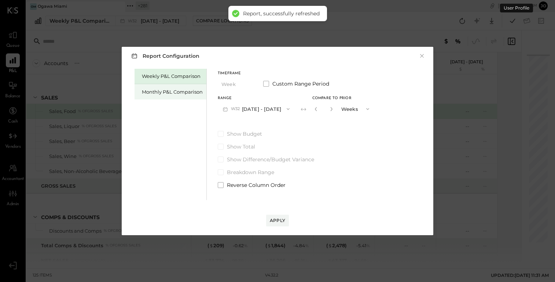
click at [158, 91] on div "Monthly P&L Comparison" at bounding box center [172, 92] width 61 height 7
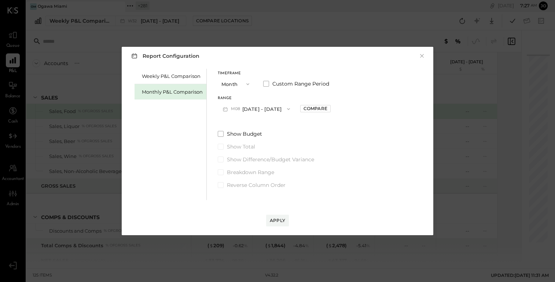
click at [256, 107] on button "M08 Aug 1 - 31, 2025" at bounding box center [256, 109] width 77 height 14
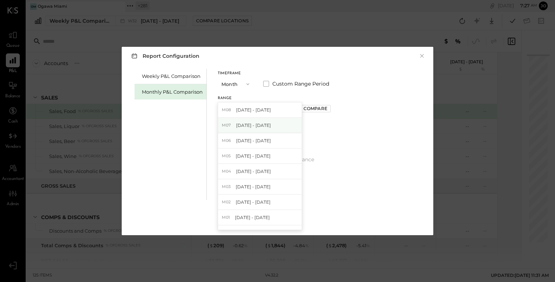
click at [259, 120] on div "M07 Jul 1 - 31, 2025" at bounding box center [260, 125] width 84 height 15
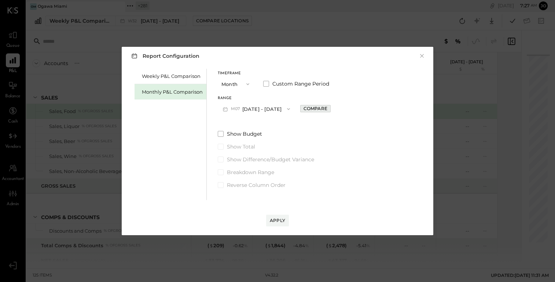
click at [309, 107] on div "Compare" at bounding box center [315, 109] width 24 height 6
click at [329, 110] on icon "button" at bounding box center [331, 109] width 4 height 4
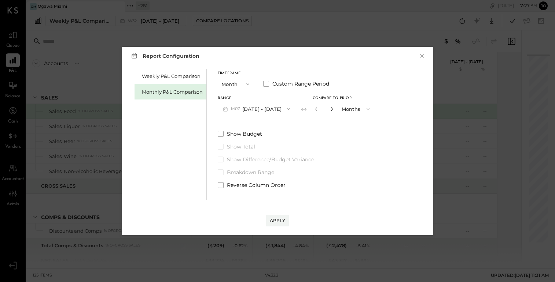
click at [329, 110] on icon "button" at bounding box center [331, 109] width 4 height 4
click at [314, 108] on icon "button" at bounding box center [316, 109] width 4 height 4
click at [281, 217] on button "Apply" at bounding box center [277, 221] width 23 height 12
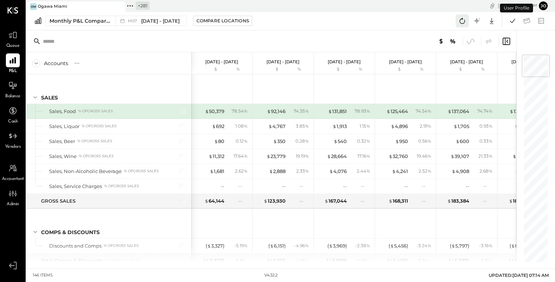
click at [465, 22] on icon at bounding box center [462, 21] width 10 height 10
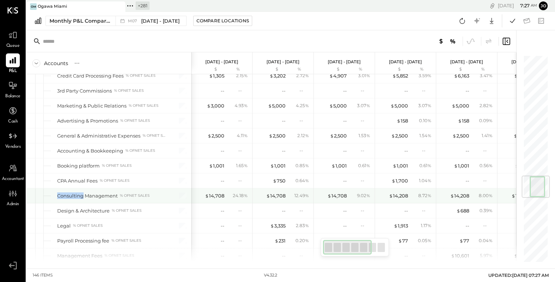
scroll to position [1019, 0]
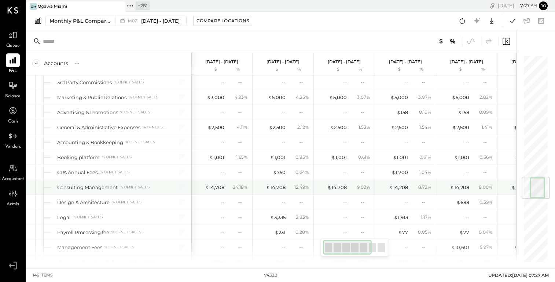
click at [103, 184] on div "Consulting Management" at bounding box center [87, 187] width 60 height 7
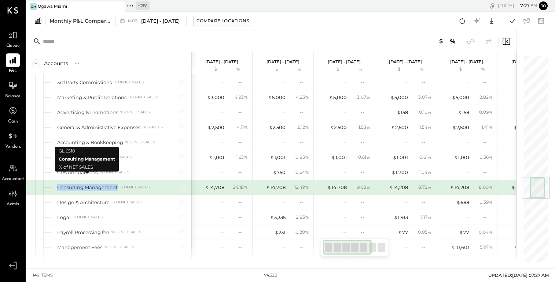
drag, startPoint x: 57, startPoint y: 180, endPoint x: 116, endPoint y: 181, distance: 59.4
click at [116, 184] on div "Consulting Management" at bounding box center [87, 187] width 60 height 7
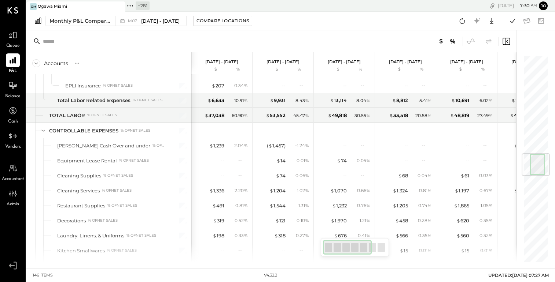
scroll to position [1012, 0]
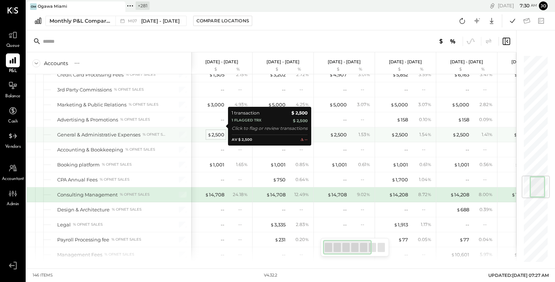
click at [219, 132] on div "$ 2,500" at bounding box center [215, 135] width 17 height 7
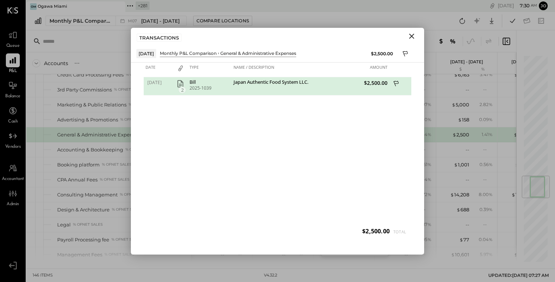
click at [410, 40] on icon "Close" at bounding box center [411, 36] width 9 height 9
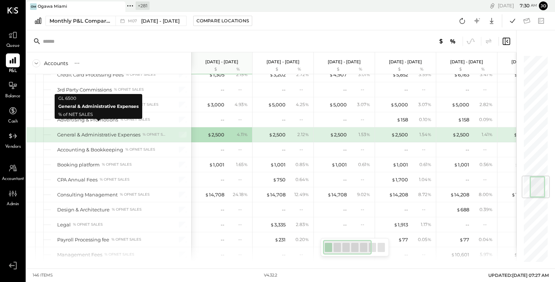
click at [66, 132] on div "General & Administrative Expenses" at bounding box center [98, 135] width 83 height 7
click at [61, 132] on div "General & Administrative Expenses" at bounding box center [98, 135] width 83 height 7
click at [59, 132] on div "General & Administrative Expenses" at bounding box center [98, 135] width 83 height 7
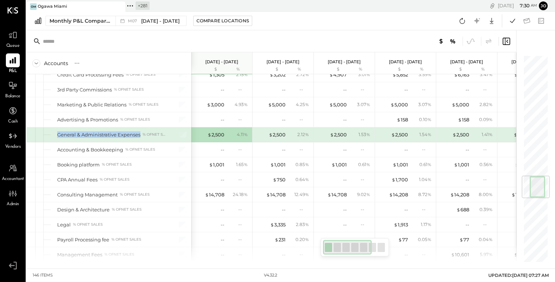
drag, startPoint x: 56, startPoint y: 126, endPoint x: 140, endPoint y: 126, distance: 83.5
click at [140, 127] on div "General & Administrative Expenses % of NET SALES" at bounding box center [108, 134] width 165 height 15
click at [140, 132] on div "General & Administrative Expenses % of NET SALES" at bounding box center [112, 135] width 110 height 7
click at [219, 132] on div "$ 2,500" at bounding box center [215, 135] width 17 height 7
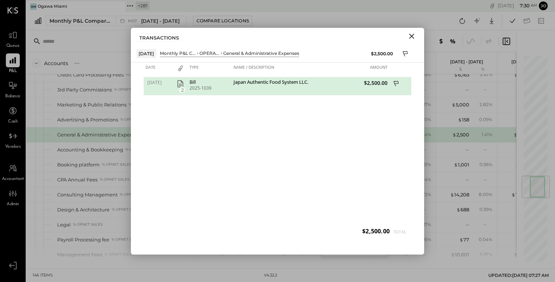
click at [412, 36] on icon "Close" at bounding box center [411, 36] width 9 height 9
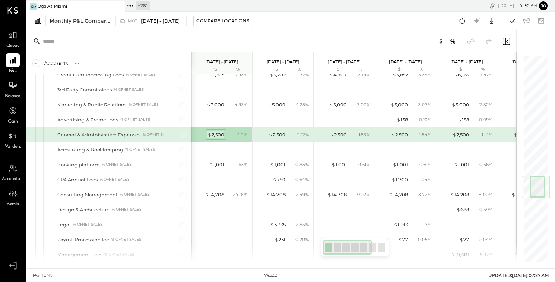
click at [218, 132] on div "$ 2,500" at bounding box center [215, 135] width 17 height 7
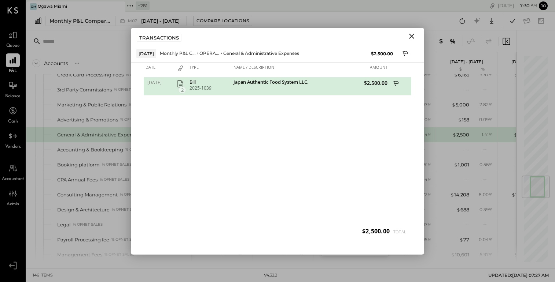
click at [181, 84] on icon "button" at bounding box center [180, 83] width 9 height 9
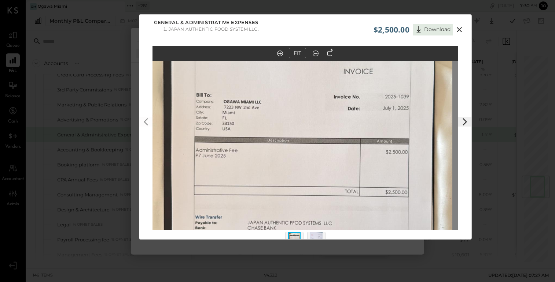
drag, startPoint x: 329, startPoint y: 132, endPoint x: 320, endPoint y: 162, distance: 31.7
click at [320, 162] on img at bounding box center [300, 155] width 306 height 543
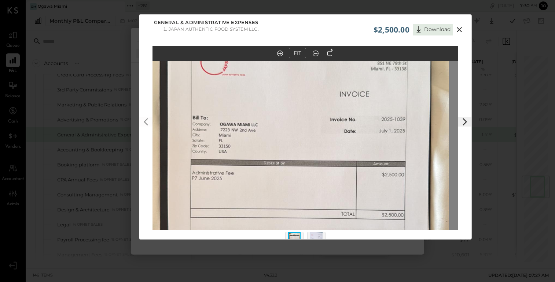
drag, startPoint x: 337, startPoint y: 147, endPoint x: 335, endPoint y: 180, distance: 32.7
click at [335, 180] on img at bounding box center [296, 178] width 306 height 543
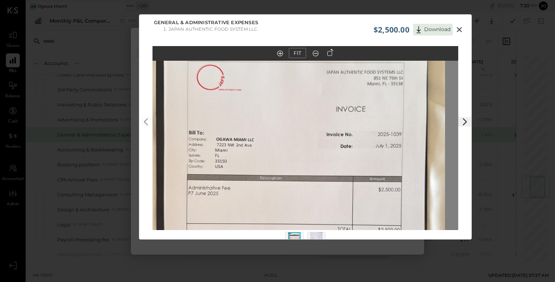
drag, startPoint x: 333, startPoint y: 159, endPoint x: 324, endPoint y: 126, distance: 34.7
click at [324, 128] on img at bounding box center [292, 193] width 306 height 543
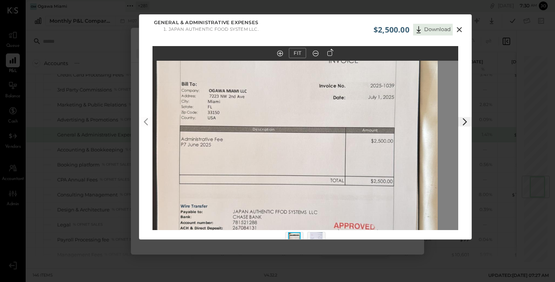
drag, startPoint x: 324, startPoint y: 126, endPoint x: 324, endPoint y: 77, distance: 49.1
click at [324, 77] on img at bounding box center [285, 144] width 306 height 543
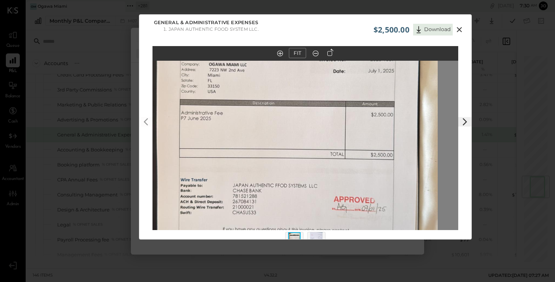
click at [460, 27] on icon at bounding box center [458, 29] width 5 height 5
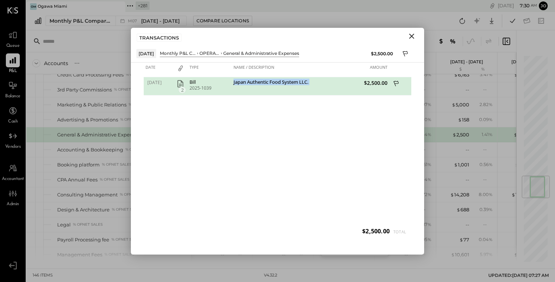
drag, startPoint x: 232, startPoint y: 81, endPoint x: 318, endPoint y: 83, distance: 85.7
click at [318, 77] on div "[DATE] 2 Bill 2025-1039 [GEOGRAPHIC_DATA] Authentic Food System LLC. $2,500.00" at bounding box center [277, 77] width 267 height 0
copy div "Japan Authentic Food System LLC."
click at [414, 36] on icon "Close" at bounding box center [411, 36] width 9 height 9
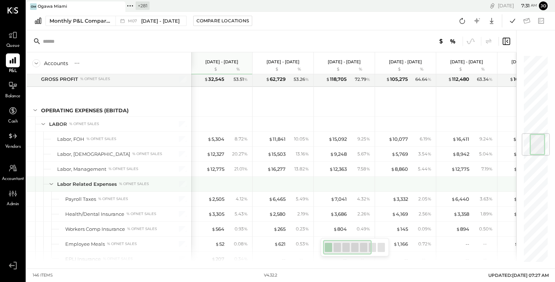
scroll to position [662, 0]
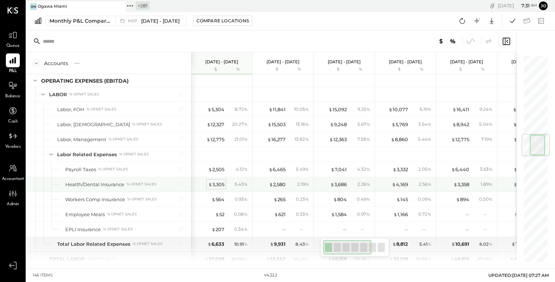
click at [219, 181] on div "$ 3,305" at bounding box center [216, 184] width 16 height 7
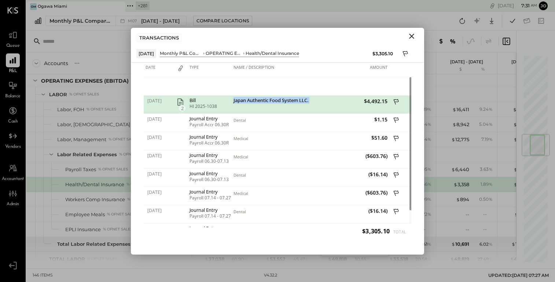
drag, startPoint x: 234, startPoint y: 99, endPoint x: 323, endPoint y: 99, distance: 89.4
click at [323, 96] on div "[DATE] 2 Bill HI 2025-1038 Japan Authentic Food System LLC. $4,492.15" at bounding box center [277, 96] width 267 height 0
drag, startPoint x: 189, startPoint y: 106, endPoint x: 231, endPoint y: 106, distance: 42.1
click at [231, 106] on div "Bill HI 2025-1038" at bounding box center [210, 105] width 44 height 18
click at [180, 101] on icon "button" at bounding box center [180, 102] width 9 height 9
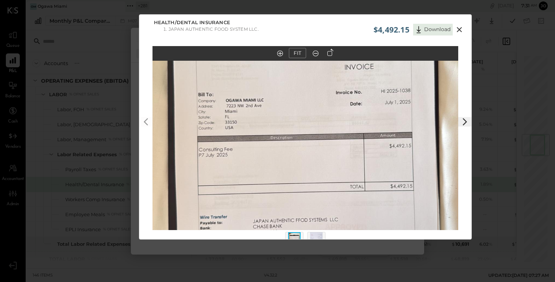
drag, startPoint x: 330, startPoint y: 114, endPoint x: 330, endPoint y: 140, distance: 26.4
click at [330, 139] on img at bounding box center [305, 144] width 306 height 543
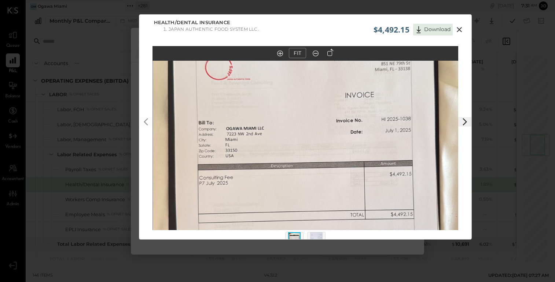
drag, startPoint x: 330, startPoint y: 140, endPoint x: 330, endPoint y: 159, distance: 18.7
click at [330, 159] on img at bounding box center [306, 172] width 306 height 543
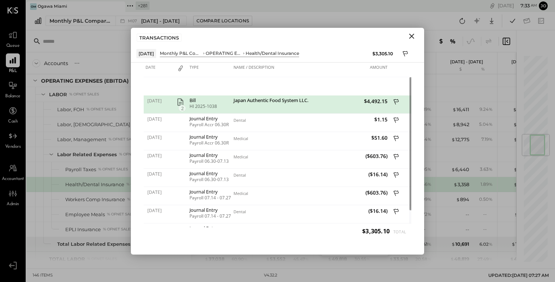
click at [410, 37] on icon "Close" at bounding box center [411, 36] width 5 height 5
